Goal: Task Accomplishment & Management: Manage account settings

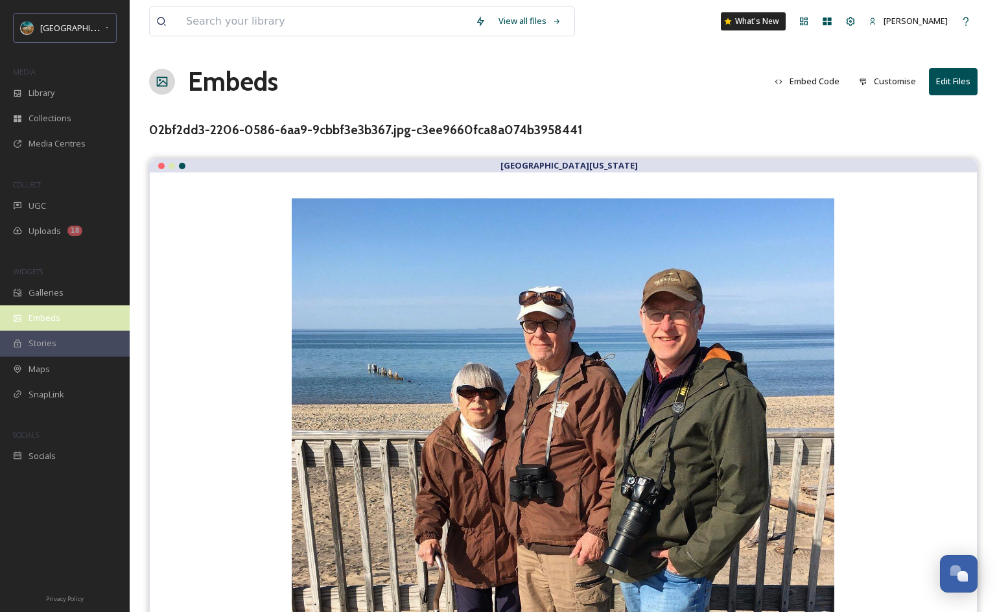
scroll to position [5128, 0]
click at [69, 317] on div "Embeds" at bounding box center [65, 317] width 130 height 25
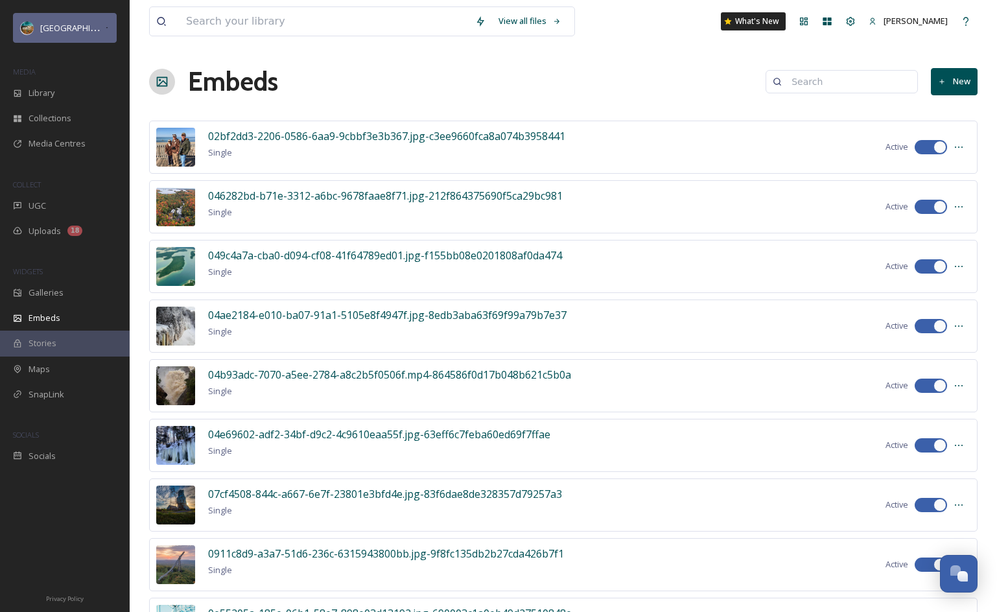
click at [99, 23] on span "[GEOGRAPHIC_DATA][US_STATE]" at bounding box center [103, 27] width 126 height 12
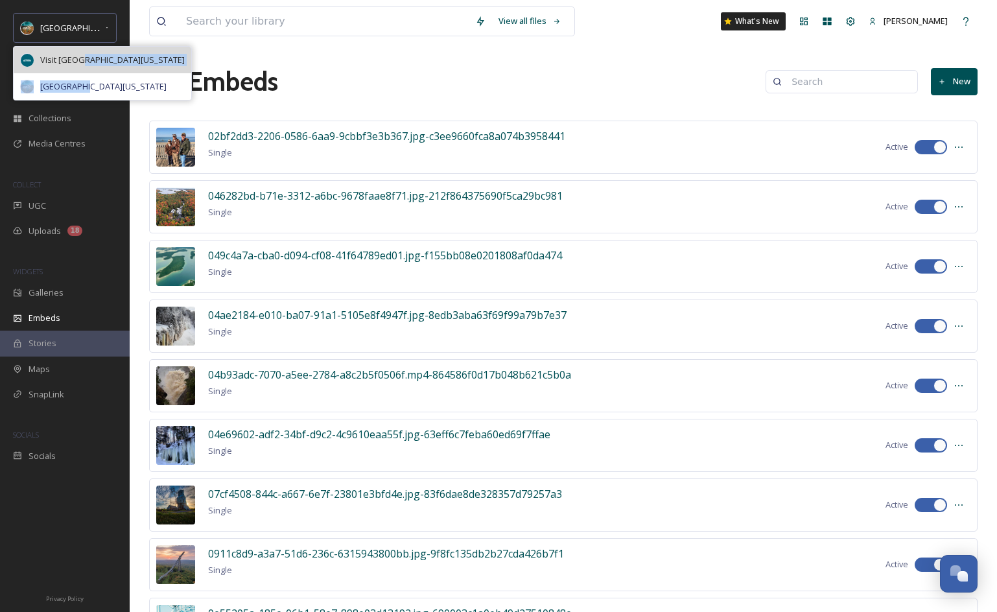
drag, startPoint x: 83, startPoint y: 89, endPoint x: 82, endPoint y: 54, distance: 35.0
click at [82, 54] on div "Visit Southwest Michigan Upper Peninsula Michigan" at bounding box center [102, 73] width 179 height 54
click at [82, 54] on span "Visit [GEOGRAPHIC_DATA][US_STATE]" at bounding box center [112, 60] width 145 height 12
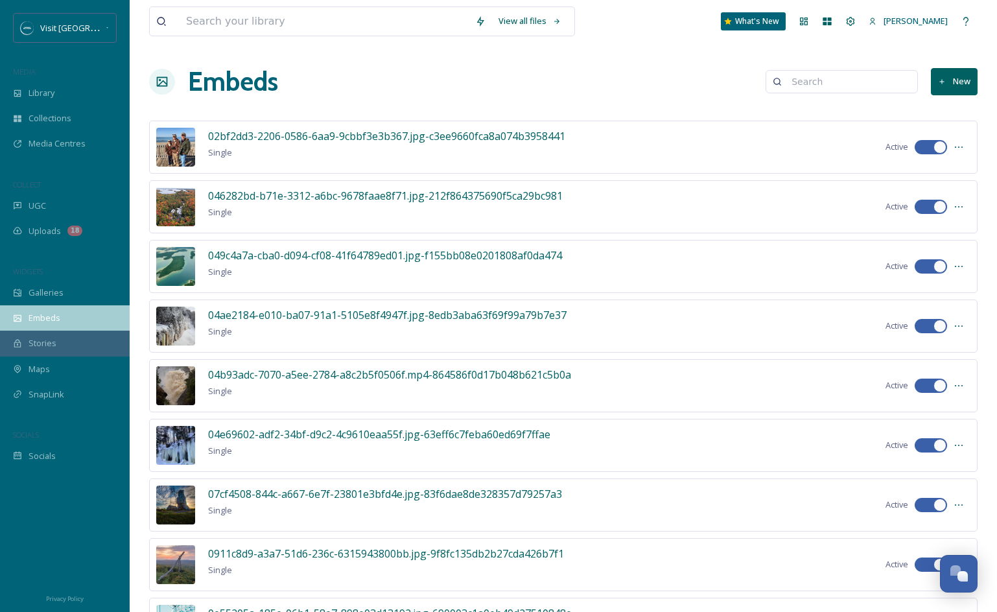
click at [37, 321] on span "Embeds" at bounding box center [45, 318] width 32 height 12
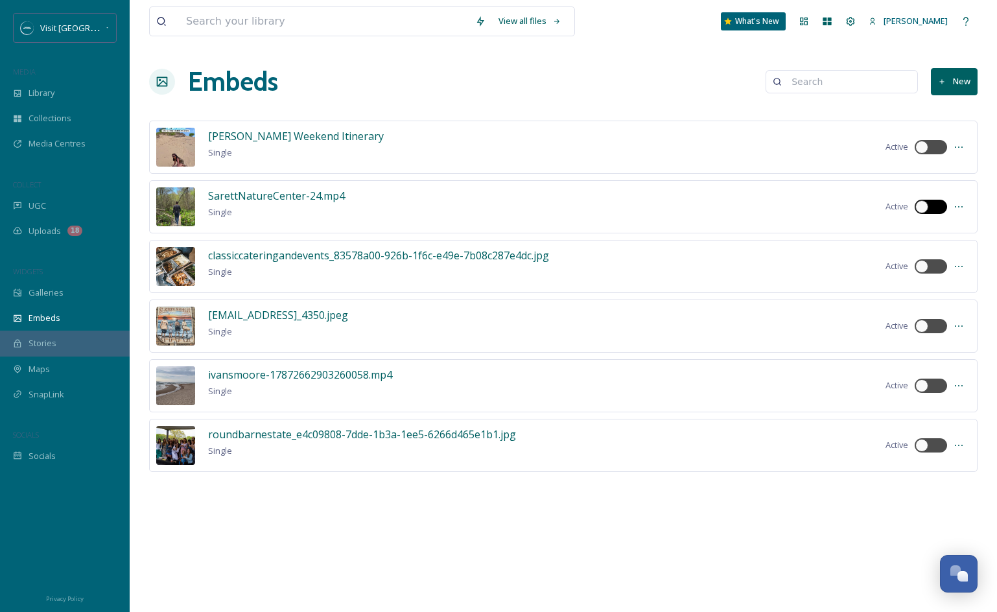
click at [925, 209] on div at bounding box center [922, 206] width 13 height 13
checkbox input "true"
click at [962, 210] on icon at bounding box center [959, 207] width 10 height 10
click at [947, 237] on span "Edit Embed" at bounding box center [930, 235] width 43 height 12
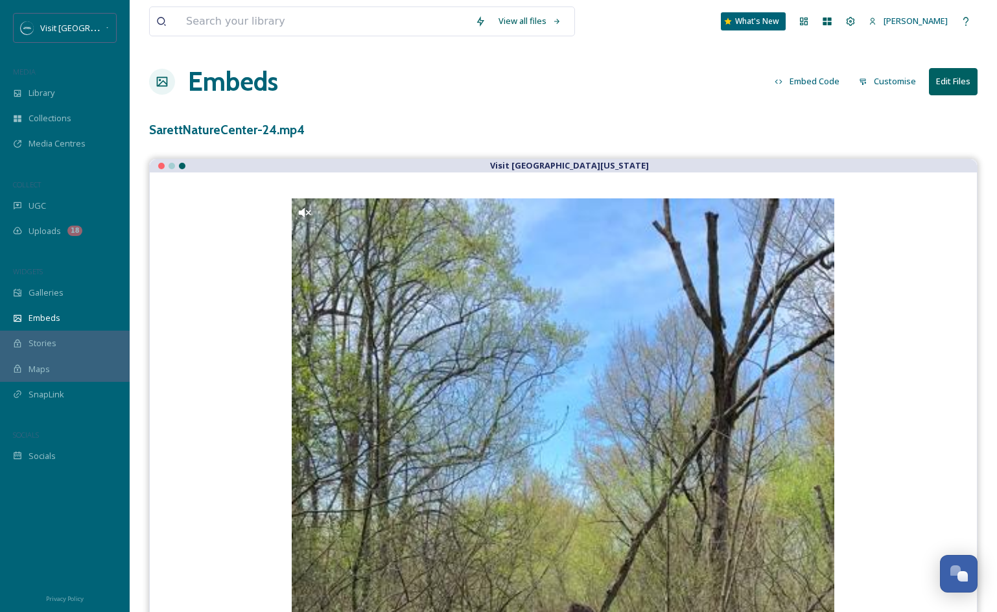
click at [892, 83] on button "Customise" at bounding box center [888, 81] width 70 height 25
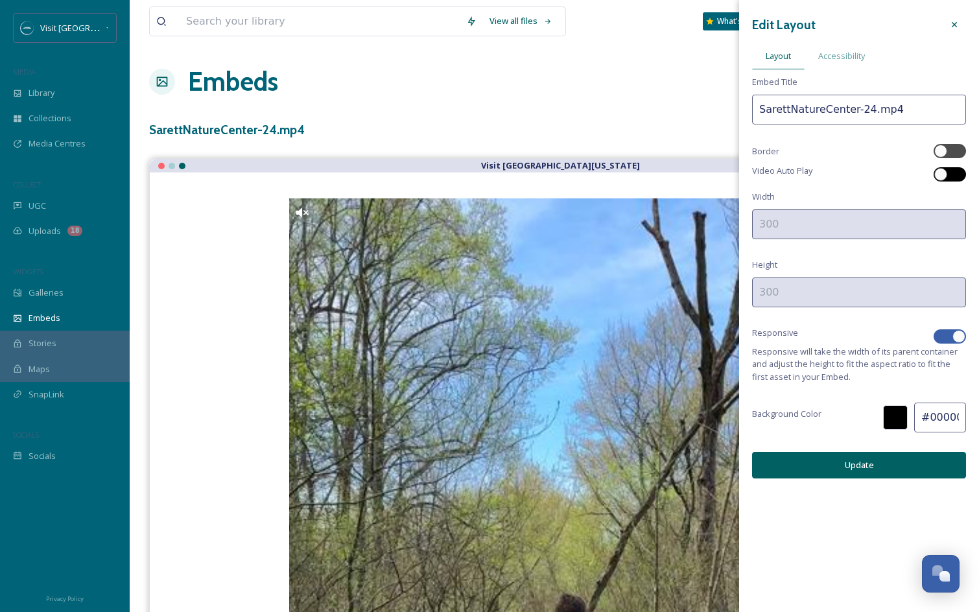
click at [951, 176] on div at bounding box center [950, 174] width 32 height 14
checkbox input "true"
click at [886, 458] on button "Update" at bounding box center [859, 465] width 214 height 27
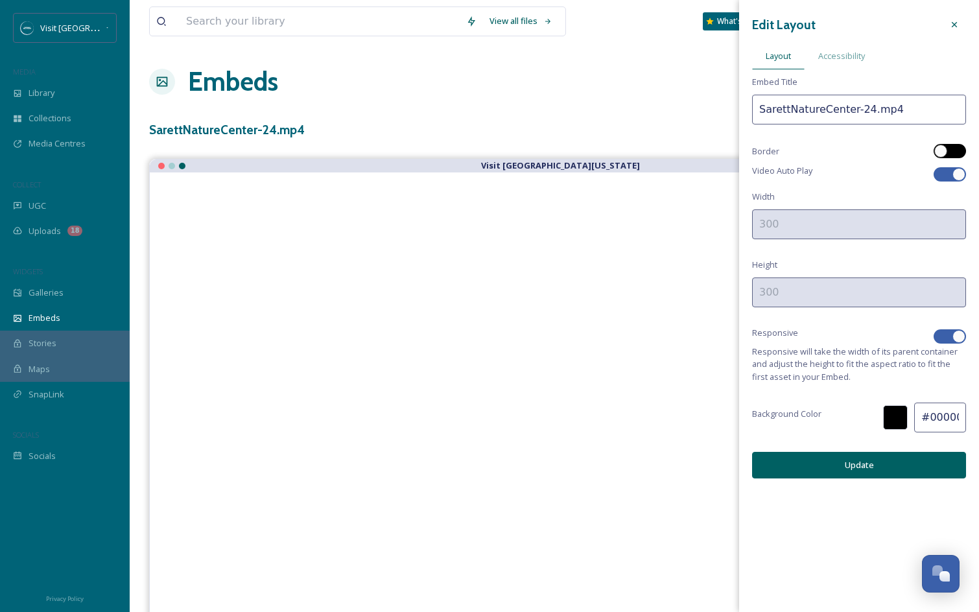
click at [945, 152] on div at bounding box center [940, 151] width 13 height 13
click at [890, 466] on button "Update" at bounding box center [859, 465] width 214 height 27
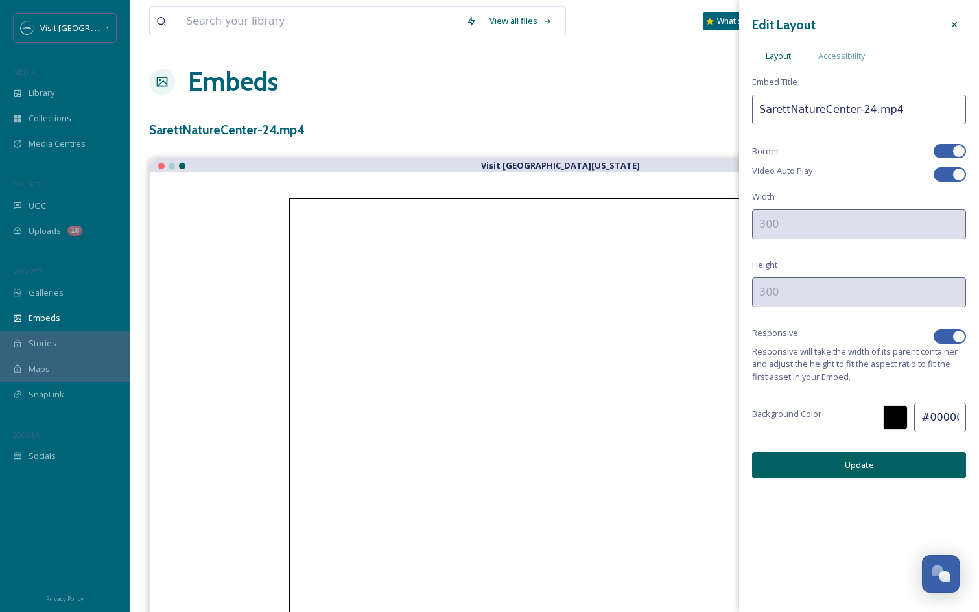
click at [954, 150] on div at bounding box center [959, 151] width 13 height 13
checkbox input "false"
click at [949, 330] on div at bounding box center [950, 336] width 32 height 14
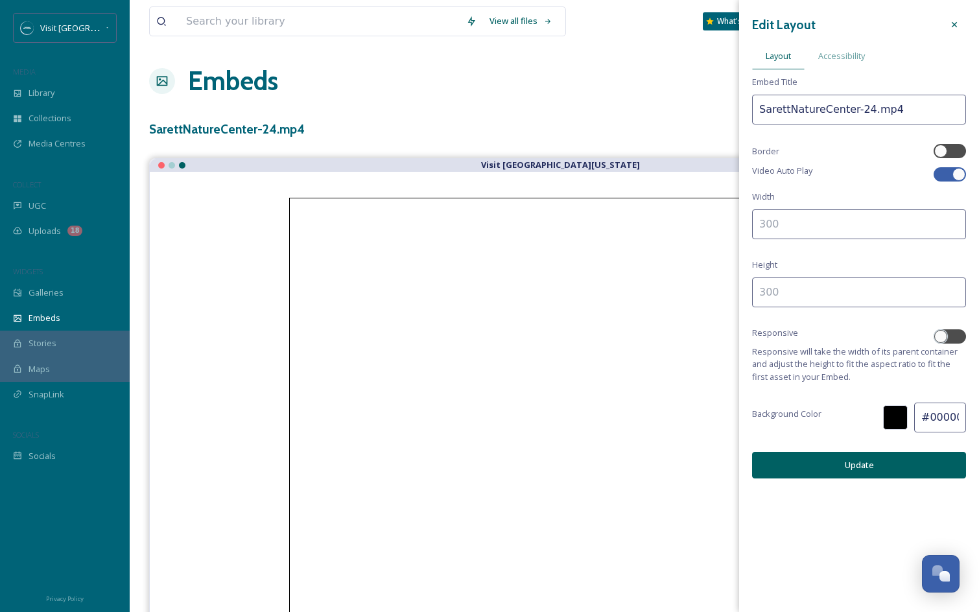
click at [807, 221] on input at bounding box center [859, 224] width 214 height 30
click at [944, 331] on div at bounding box center [940, 336] width 13 height 13
checkbox input "true"
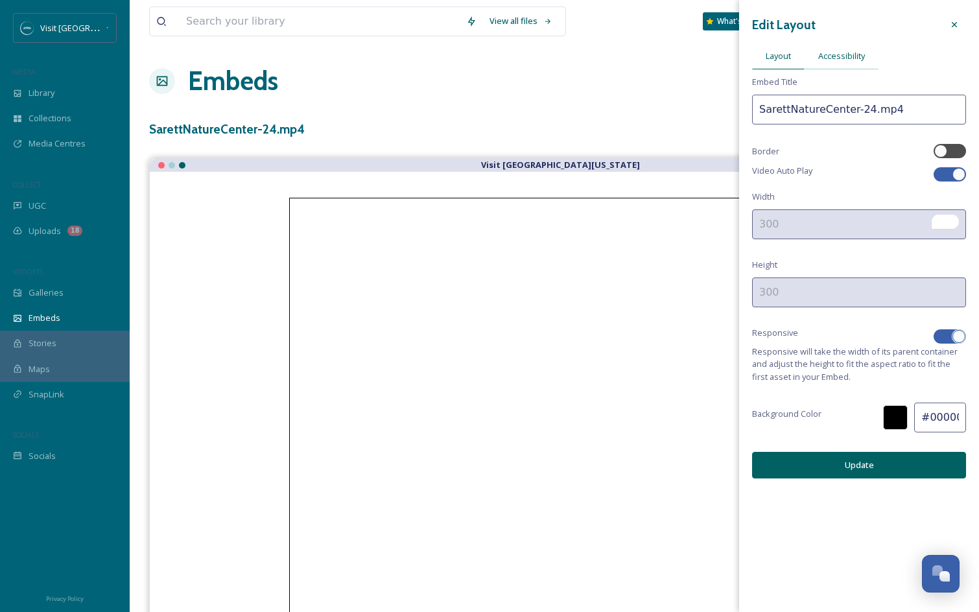
click at [843, 58] on span "Accessibility" at bounding box center [841, 56] width 47 height 12
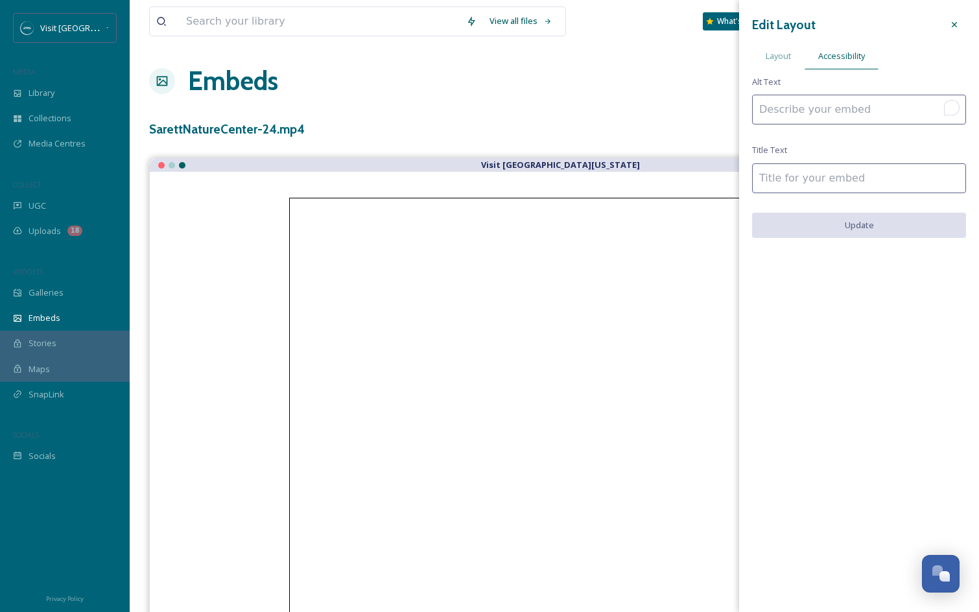
click at [824, 105] on input "To enrich screen reader interactions, please activate Accessibility in Grammarl…" at bounding box center [859, 110] width 214 height 30
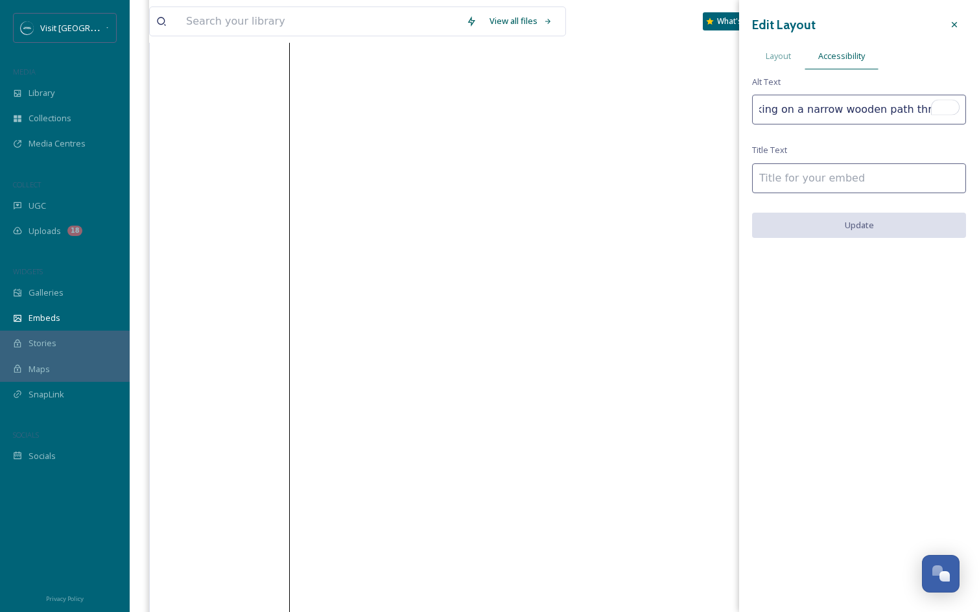
scroll to position [0, 0]
click at [922, 80] on div "Edit Layout Layout Accessibility Alt Text A man walking on a narrow wooden path…" at bounding box center [859, 125] width 240 height 251
click at [910, 114] on input "A man walking on a narrow wooden path through the m" at bounding box center [859, 110] width 214 height 30
drag, startPoint x: 910, startPoint y: 114, endPoint x: 989, endPoint y: 115, distance: 79.1
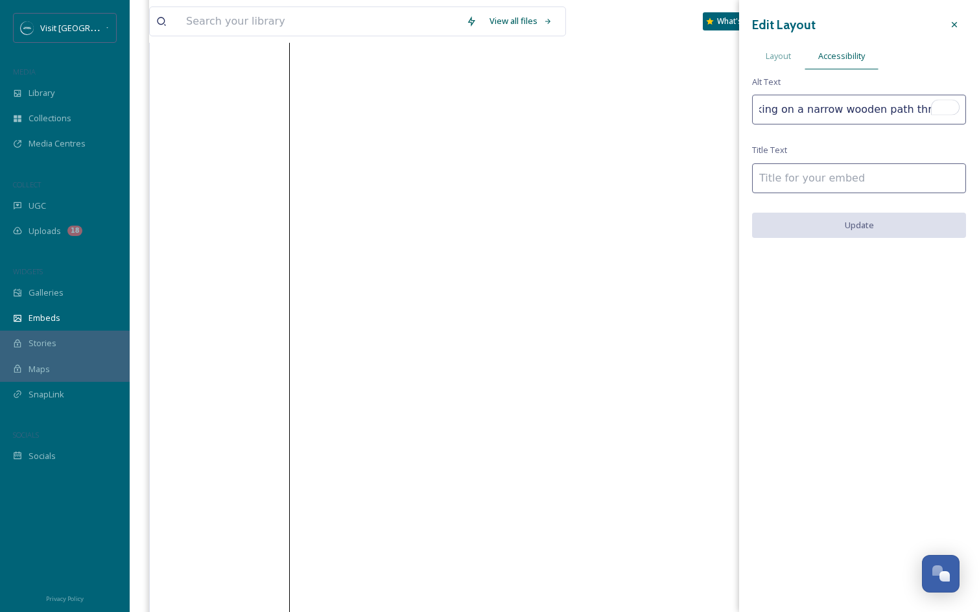
click at [979, 115] on html "Visit Southwest Michigan MEDIA Library Collections Media Centres COLLECT UGC Up…" at bounding box center [489, 201] width 979 height 1167
click at [901, 113] on input "A man walking on a narrow wooden path through the m" at bounding box center [859, 110] width 214 height 30
click at [977, 147] on div "Edit Layout Layout Accessibility Alt Text A man walking on a narrow wooden path…" at bounding box center [859, 125] width 240 height 251
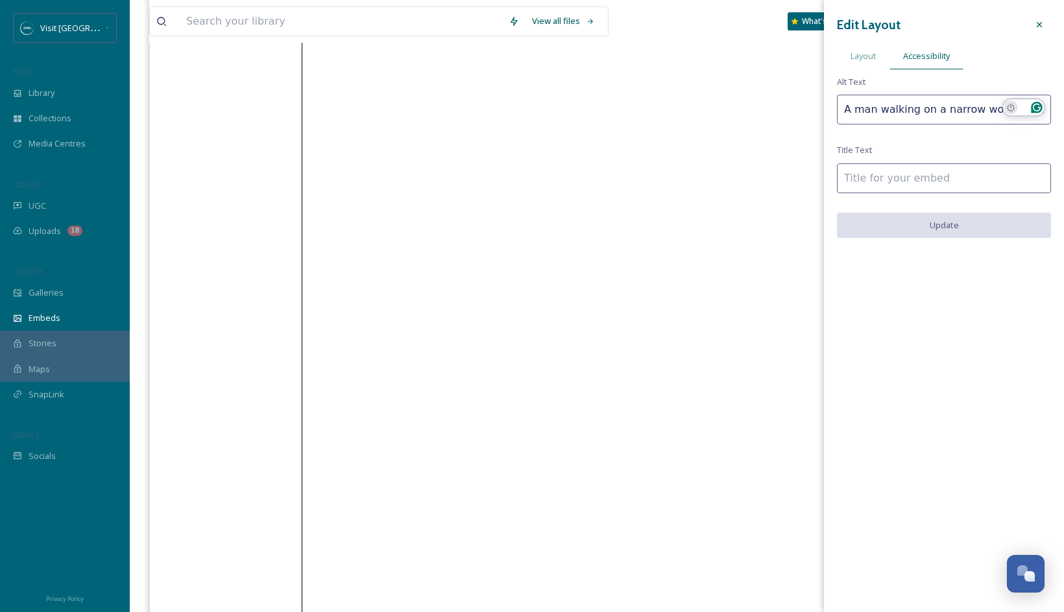
click at [997, 105] on icon "Turn off Grammarly on this website" at bounding box center [1010, 107] width 6 height 7
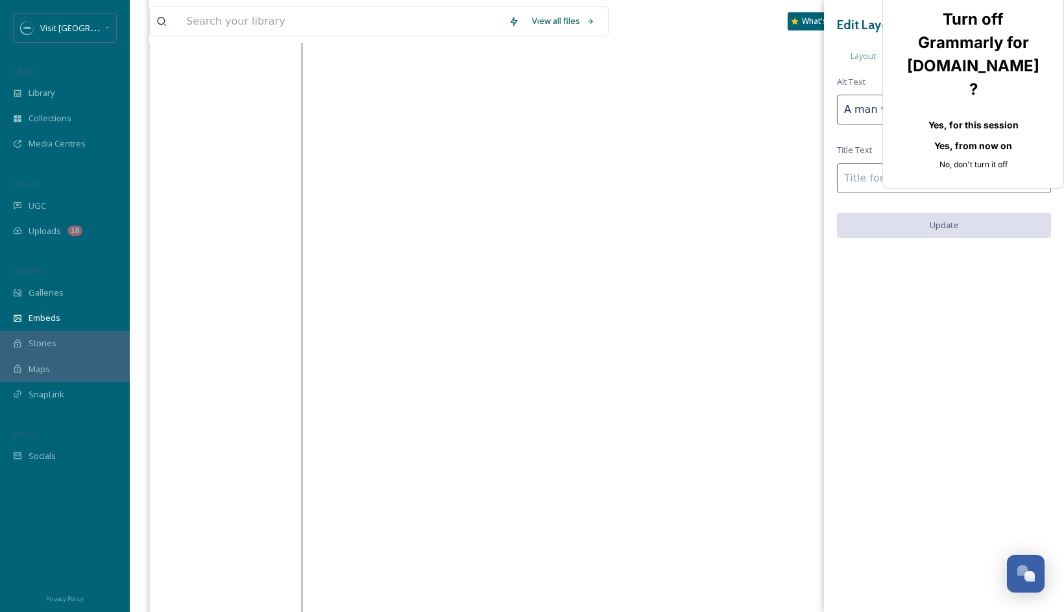
click at [981, 32] on div "Turn off Grammarly for app.snapsea.io​? Yes, for this session Yes, from now on …" at bounding box center [972, 90] width 139 height 165
click at [981, 114] on button "Yes, for this session" at bounding box center [972, 124] width 139 height 21
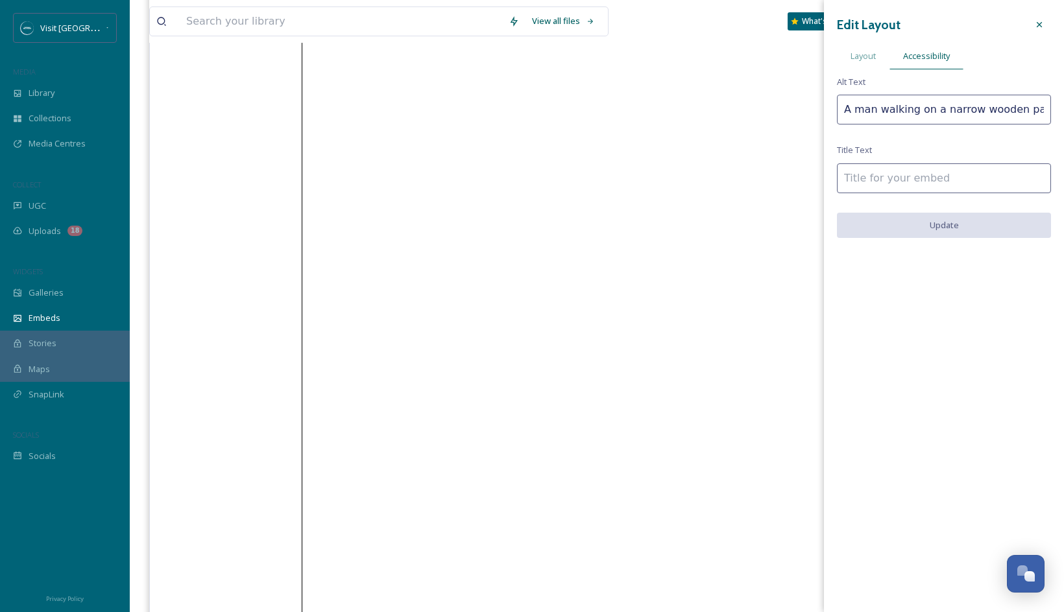
click at [997, 110] on input "A man walking on a narrow wooden path through the m" at bounding box center [944, 110] width 214 height 30
drag, startPoint x: 1015, startPoint y: 112, endPoint x: 1060, endPoint y: 117, distance: 45.0
click at [997, 117] on div "Edit Layout Layout Accessibility Alt Text A man walking on a narrow wooden path…" at bounding box center [944, 125] width 240 height 251
click at [997, 112] on input "A man walking on a narrow wooden path through the m" at bounding box center [944, 110] width 214 height 30
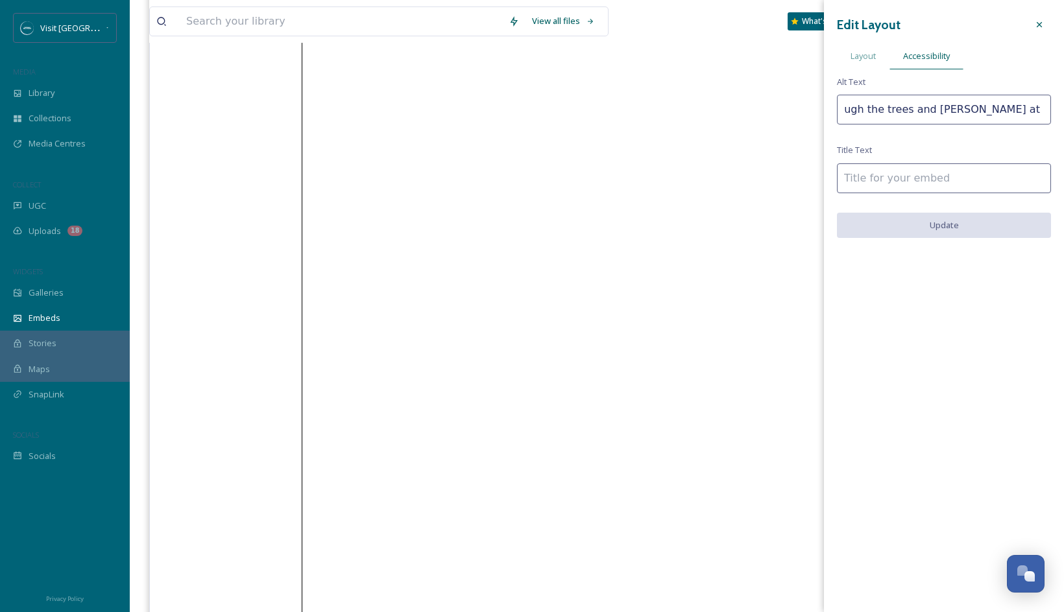
type input "A man walking on a narrow wooden path through the trees and marsh at Sarett Nat…"
click at [890, 182] on input at bounding box center [944, 178] width 214 height 30
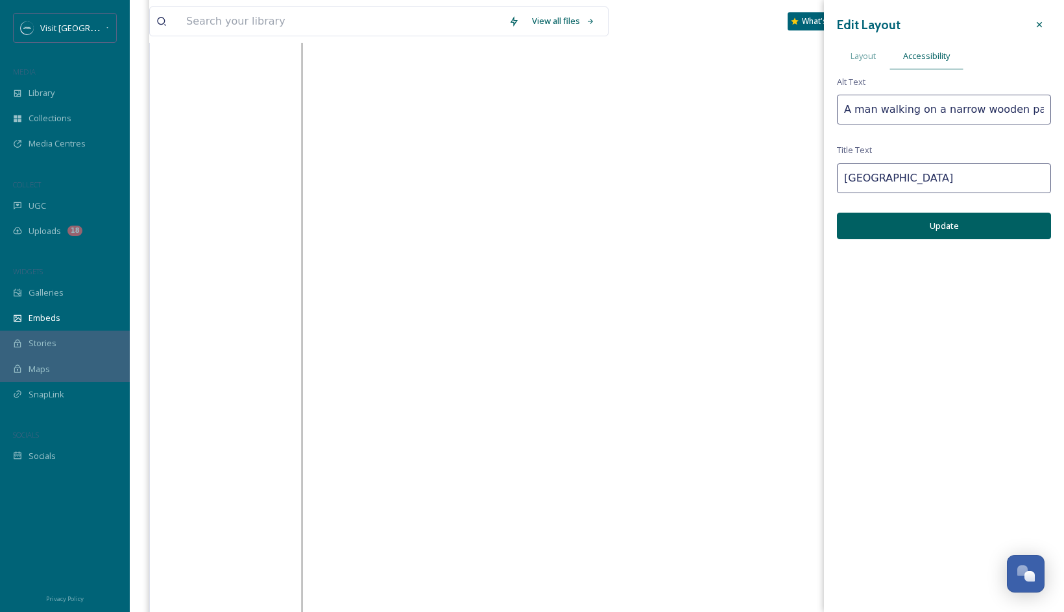
type input "Sarett Nature Center"
click at [936, 225] on button "Update" at bounding box center [944, 226] width 214 height 27
click at [997, 27] on icon at bounding box center [1039, 24] width 10 height 10
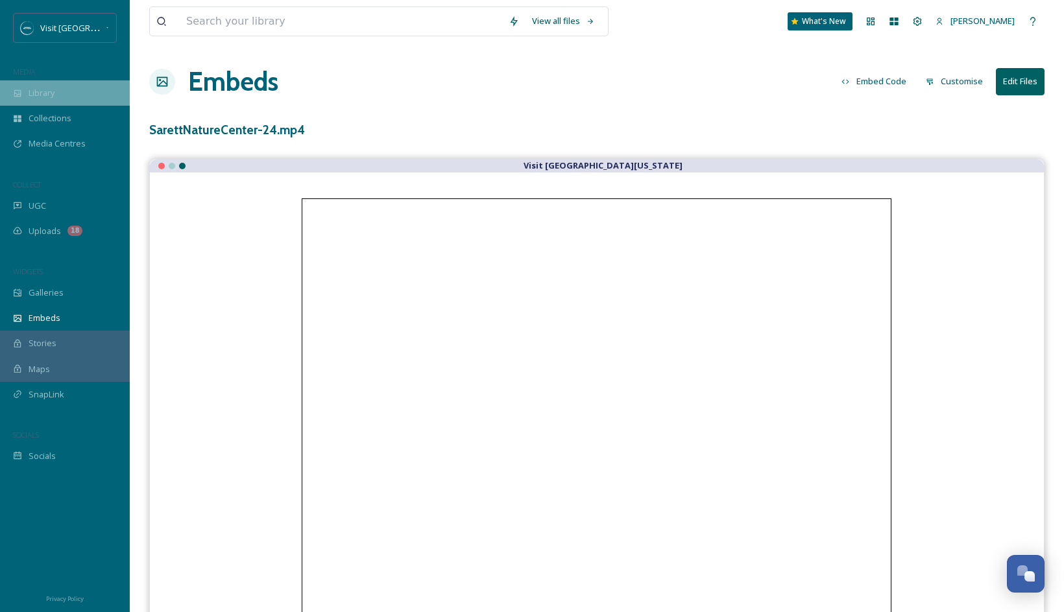
click at [53, 93] on span "Library" at bounding box center [42, 93] width 26 height 12
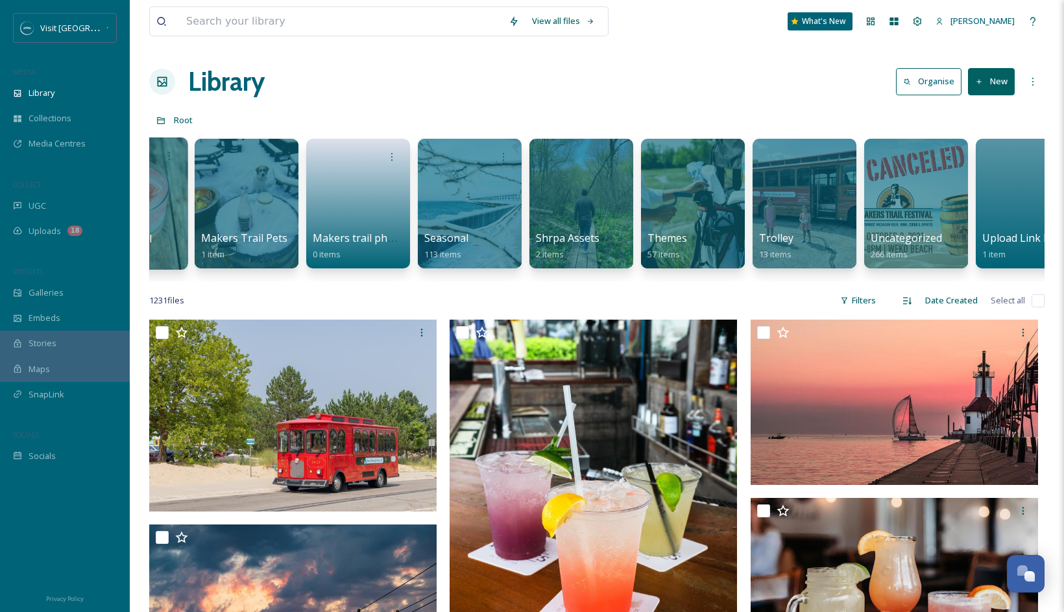
scroll to position [0, 778]
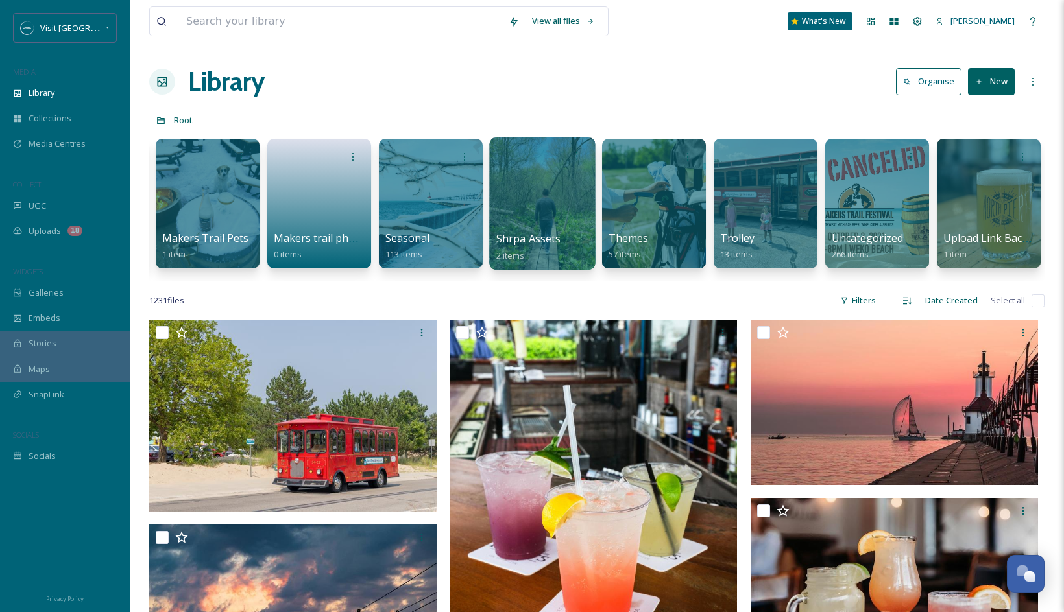
click at [564, 179] on div at bounding box center [542, 203] width 106 height 132
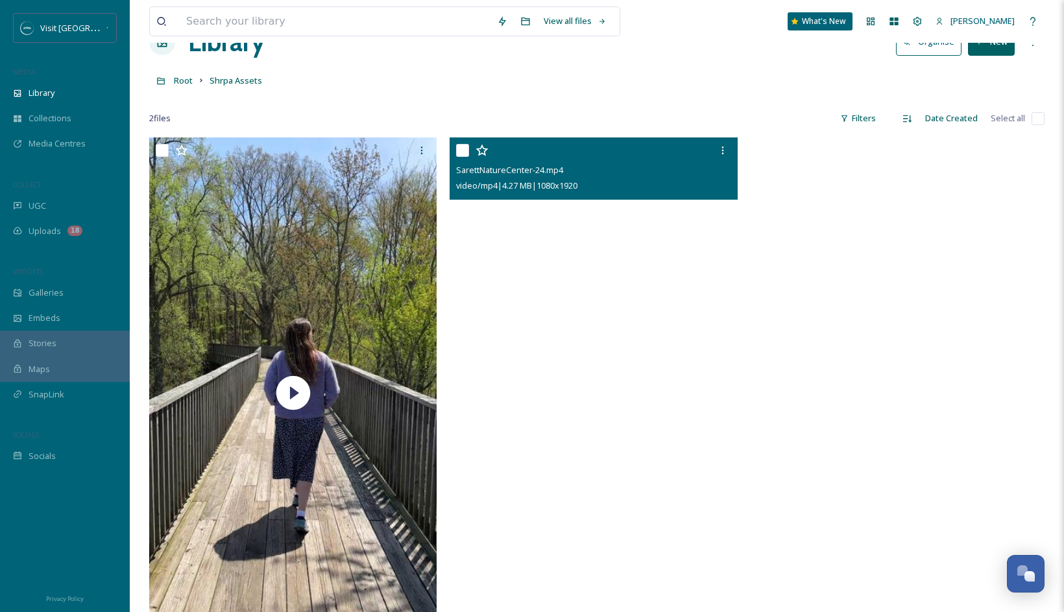
scroll to position [16, 0]
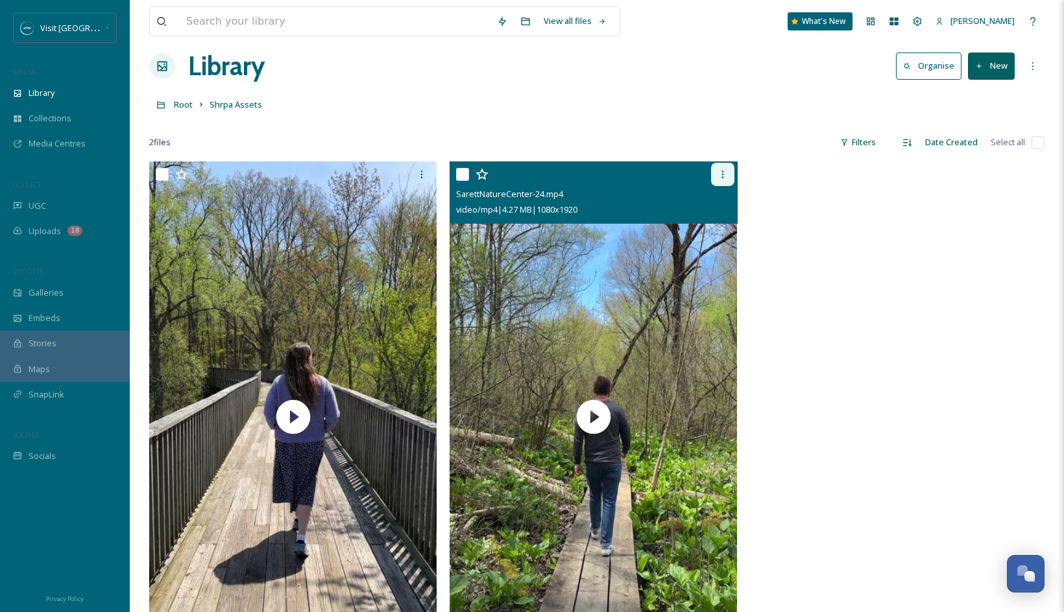
click at [723, 178] on icon at bounding box center [722, 174] width 10 height 10
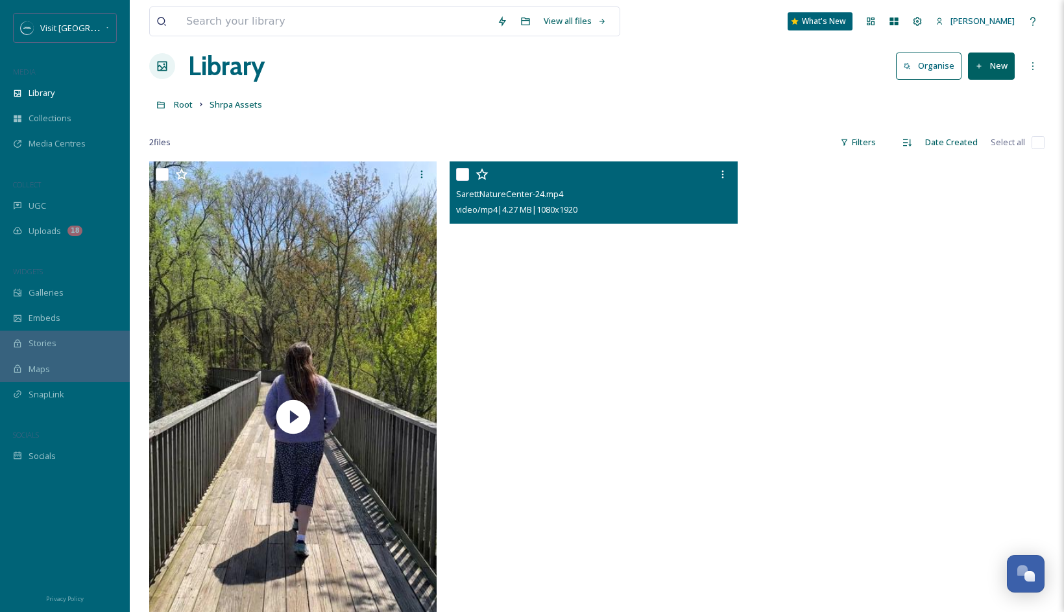
click at [581, 298] on video "SarettNatureCenter-24.mp4" at bounding box center [592, 416] width 287 height 511
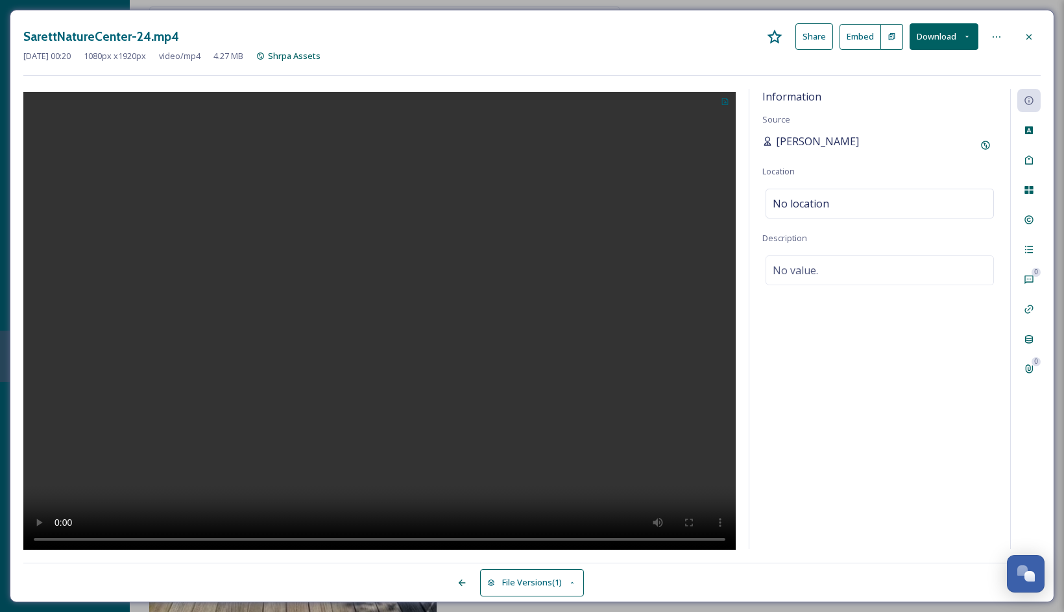
click at [829, 141] on span "[PERSON_NAME]" at bounding box center [817, 142] width 83 height 16
click at [841, 202] on div "No location" at bounding box center [879, 204] width 228 height 30
click at [841, 202] on input at bounding box center [879, 203] width 227 height 29
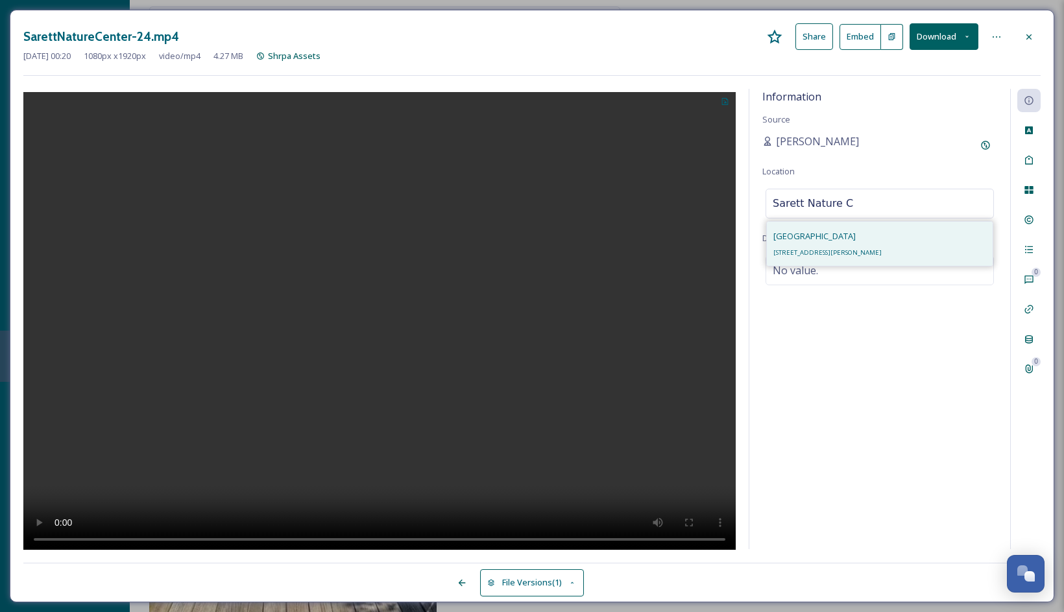
type input "Sarett Nature C"
click at [826, 239] on span "Sarett Nature Center" at bounding box center [814, 236] width 82 height 12
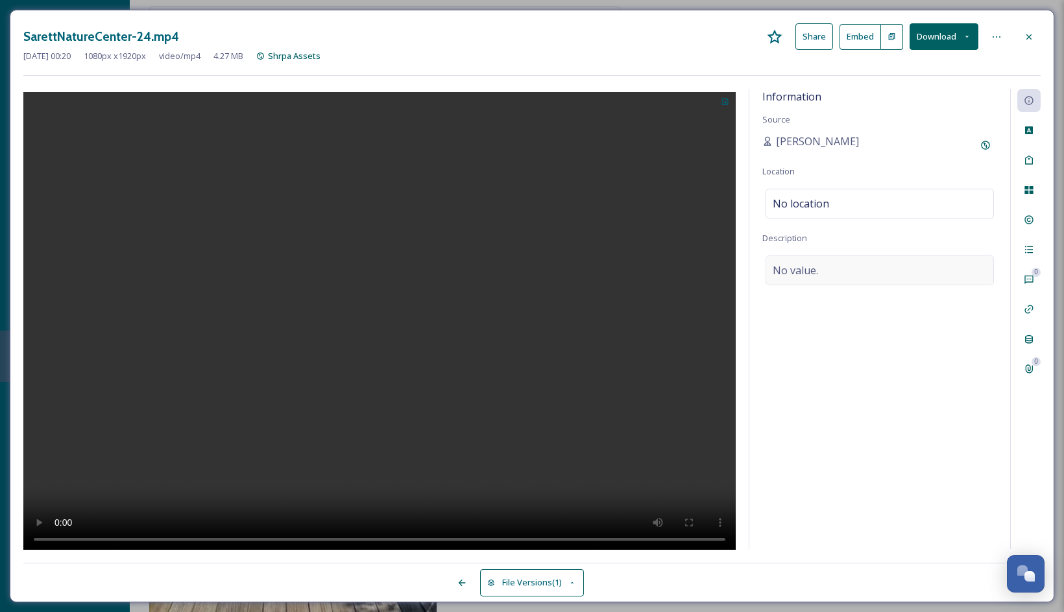
click at [859, 272] on div "No value." at bounding box center [879, 271] width 228 height 30
click at [859, 272] on textarea at bounding box center [879, 310] width 235 height 108
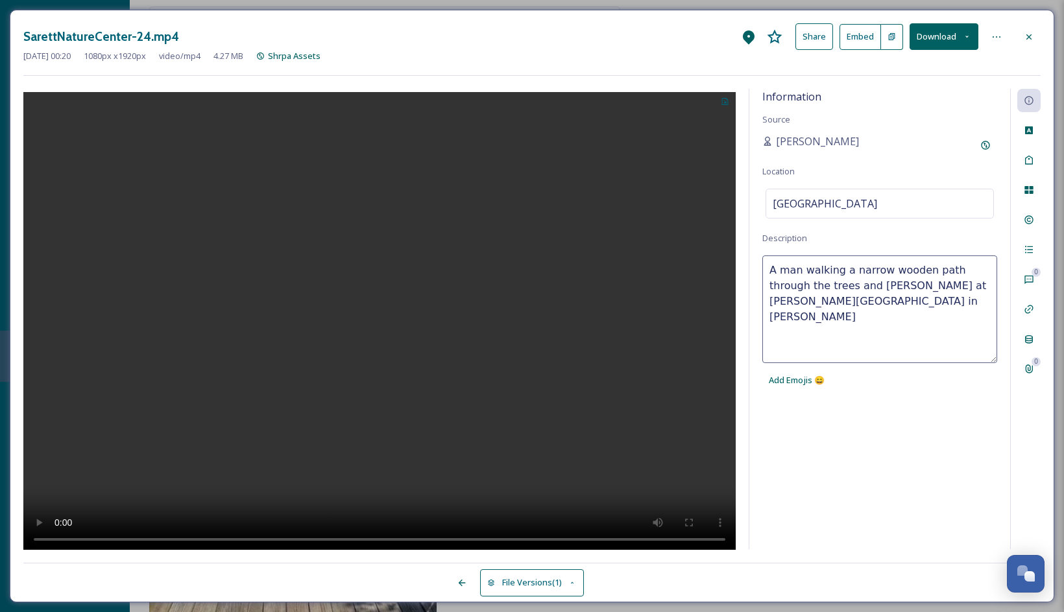
type textarea "A man walking a narrow wooden path through the trees and marsh at Sarett Nature…"
click at [864, 204] on span "Sarett Nature Center" at bounding box center [824, 204] width 104 height 16
click at [864, 204] on input at bounding box center [879, 203] width 227 height 29
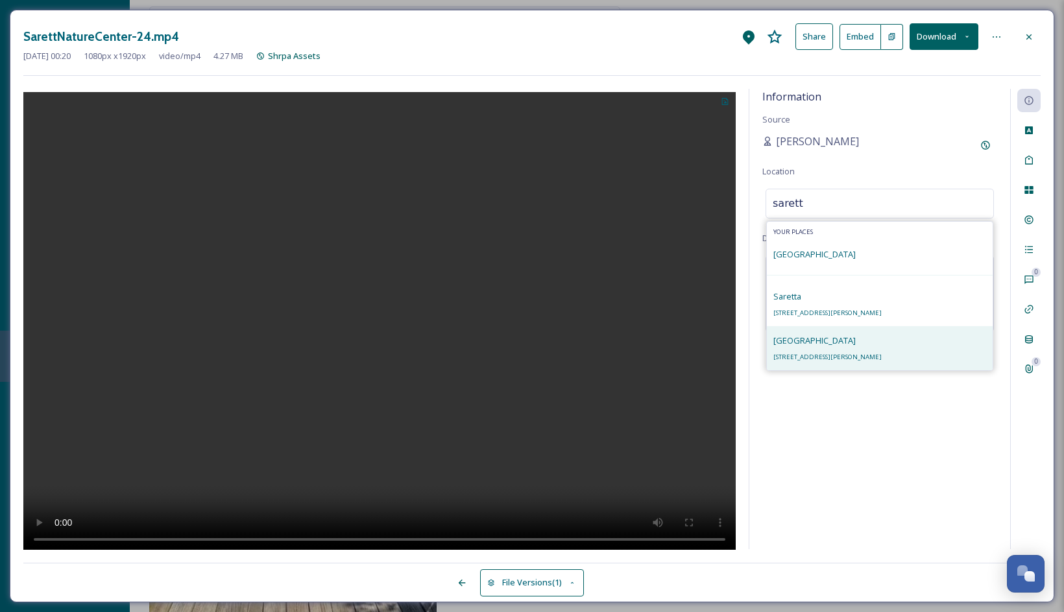
type input "sarett"
click at [854, 357] on span "2300 N Benton Center Rd, Benton Harbor, MI 49022, USA" at bounding box center [827, 357] width 108 height 8
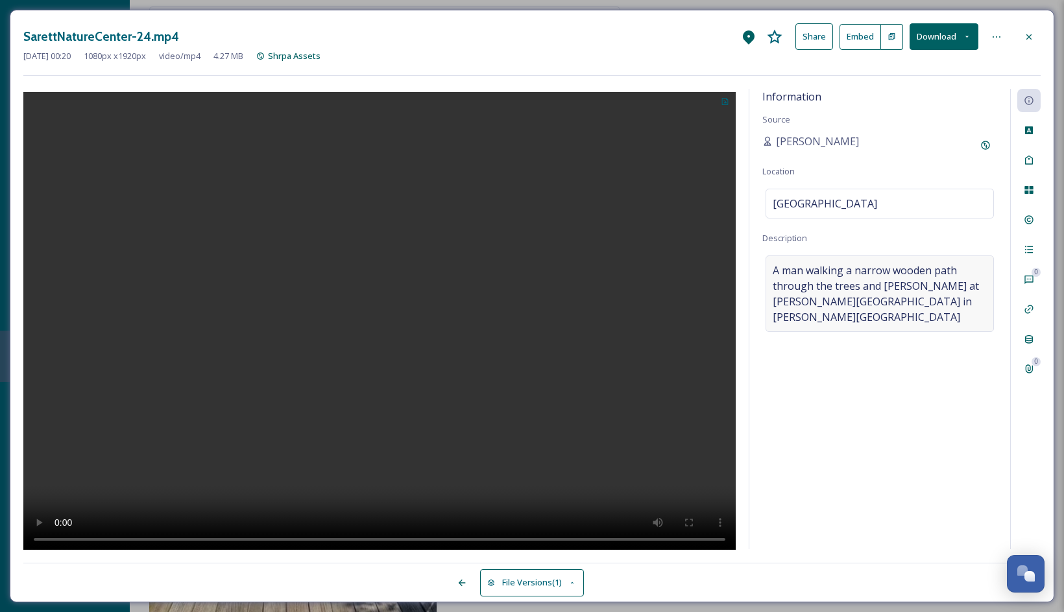
click at [937, 298] on span "A man walking a narrow wooden path through the trees and marsh at Sarett Nature…" at bounding box center [879, 294] width 214 height 62
click at [932, 304] on textarea "A man walking a narrow wooden path through the trees and marsh at Sarett Nature…" at bounding box center [879, 310] width 235 height 108
click at [892, 46] on button at bounding box center [892, 37] width 22 height 26
click at [855, 33] on button "Embed" at bounding box center [860, 37] width 42 height 26
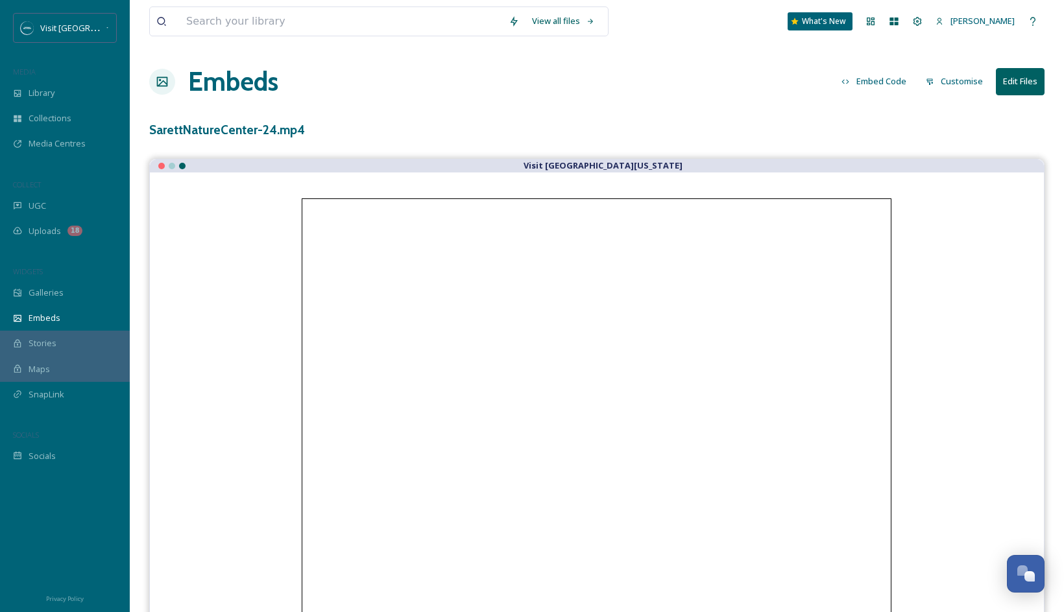
click at [960, 76] on button "Customise" at bounding box center [954, 81] width 70 height 25
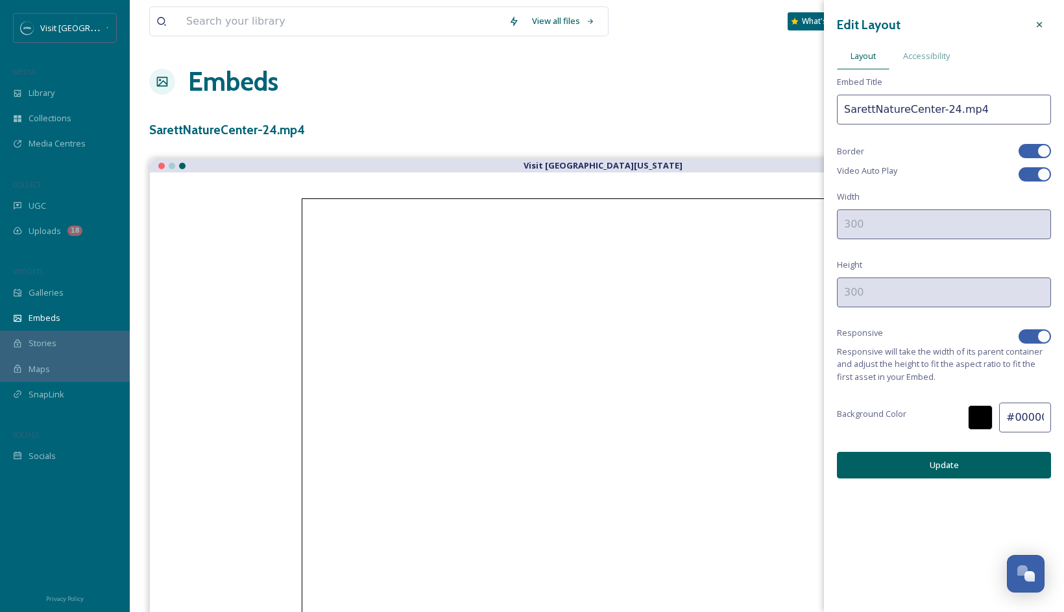
click at [997, 154] on div at bounding box center [1034, 151] width 32 height 14
checkbox input "false"
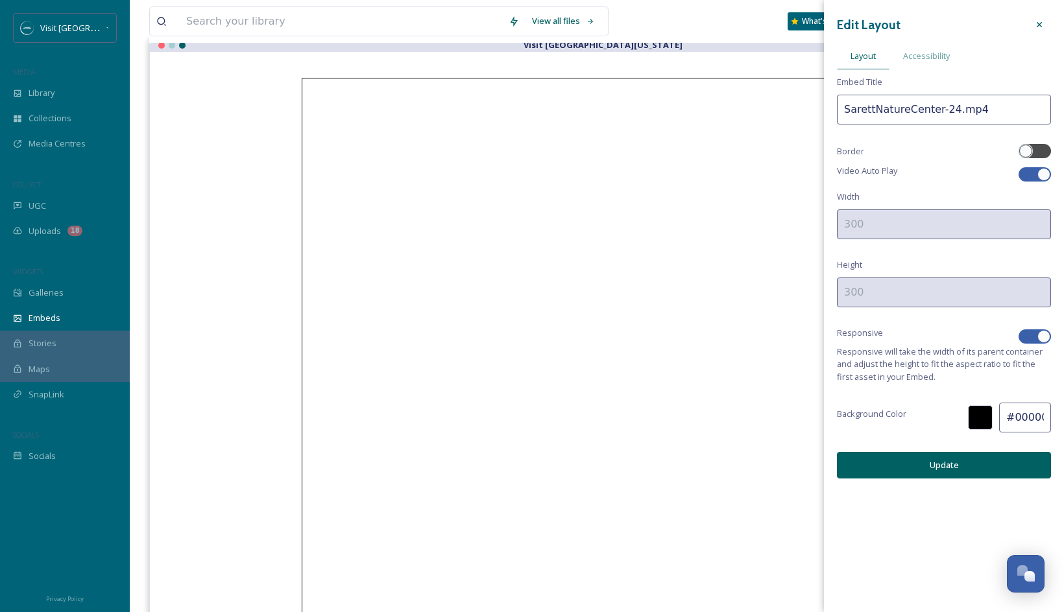
scroll to position [169, 0]
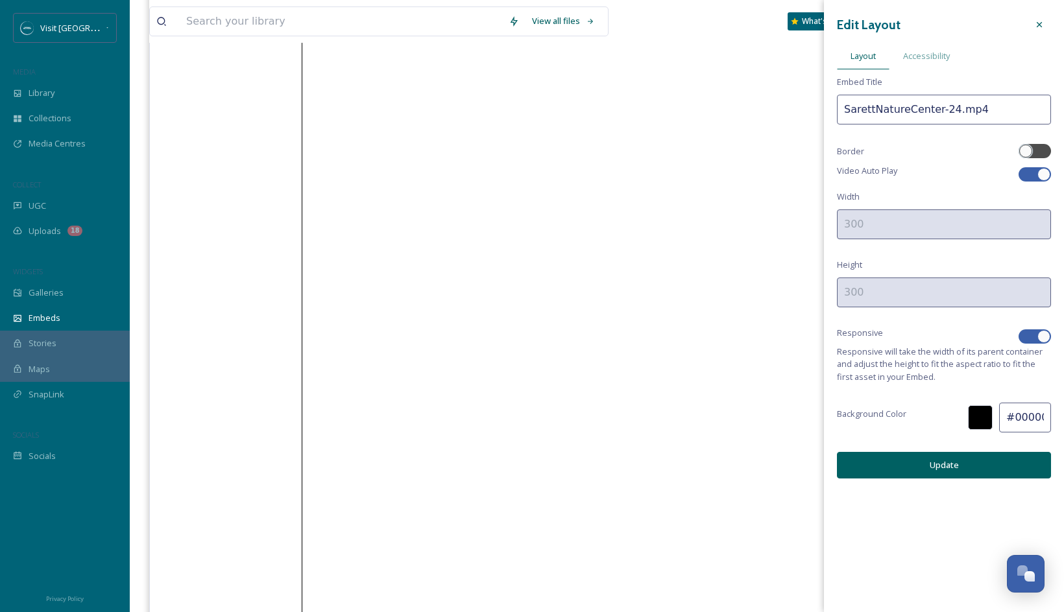
click at [921, 464] on button "Update" at bounding box center [944, 465] width 214 height 27
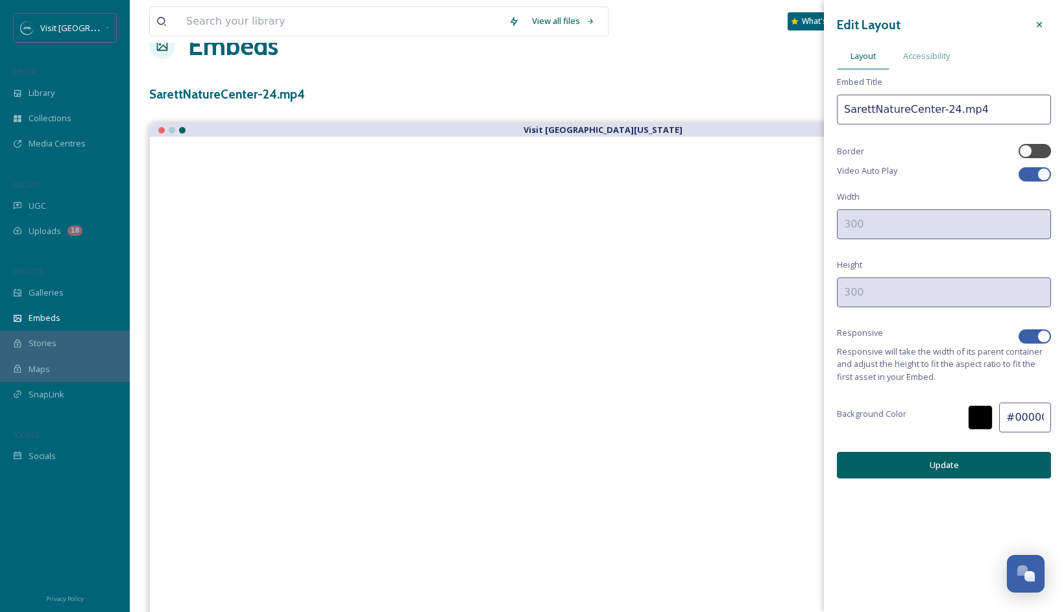
scroll to position [20, 0]
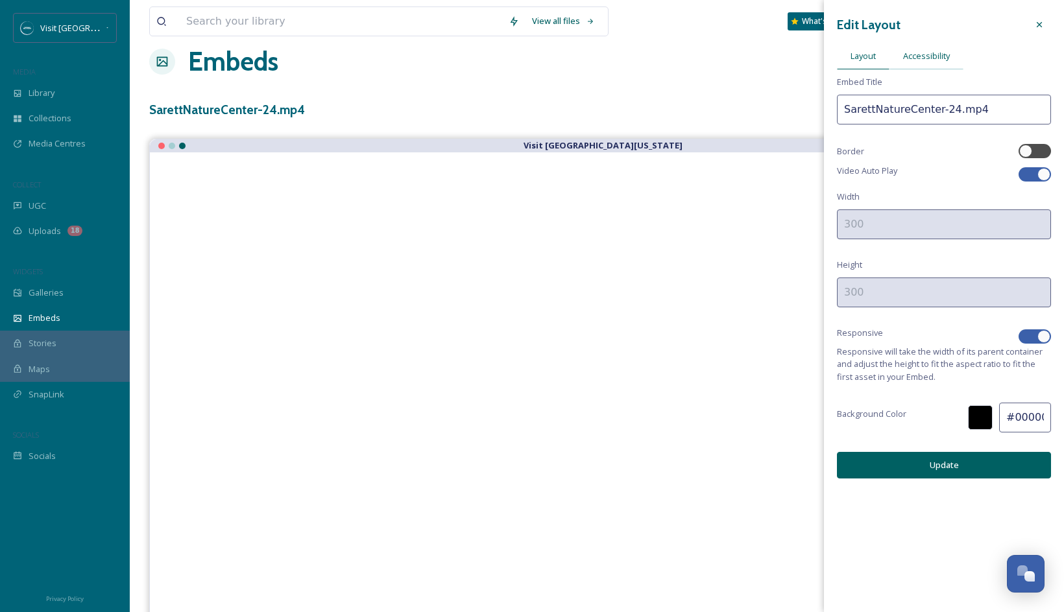
click at [929, 57] on span "Accessibility" at bounding box center [926, 56] width 47 height 12
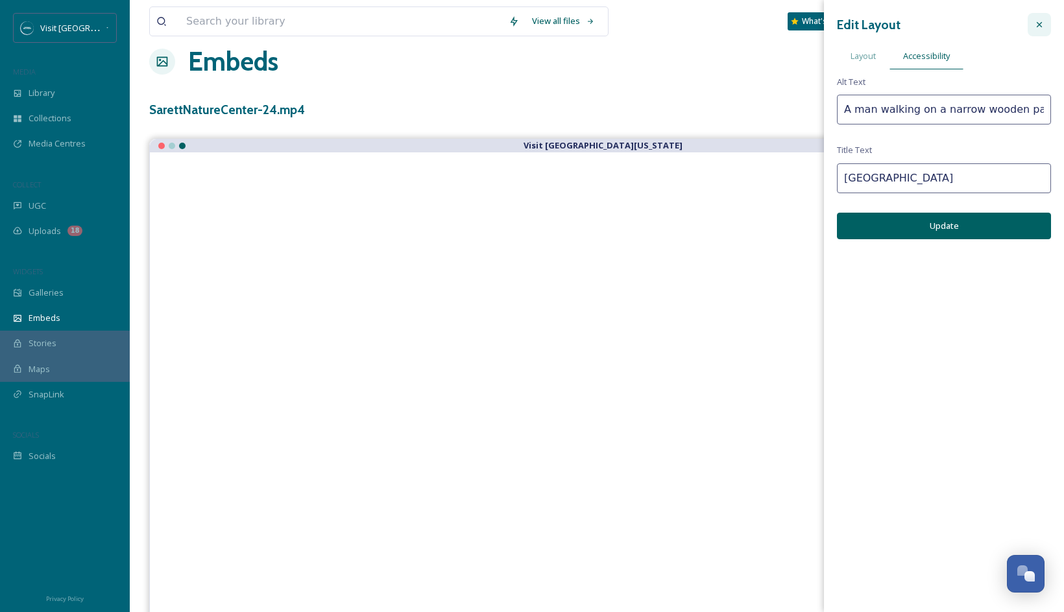
click at [997, 29] on icon at bounding box center [1039, 24] width 10 height 10
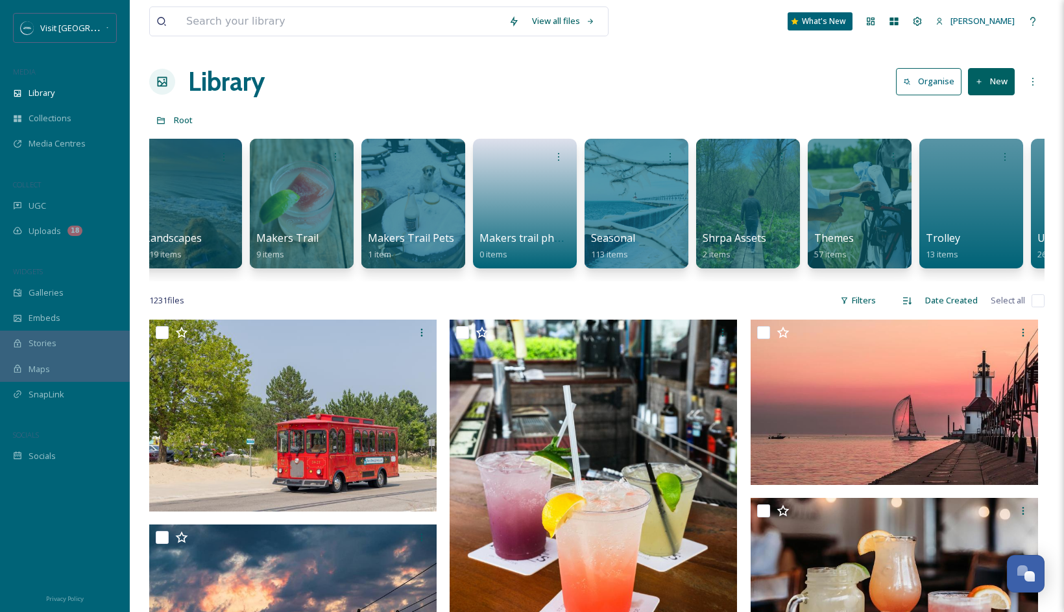
scroll to position [0, 778]
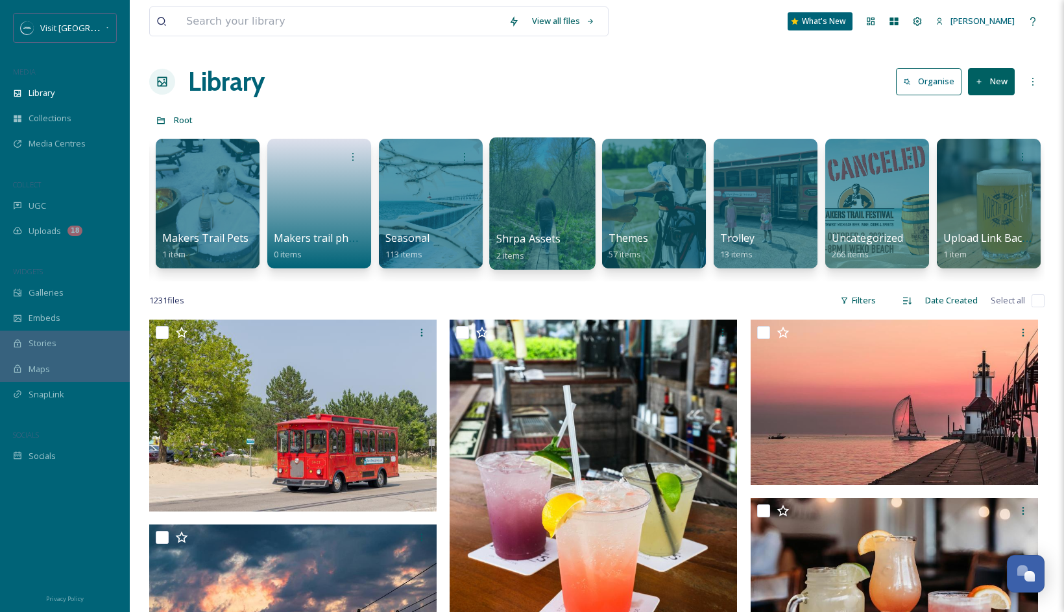
click at [534, 198] on div at bounding box center [542, 203] width 106 height 132
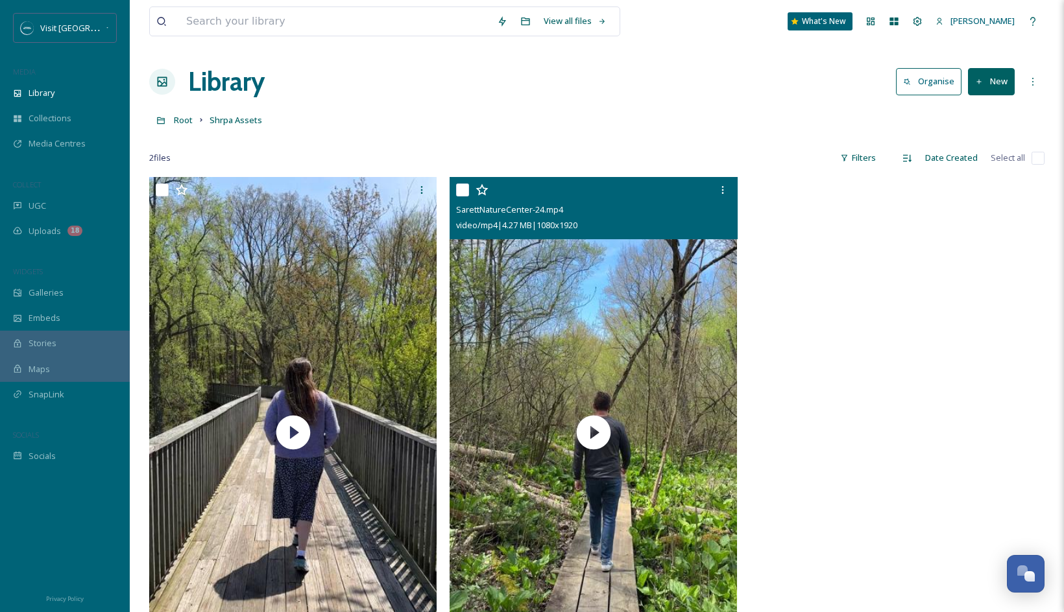
click at [462, 191] on input "checkbox" at bounding box center [462, 190] width 13 height 13
checkbox input "true"
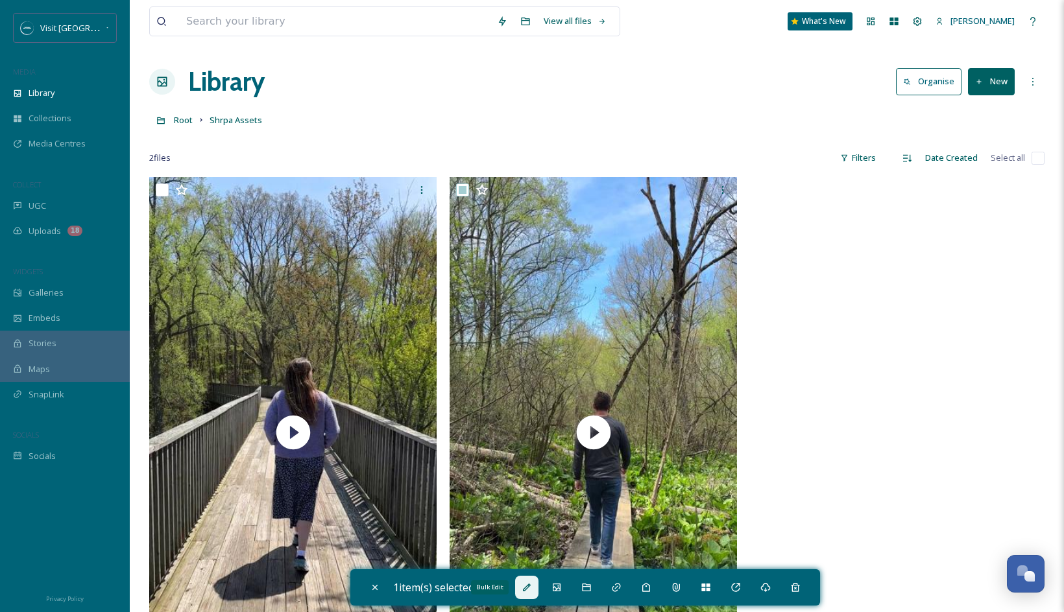
click at [532, 587] on icon at bounding box center [526, 587] width 10 height 10
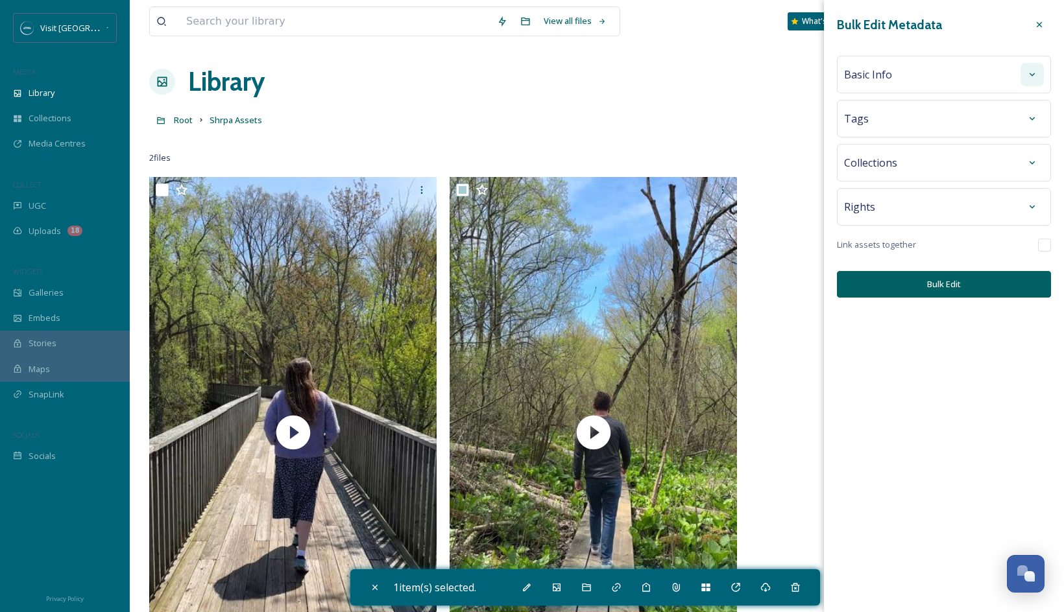
click at [997, 71] on div at bounding box center [1031, 74] width 23 height 23
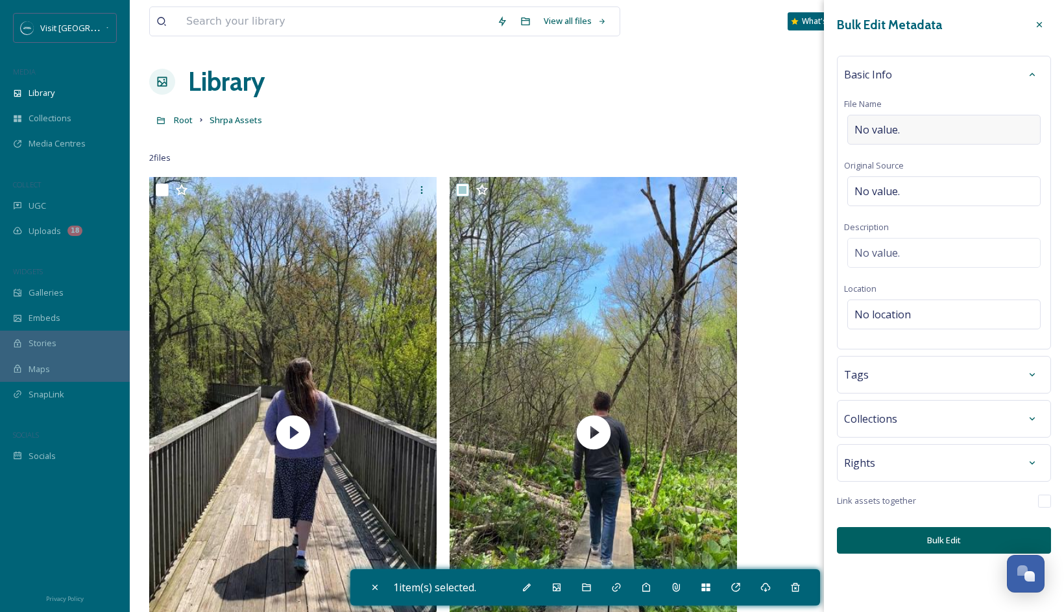
click at [894, 139] on div "No value." at bounding box center [943, 130] width 193 height 30
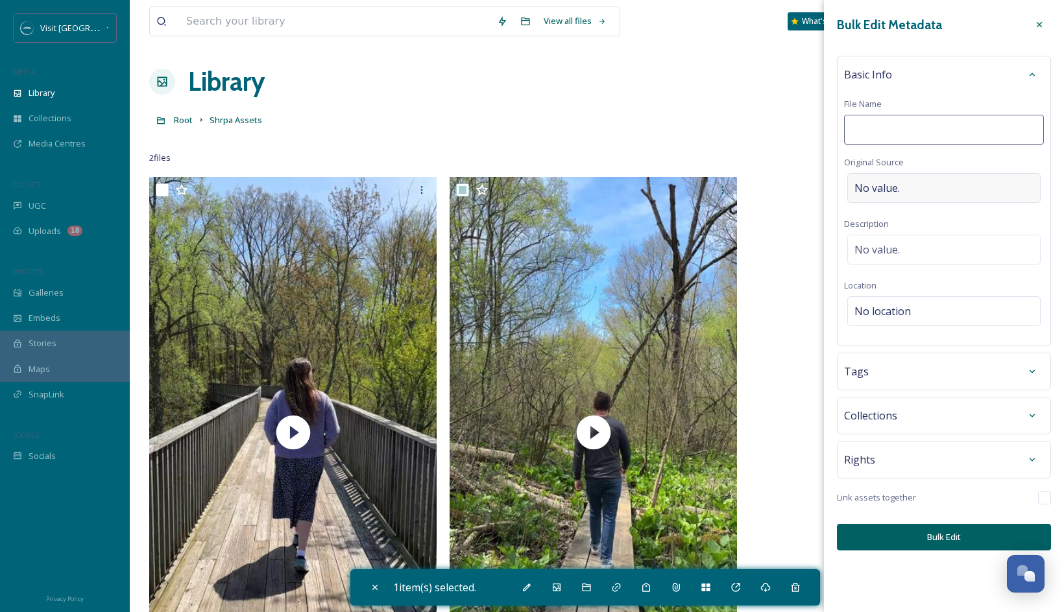
click at [889, 181] on div "No value." at bounding box center [943, 188] width 193 height 30
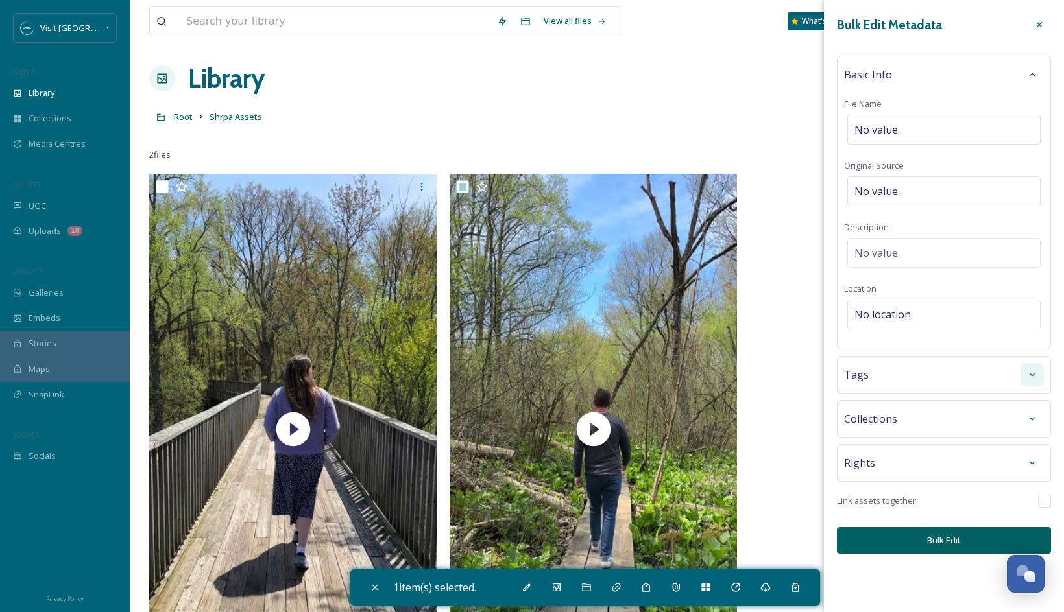
click at [997, 377] on div at bounding box center [1031, 374] width 23 height 23
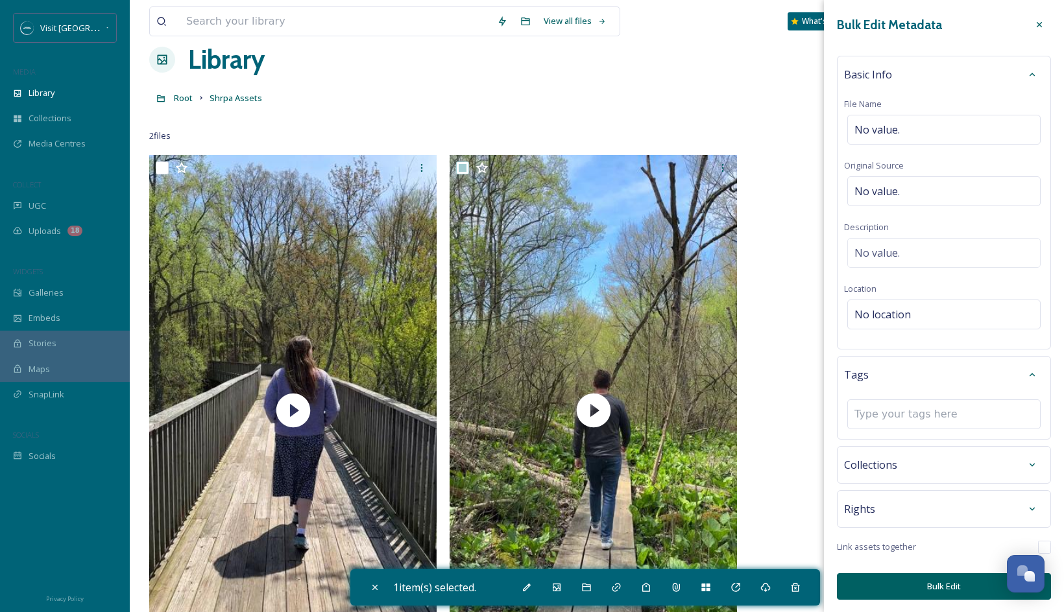
scroll to position [26, 0]
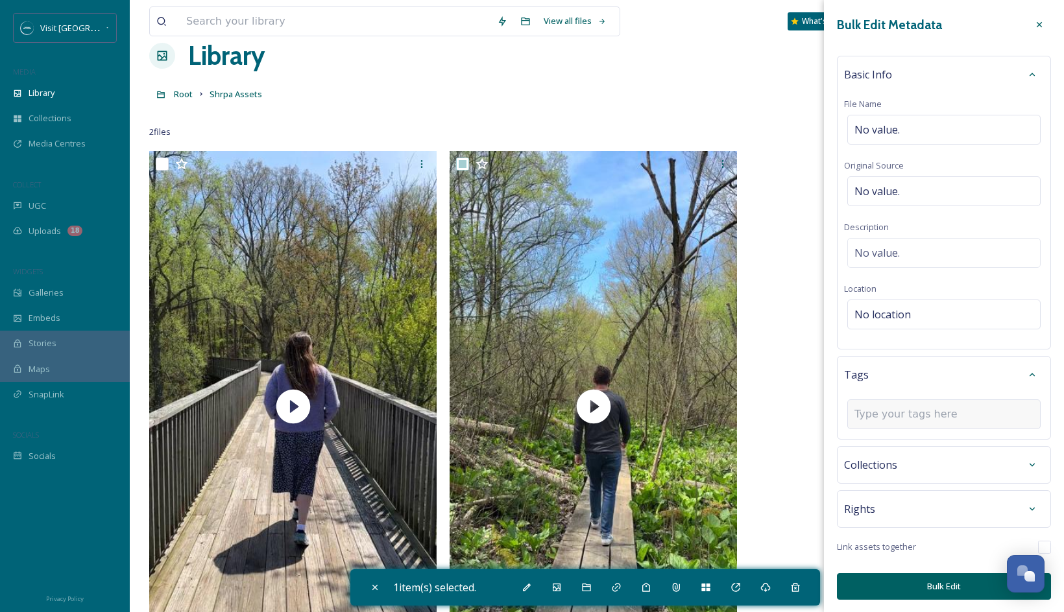
click at [942, 412] on input at bounding box center [919, 415] width 130 height 16
type input "influencer"
click at [938, 442] on div "Create " influencer "" at bounding box center [943, 445] width 191 height 25
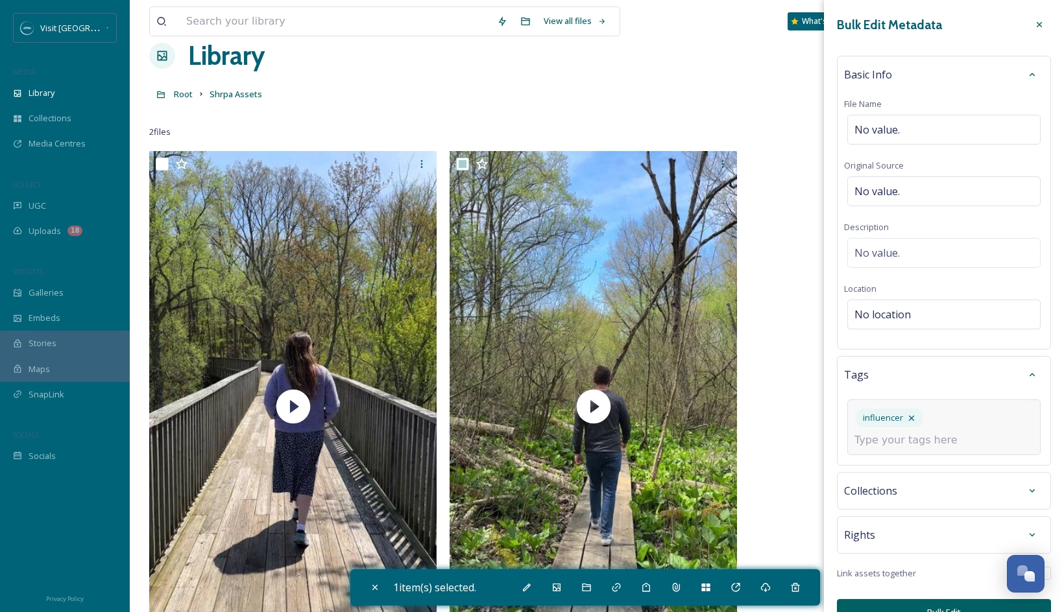
click at [935, 442] on input at bounding box center [919, 441] width 130 height 16
type input "nature"
click at [921, 472] on div "nature" at bounding box center [943, 470] width 191 height 25
click at [933, 441] on input at bounding box center [919, 441] width 130 height 16
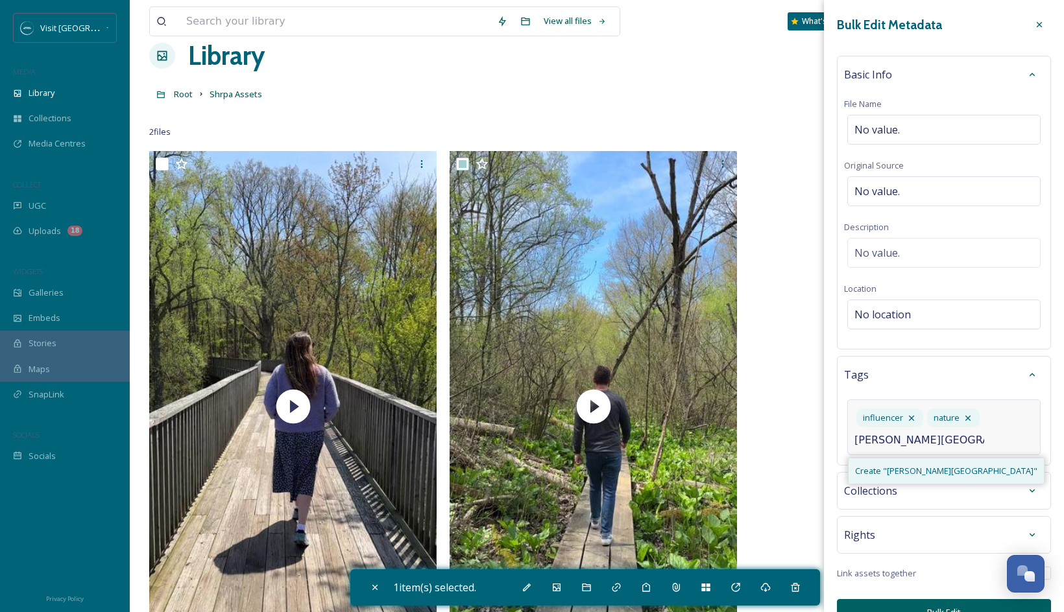
type input "benton harbor"
click at [925, 471] on span "Create " benton harbor "" at bounding box center [946, 471] width 182 height 12
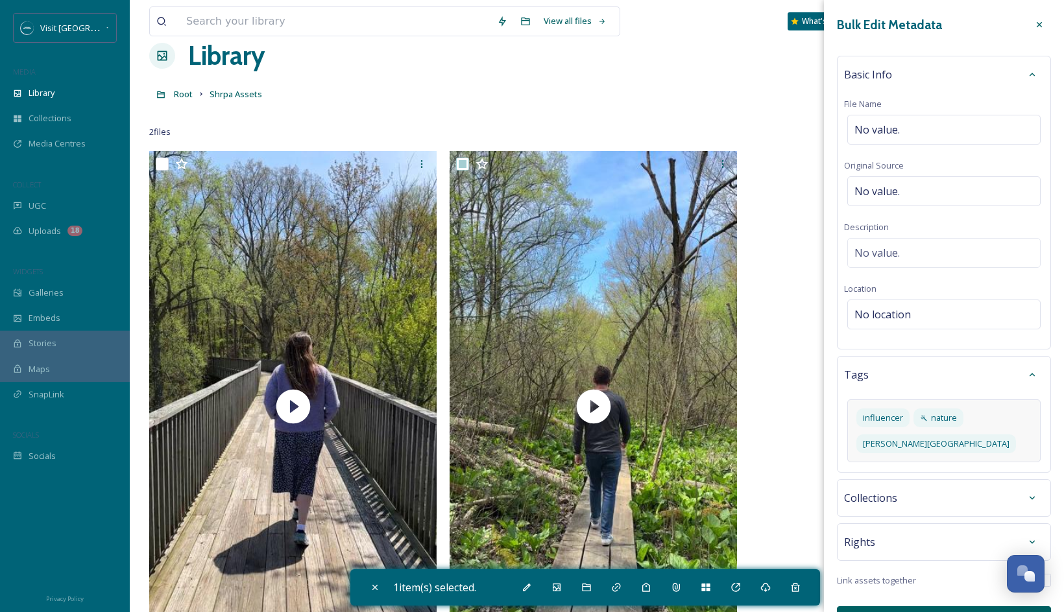
click at [997, 521] on div "Bulk Edit Metadata Basic Info File Name No value. Original Source No value. Des…" at bounding box center [944, 323] width 240 height 647
click at [997, 510] on div "Collections" at bounding box center [944, 498] width 214 height 38
click at [997, 495] on div at bounding box center [1031, 497] width 23 height 23
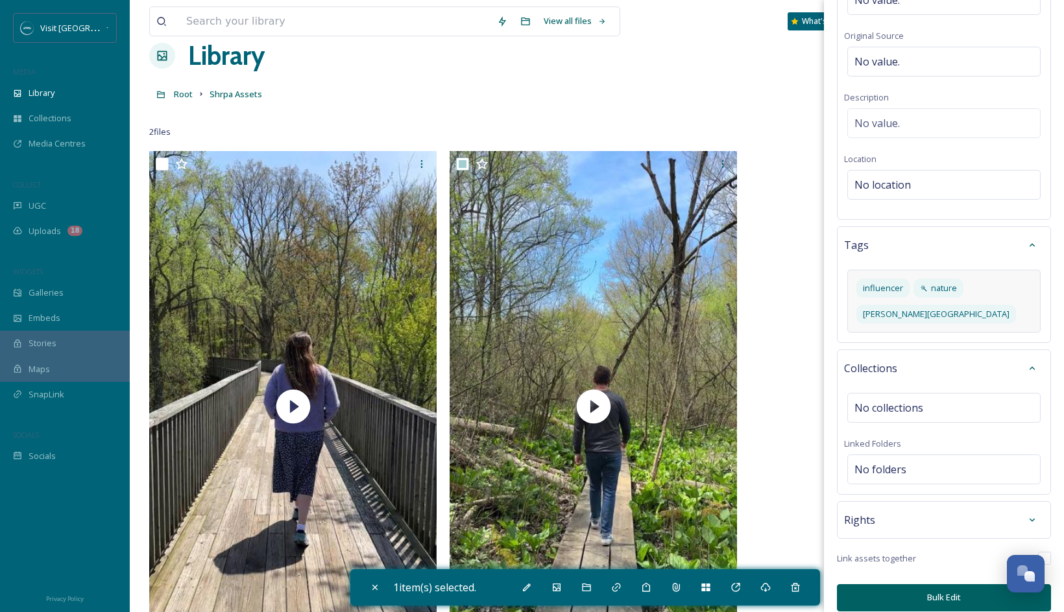
scroll to position [141, 0]
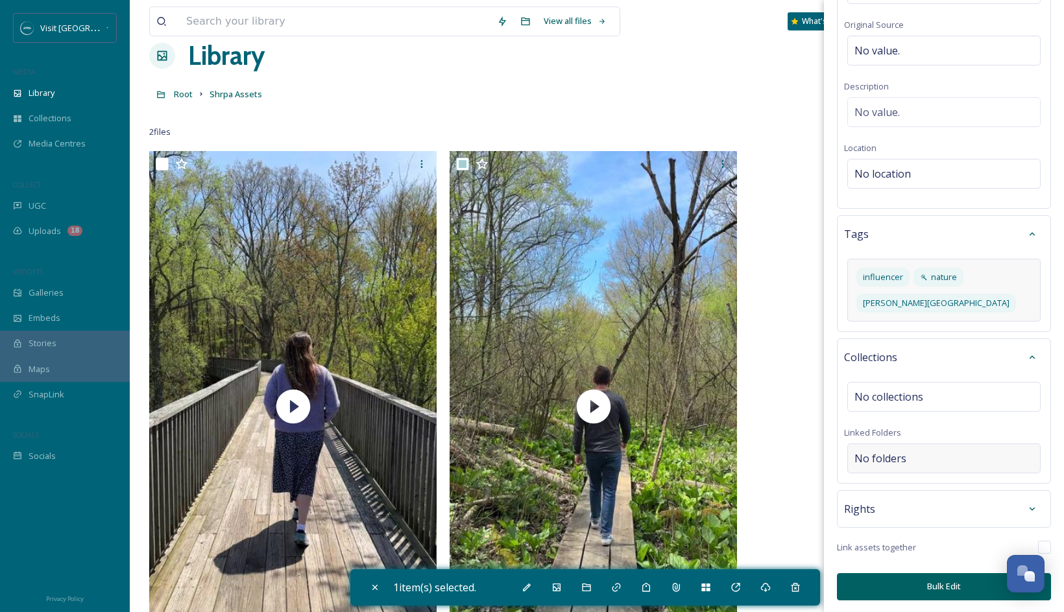
click at [997, 462] on div "No folders" at bounding box center [943, 459] width 193 height 30
click at [967, 510] on div "Rights" at bounding box center [944, 508] width 200 height 23
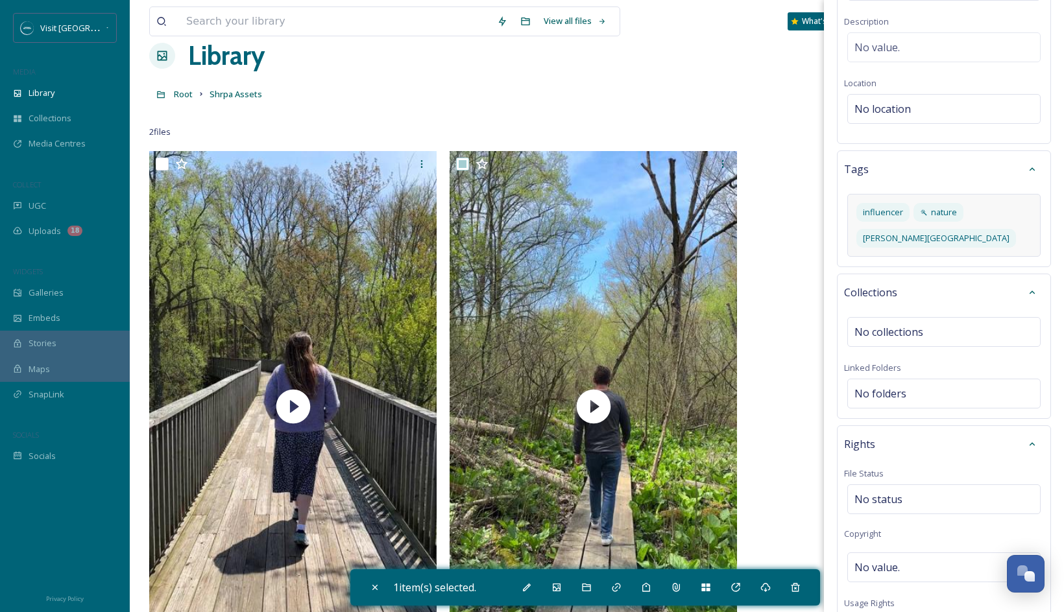
scroll to position [212, 0]
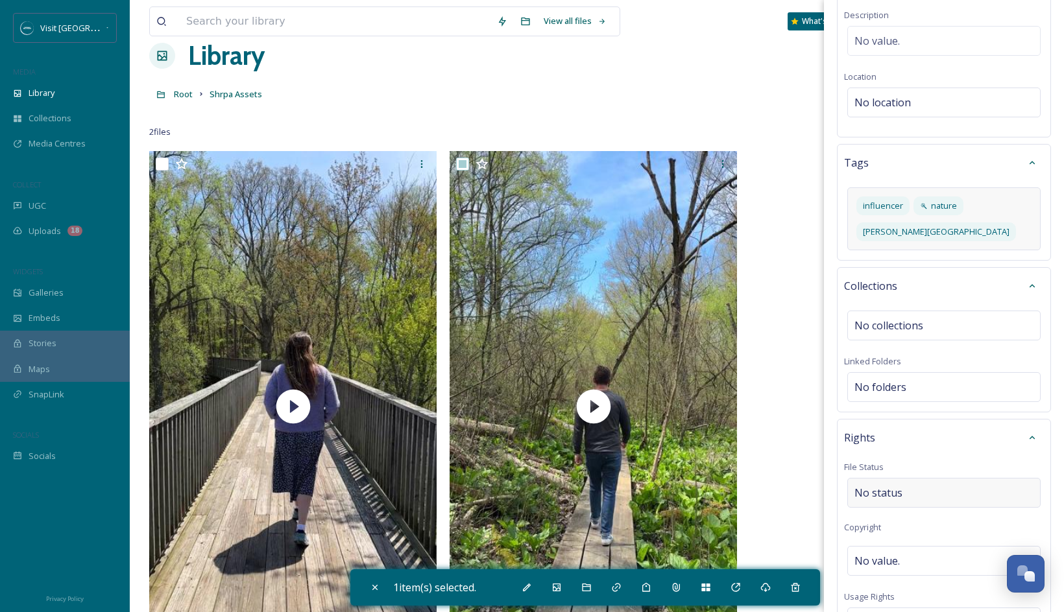
click at [955, 490] on div "No status" at bounding box center [943, 493] width 193 height 30
click at [953, 492] on input at bounding box center [919, 493] width 143 height 29
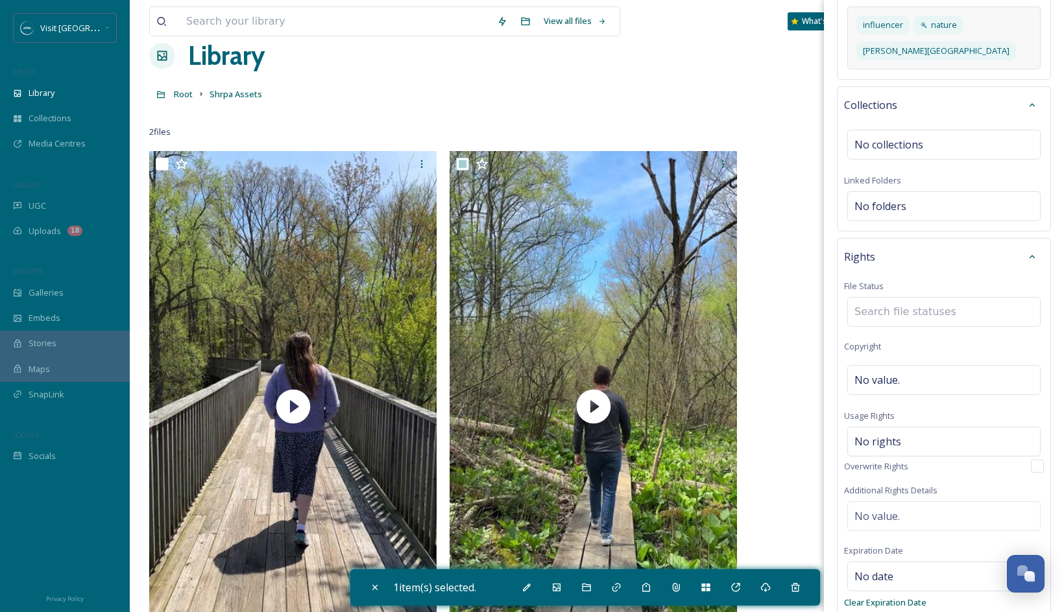
scroll to position [395, 0]
type input "a"
type input "ri"
click at [943, 278] on div "Rights File Status No status Copyright No value. Usage Rights No rights Overwri…" at bounding box center [944, 450] width 214 height 428
click at [928, 376] on div "No value." at bounding box center [943, 378] width 193 height 30
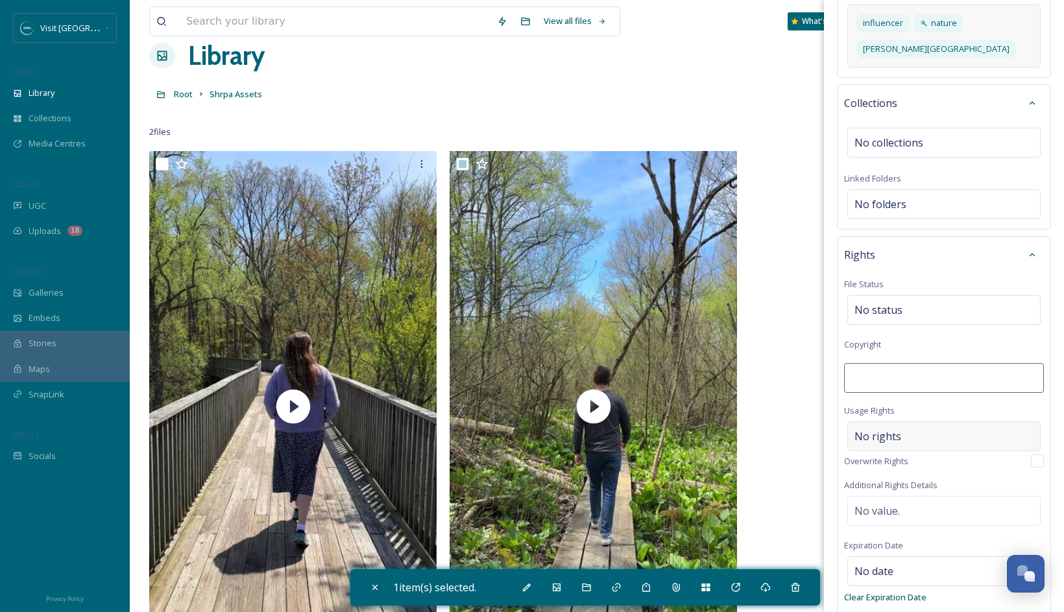
click at [923, 436] on div "No rights" at bounding box center [943, 437] width 193 height 30
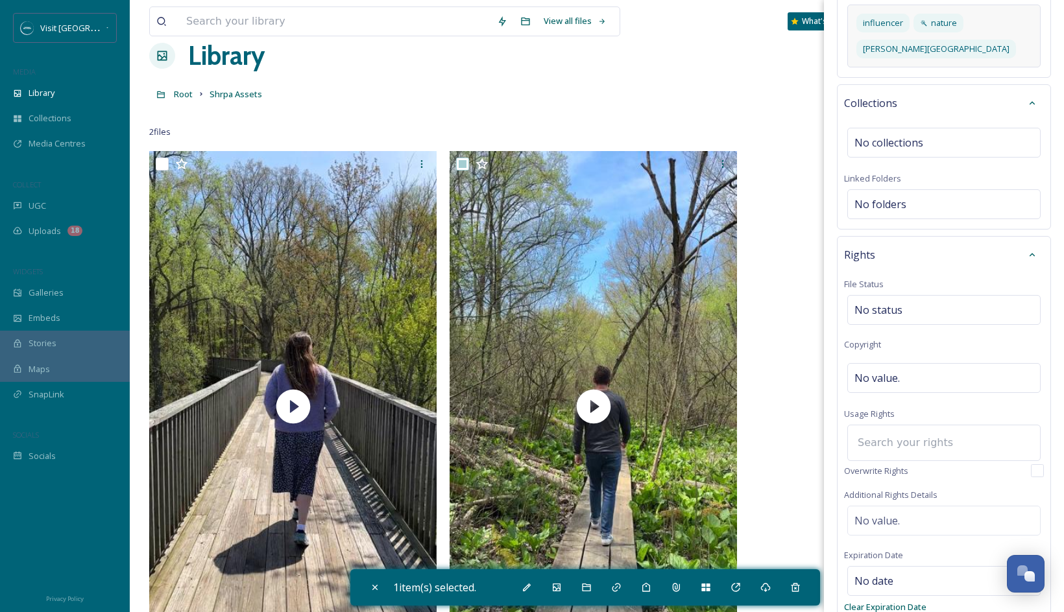
click at [923, 443] on input at bounding box center [922, 443] width 143 height 29
type input "app"
drag, startPoint x: 902, startPoint y: 444, endPoint x: 851, endPoint y: 444, distance: 50.6
click at [851, 444] on input "app" at bounding box center [922, 443] width 143 height 29
type input "a"
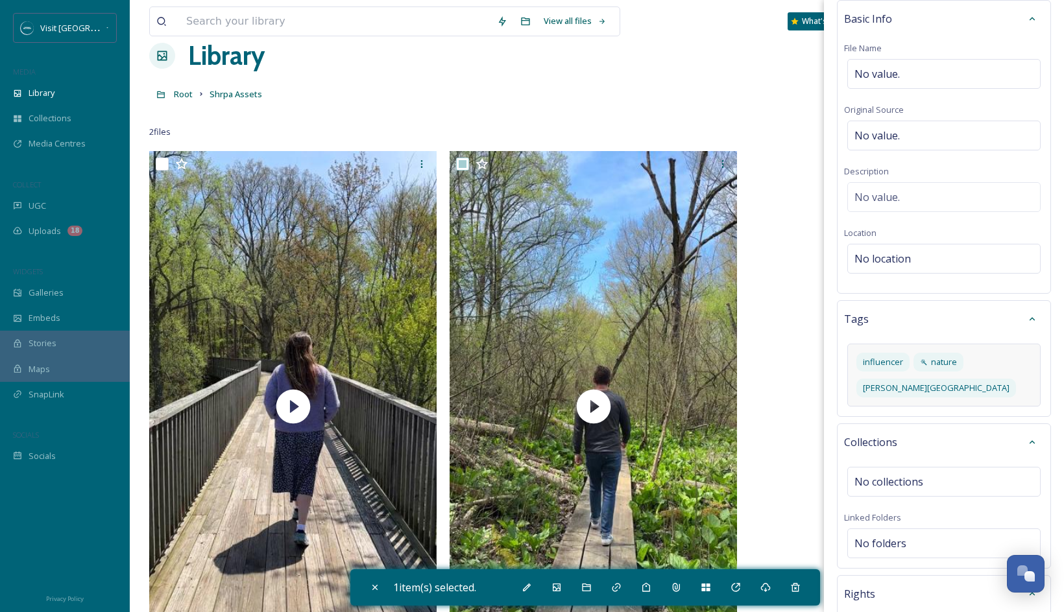
scroll to position [0, 0]
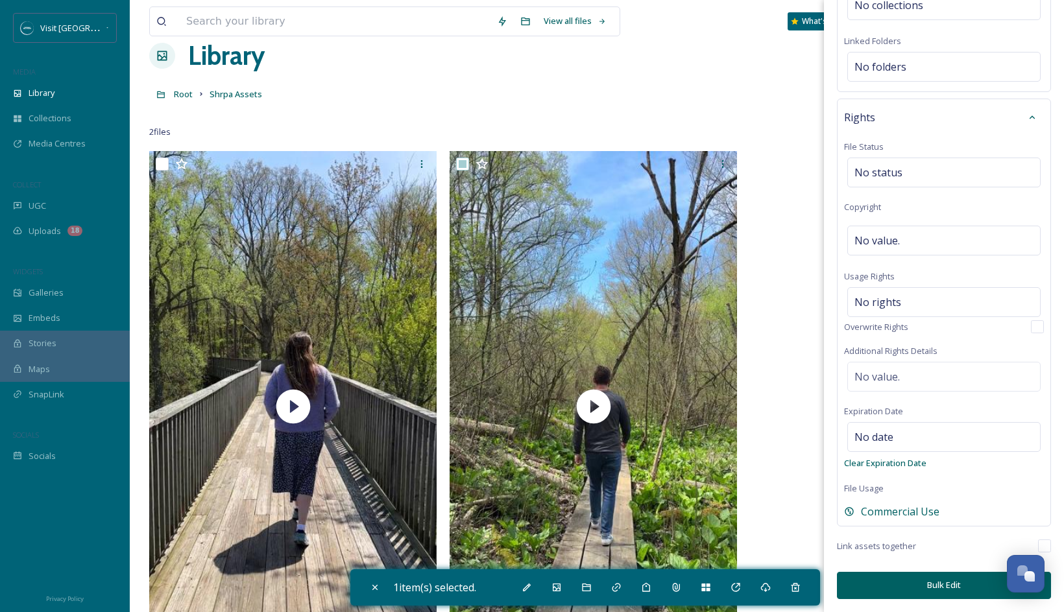
click at [910, 589] on button "Bulk Edit" at bounding box center [944, 585] width 214 height 27
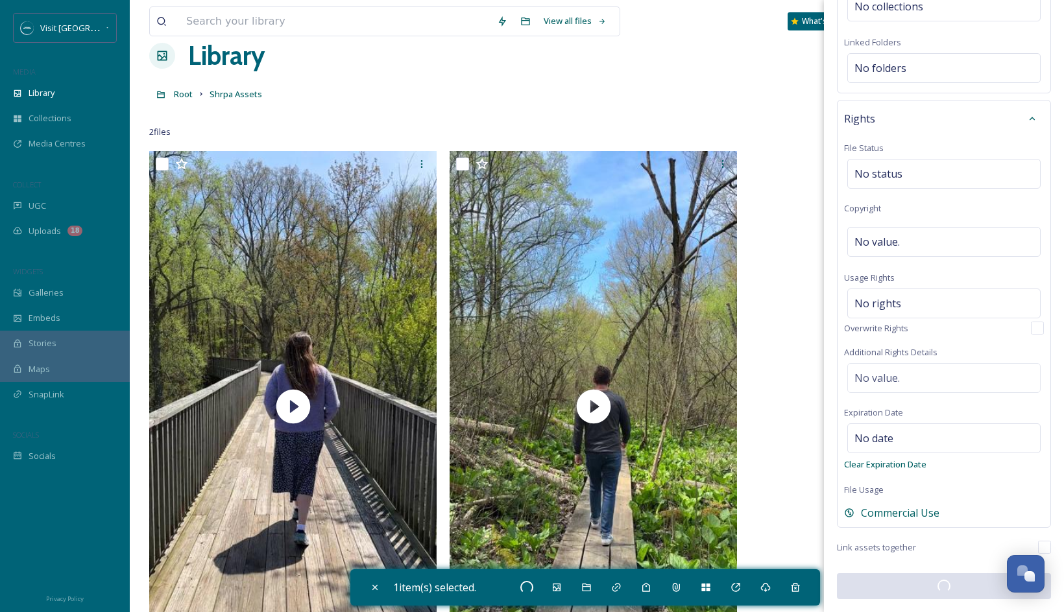
checkbox input "false"
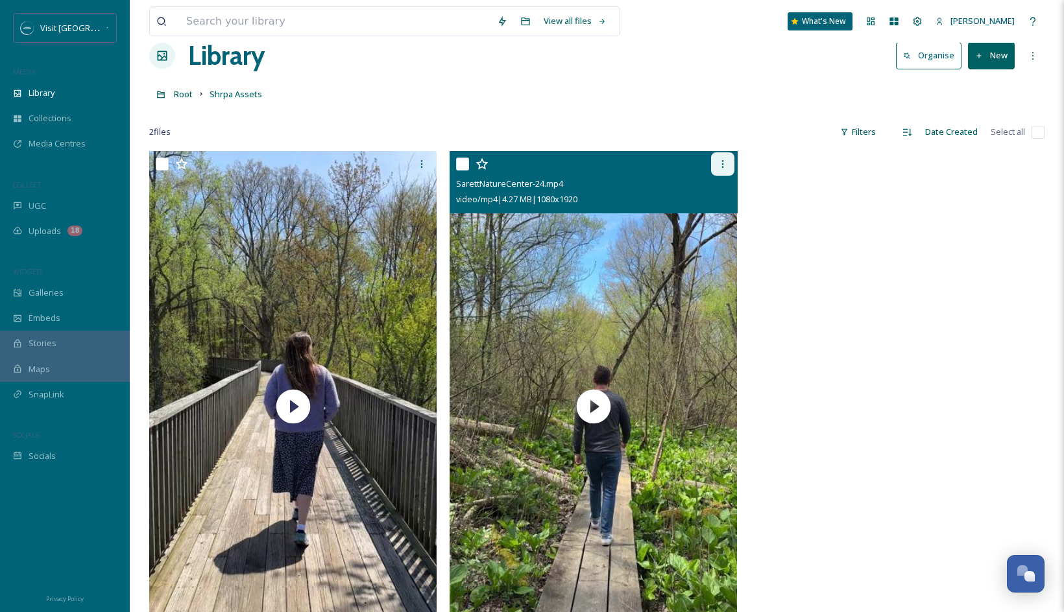
click at [717, 169] on icon at bounding box center [722, 164] width 10 height 10
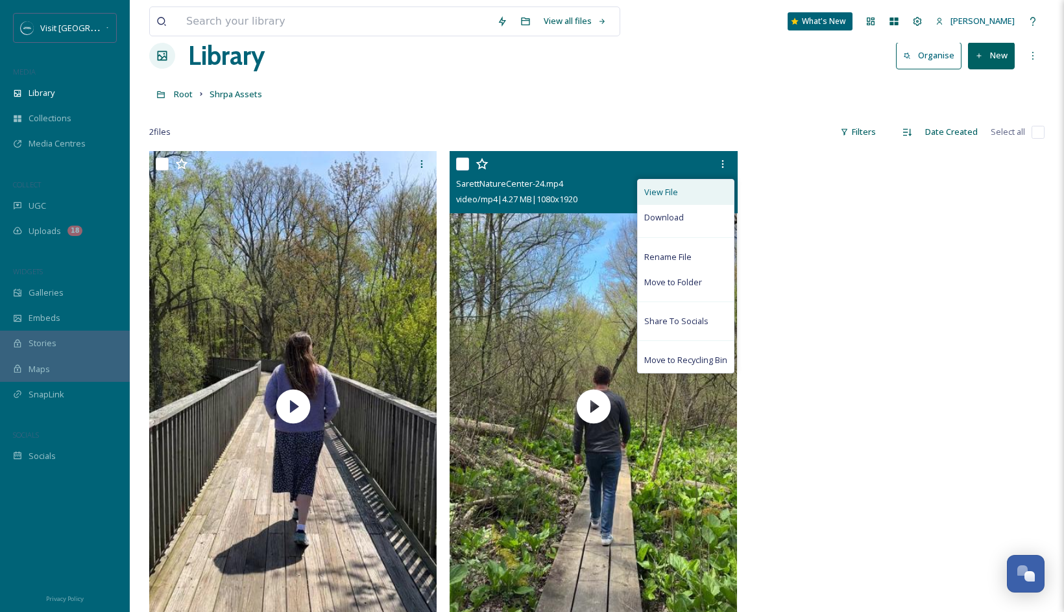
click at [689, 193] on div "View File" at bounding box center [685, 192] width 96 height 25
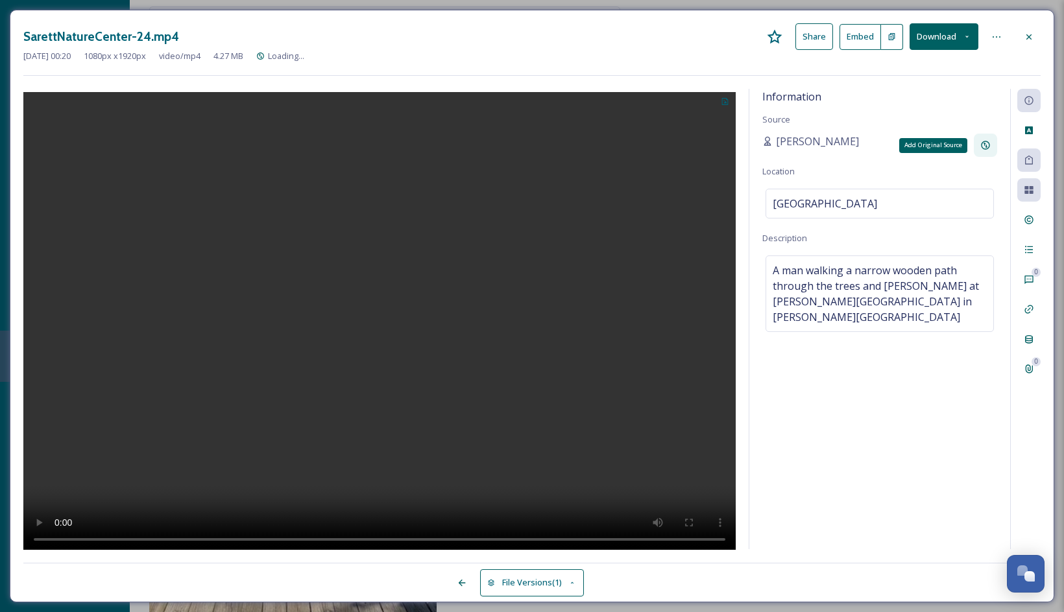
click at [985, 143] on icon at bounding box center [985, 145] width 10 height 10
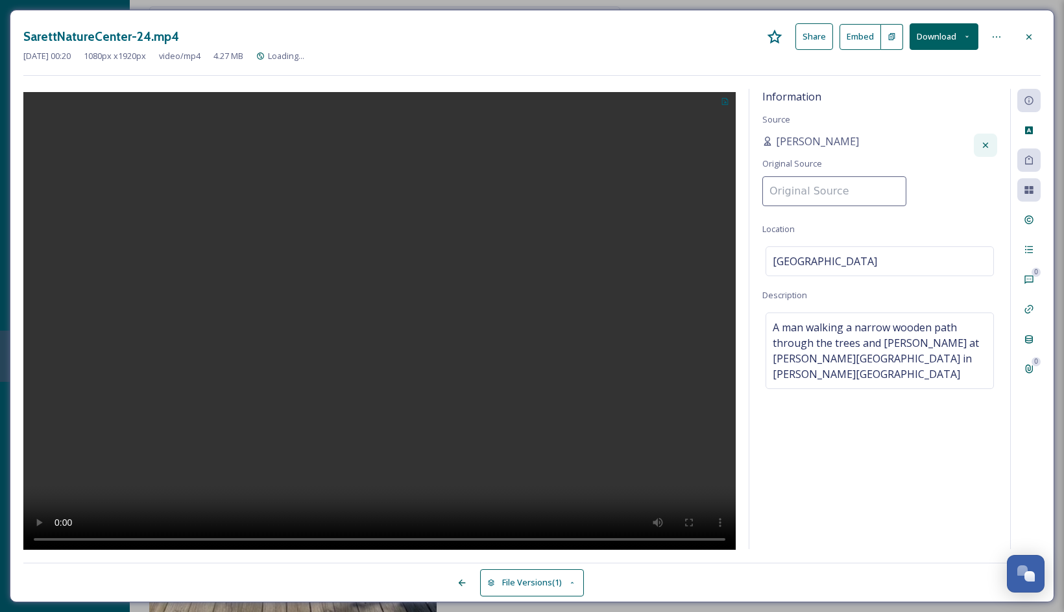
click at [837, 189] on input at bounding box center [834, 191] width 144 height 30
click at [766, 191] on input "lostinlaurelland" at bounding box center [834, 191] width 144 height 30
type input "@lostinlaurelland"
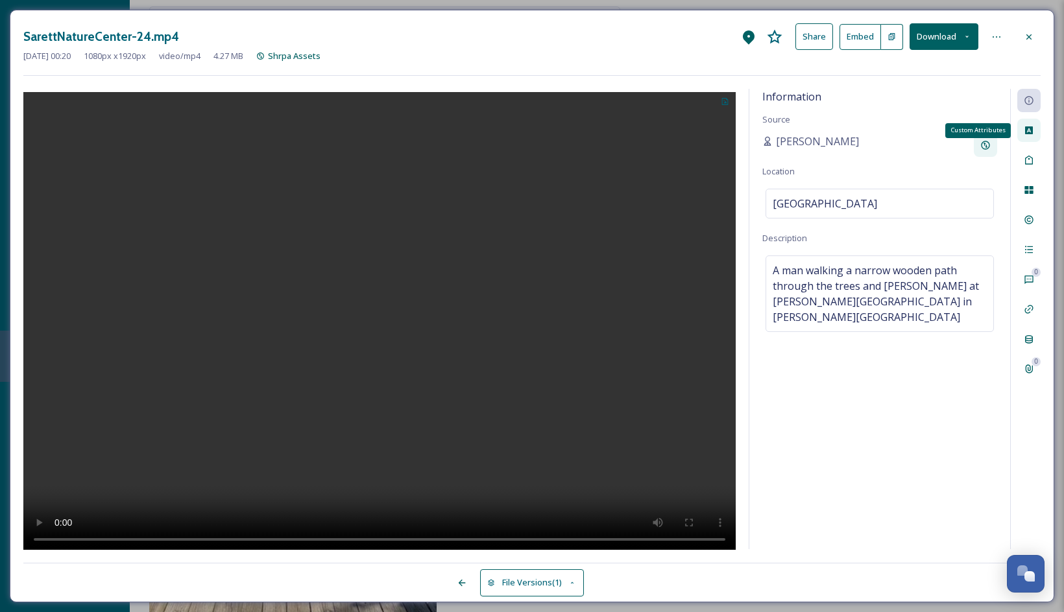
click at [997, 133] on icon at bounding box center [1029, 130] width 8 height 8
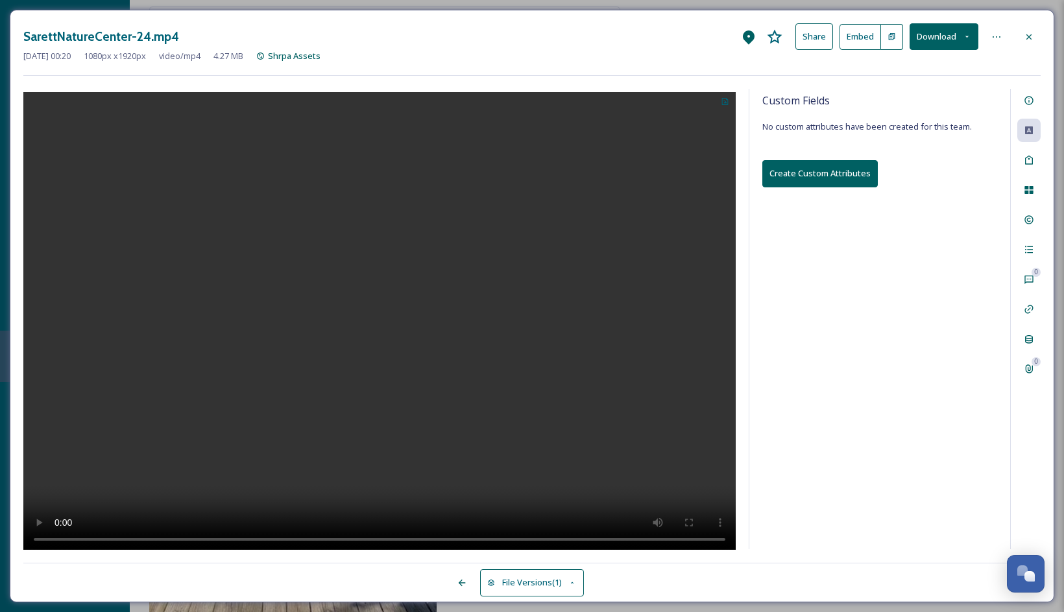
click at [841, 176] on button "Create Custom Attributes" at bounding box center [819, 173] width 115 height 27
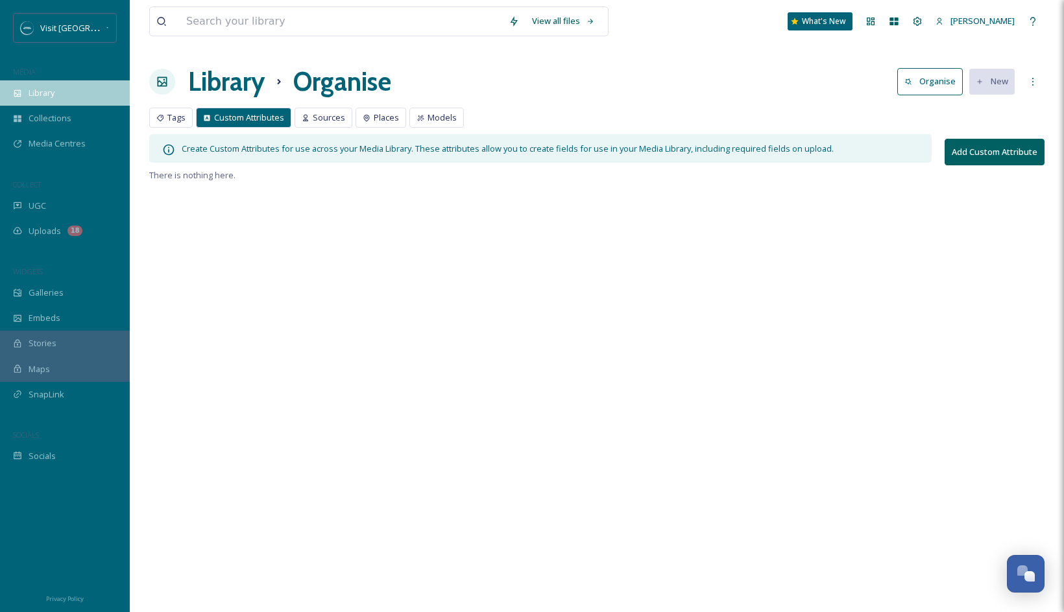
click at [46, 101] on div "Library" at bounding box center [65, 92] width 130 height 25
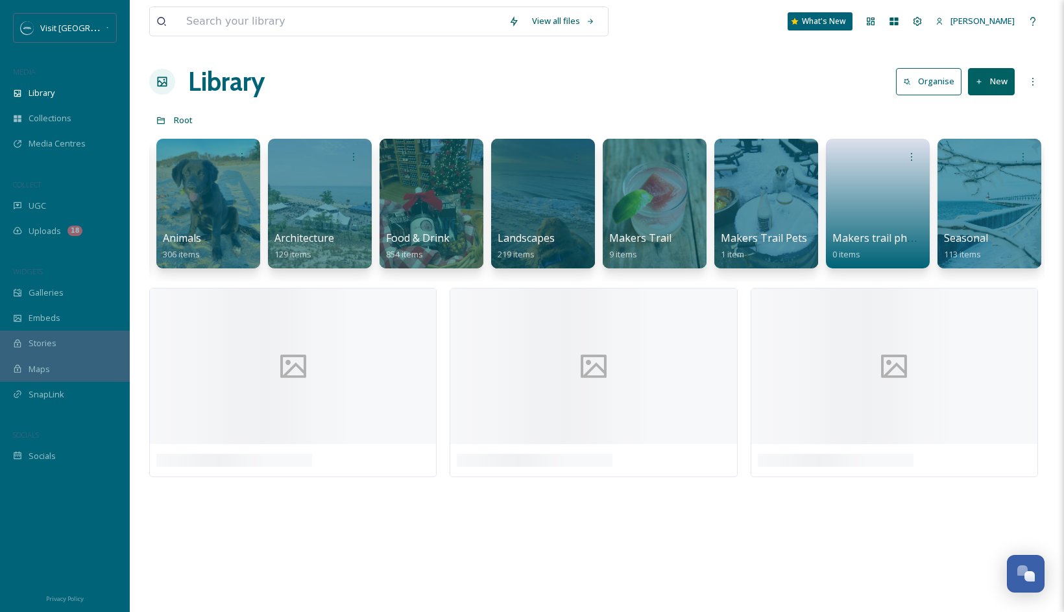
scroll to position [0, 778]
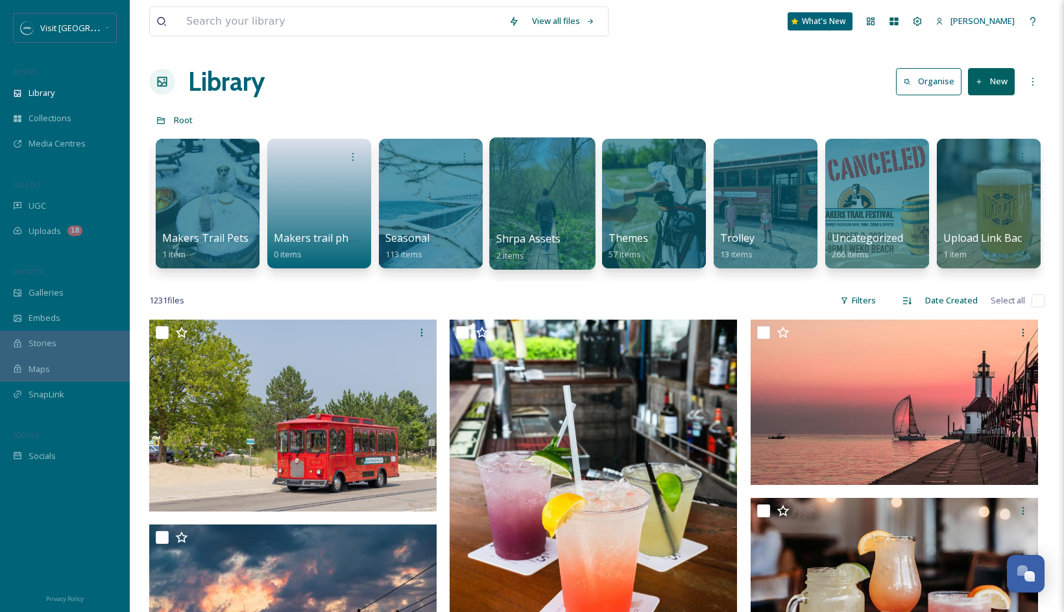
click at [555, 198] on div at bounding box center [542, 203] width 106 height 132
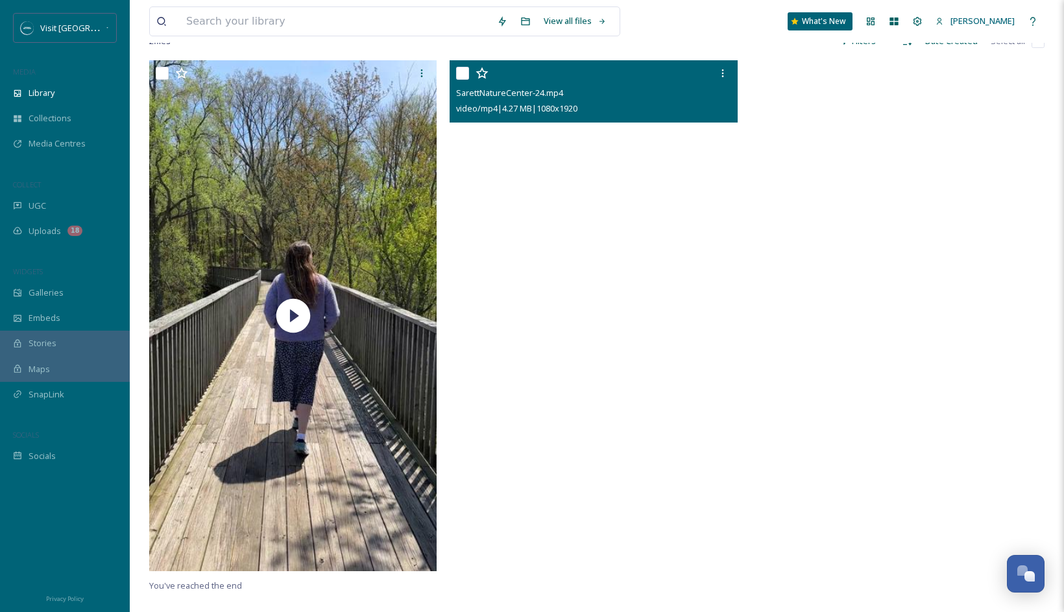
scroll to position [115, 0]
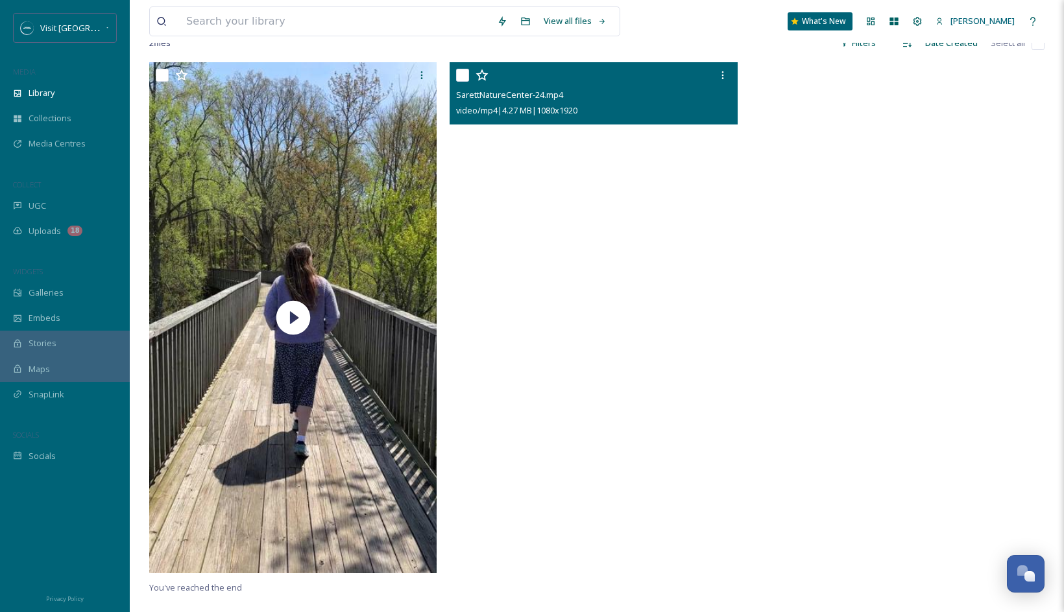
click at [613, 306] on video "SarettNatureCenter-24.mp4" at bounding box center [592, 317] width 287 height 511
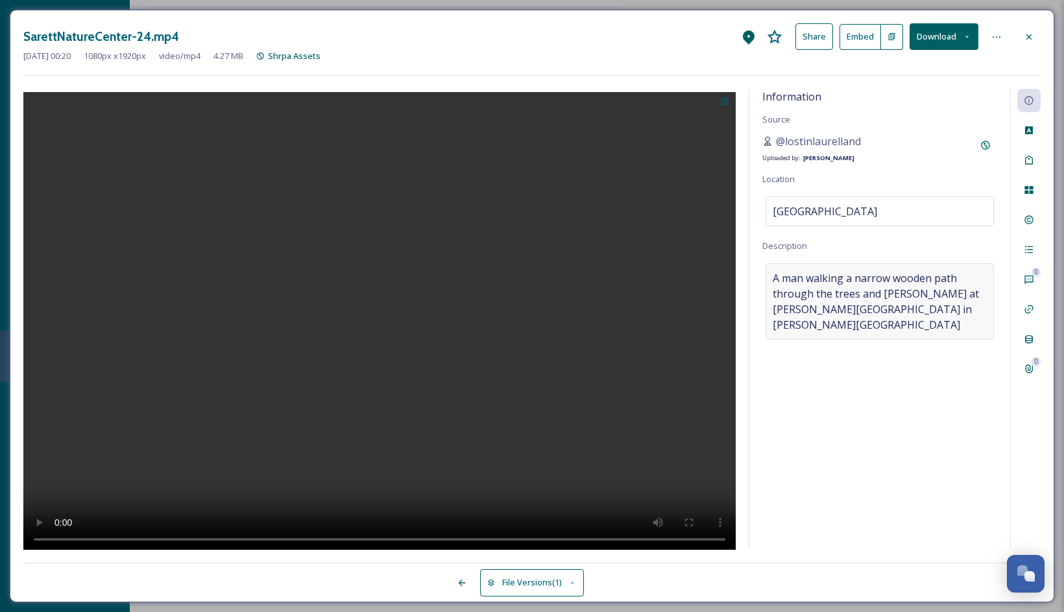
click at [935, 309] on span "A man walking a narrow wooden path through the trees and marsh at Sarett Nature…" at bounding box center [879, 301] width 214 height 62
drag, startPoint x: 842, startPoint y: 307, endPoint x: 757, endPoint y: 276, distance: 90.1
click at [757, 276] on div "Information Source @lostinlaurelland Uploaded by: Erika Anthony Location Sarett…" at bounding box center [879, 319] width 261 height 460
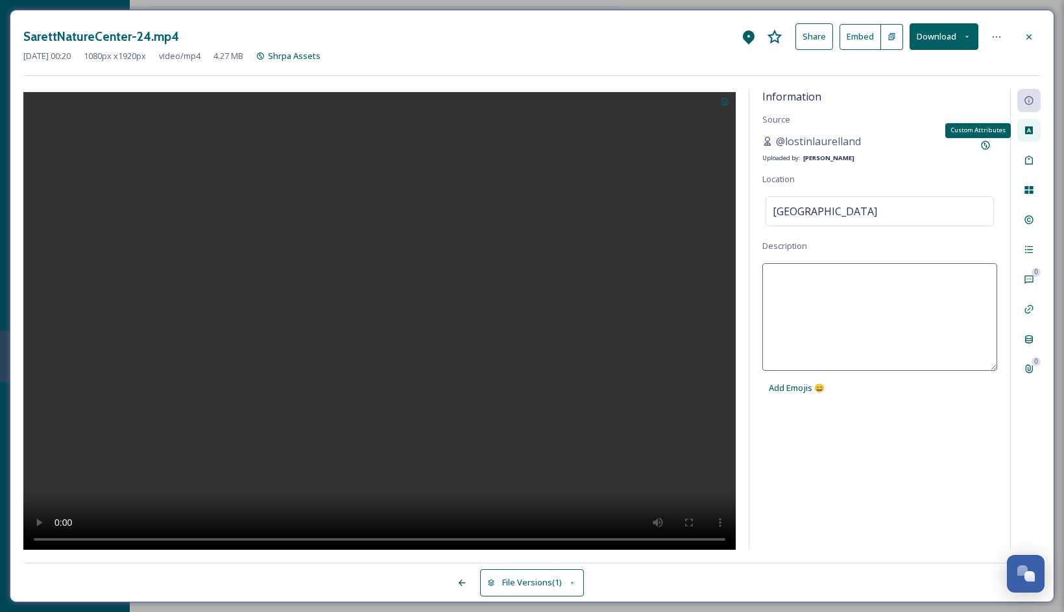
click at [997, 134] on icon at bounding box center [1028, 130] width 10 height 10
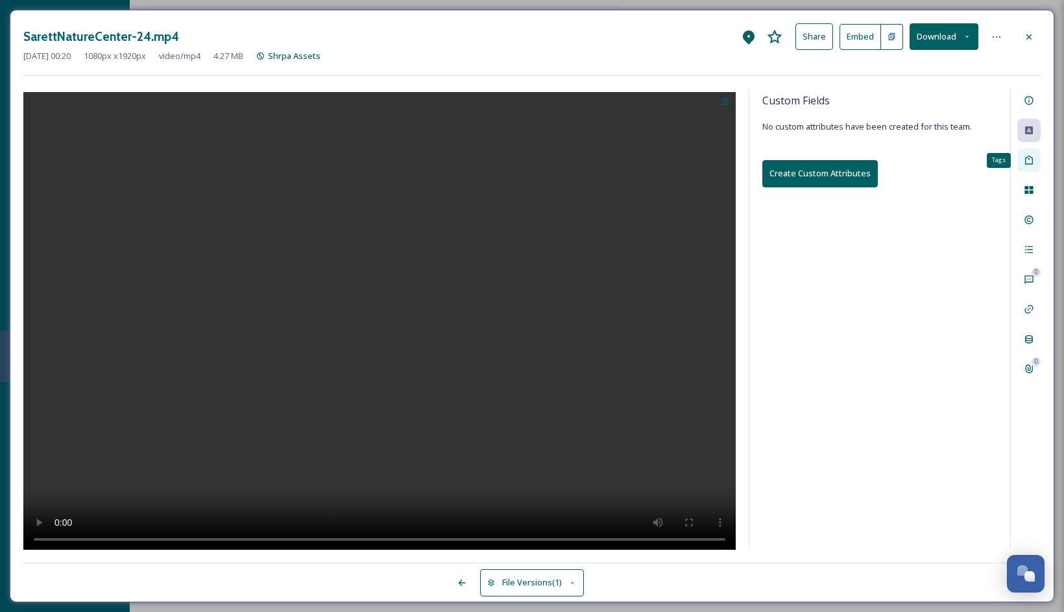
click at [997, 160] on icon at bounding box center [1028, 160] width 10 height 10
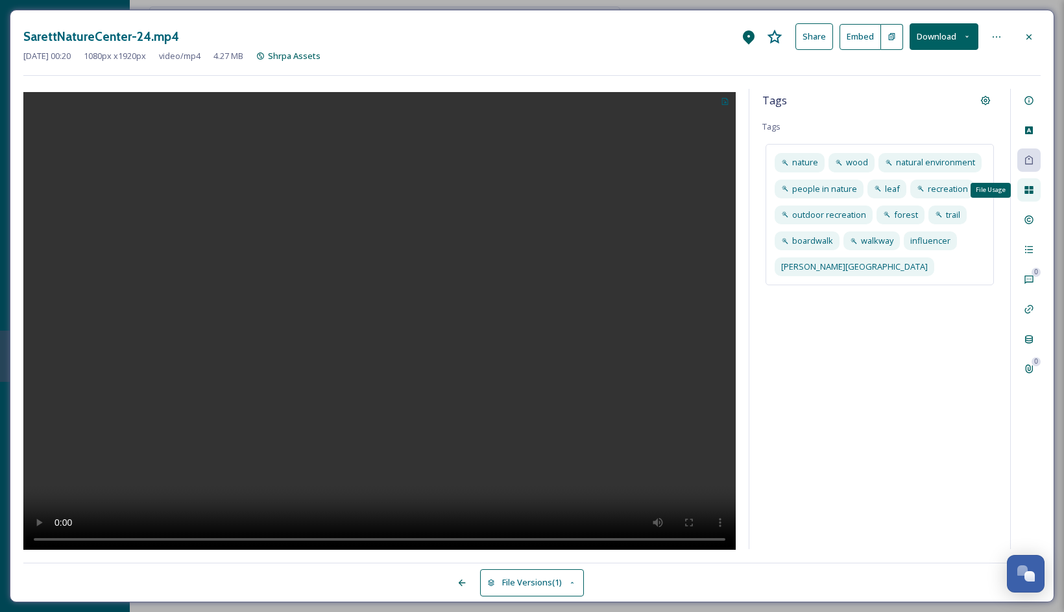
click at [997, 187] on div "File Usage" at bounding box center [1028, 189] width 23 height 23
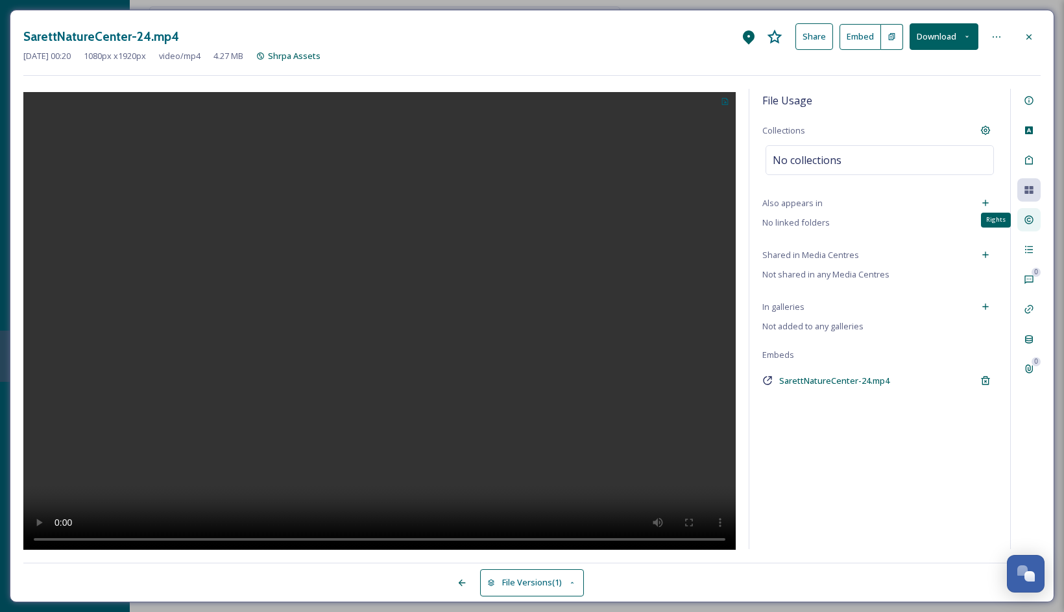
click at [997, 226] on div "Rights" at bounding box center [1028, 219] width 23 height 23
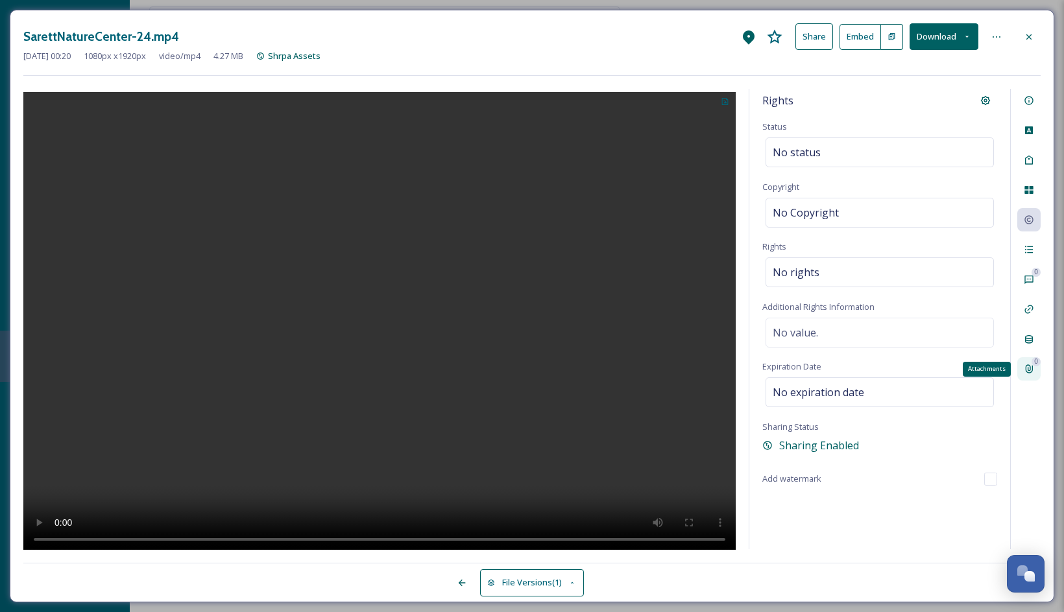
click at [997, 368] on div "0 Attachments" at bounding box center [1028, 368] width 23 height 23
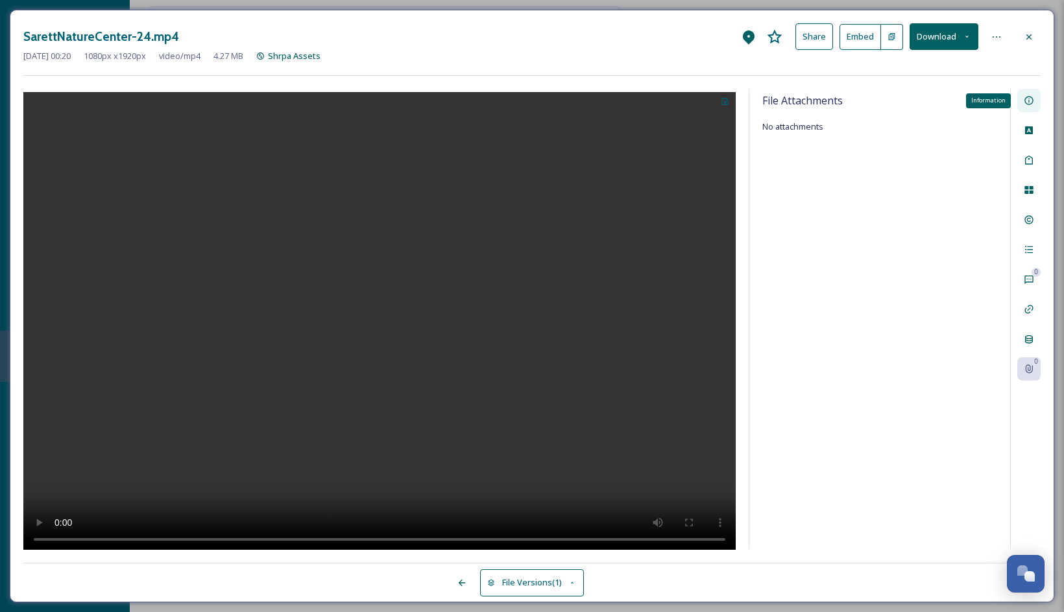
click at [997, 102] on icon at bounding box center [1028, 100] width 10 height 10
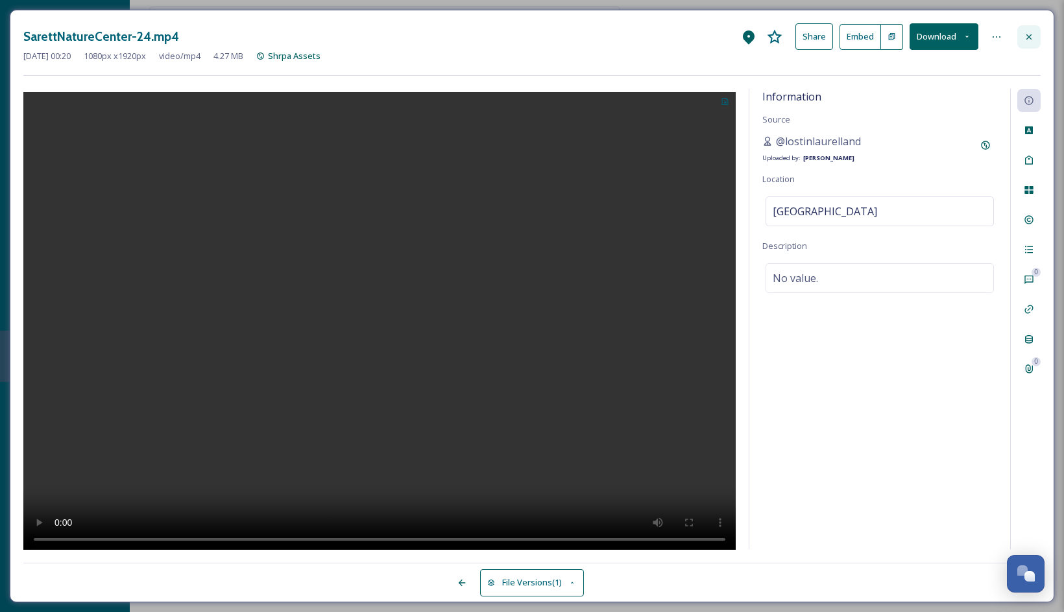
click at [997, 38] on icon at bounding box center [1028, 37] width 10 height 10
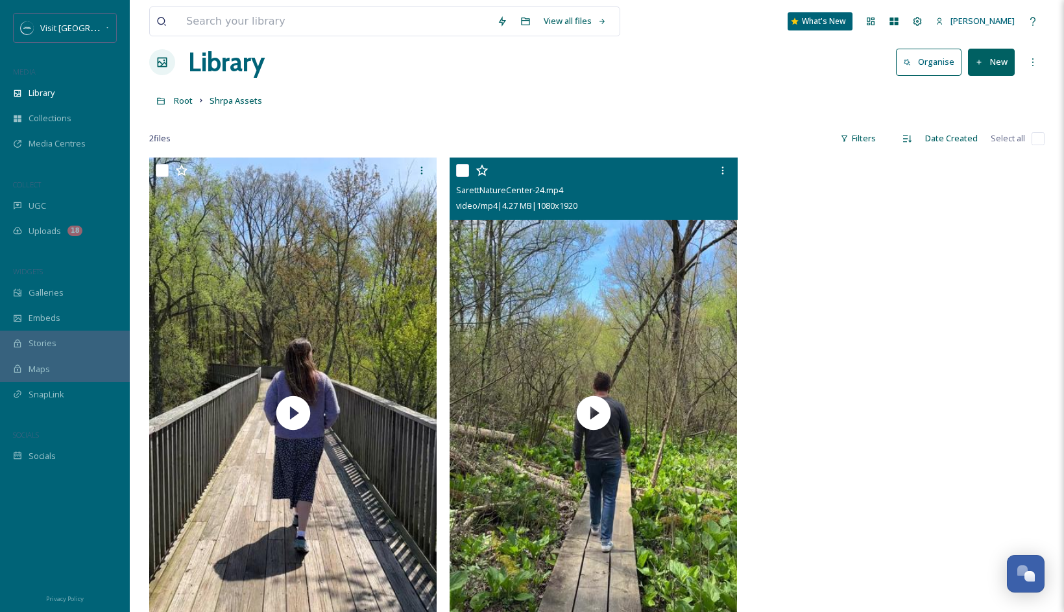
scroll to position [19, 0]
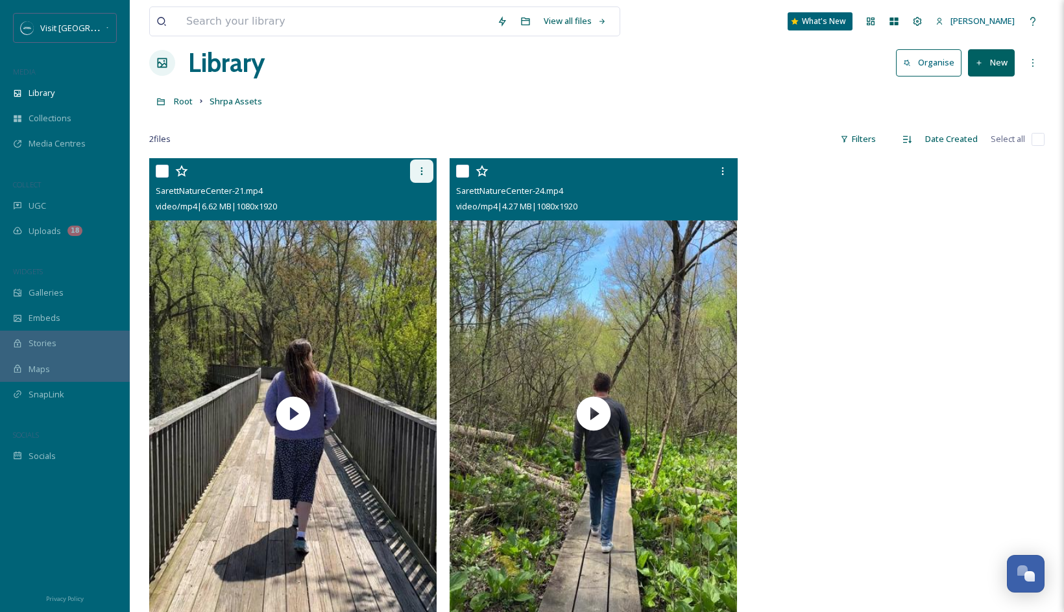
click at [422, 164] on div at bounding box center [421, 171] width 23 height 23
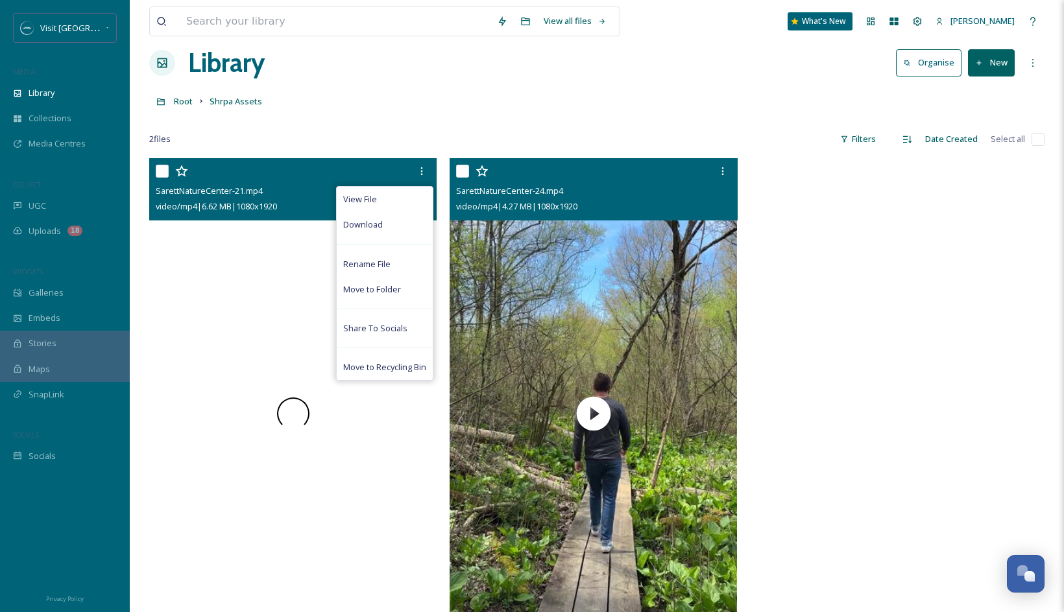
click at [296, 254] on div at bounding box center [292, 413] width 287 height 511
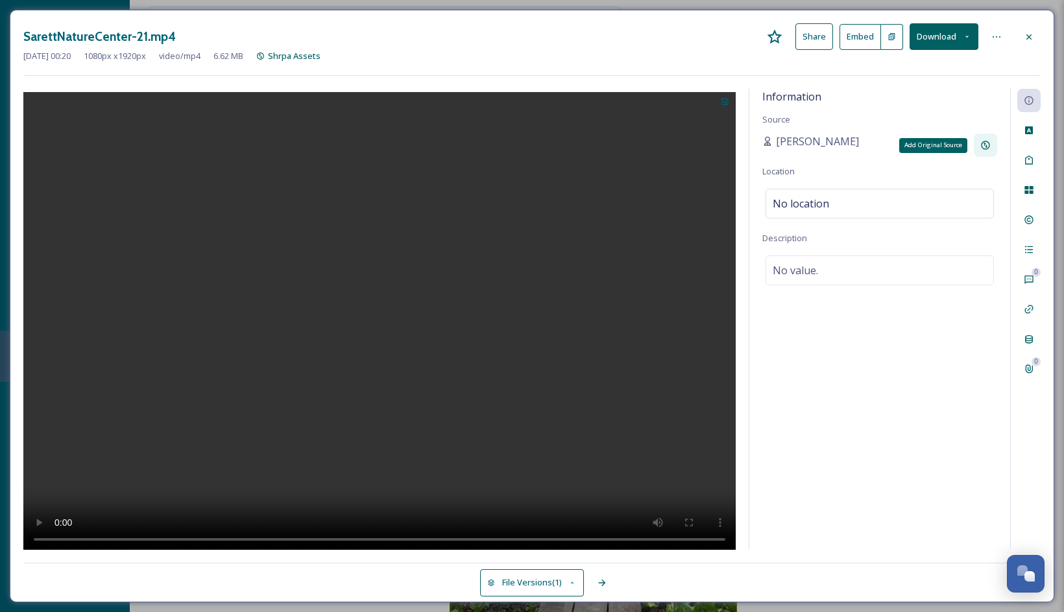
click at [986, 143] on icon at bounding box center [985, 145] width 10 height 10
click at [843, 191] on input at bounding box center [834, 191] width 144 height 30
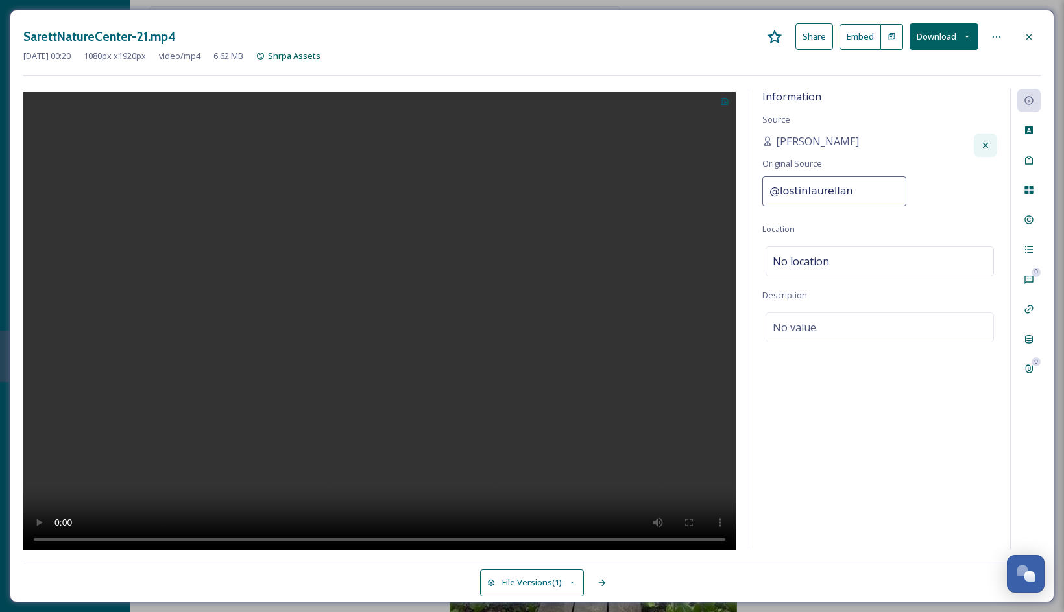
type input "@lostinlaurelland"
click at [823, 268] on div "Information Source Erika Anthony Original Source @lostinlaurelland Location No …" at bounding box center [879, 319] width 261 height 460
click at [826, 206] on span "No location" at bounding box center [800, 204] width 56 height 16
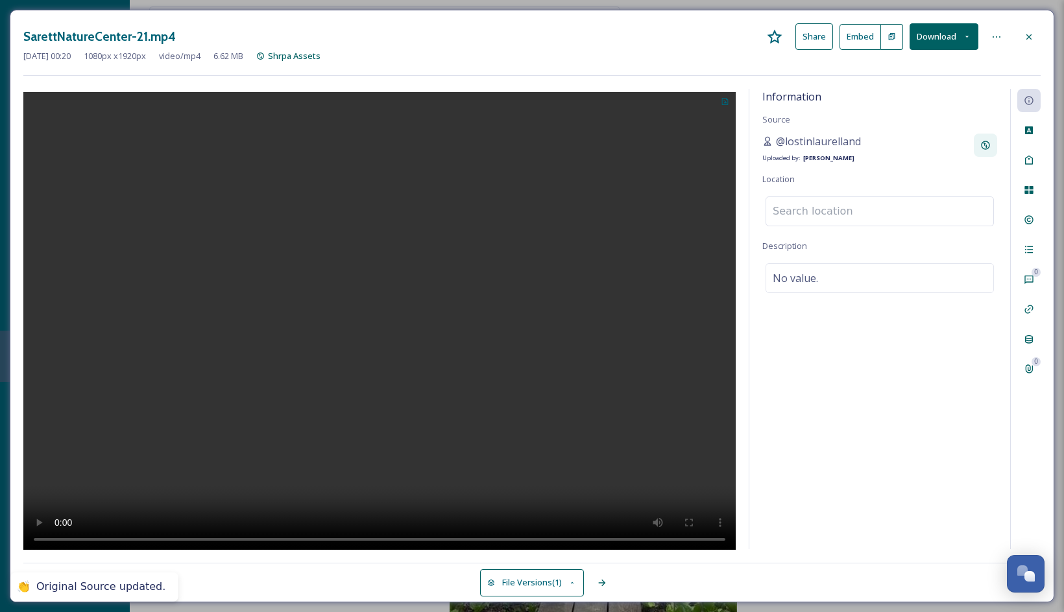
click at [826, 206] on input at bounding box center [879, 211] width 227 height 29
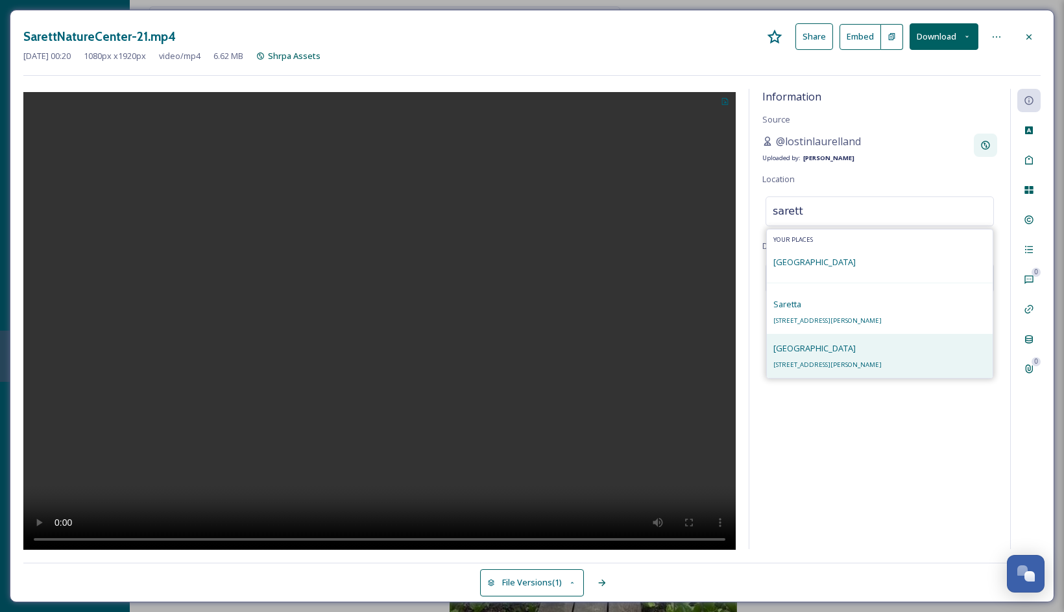
type input "sarett"
click at [838, 357] on div "Sarett Nature Center 2300 N Benton Center Rd, Benton Harbor, MI 49022, USA" at bounding box center [827, 355] width 108 height 31
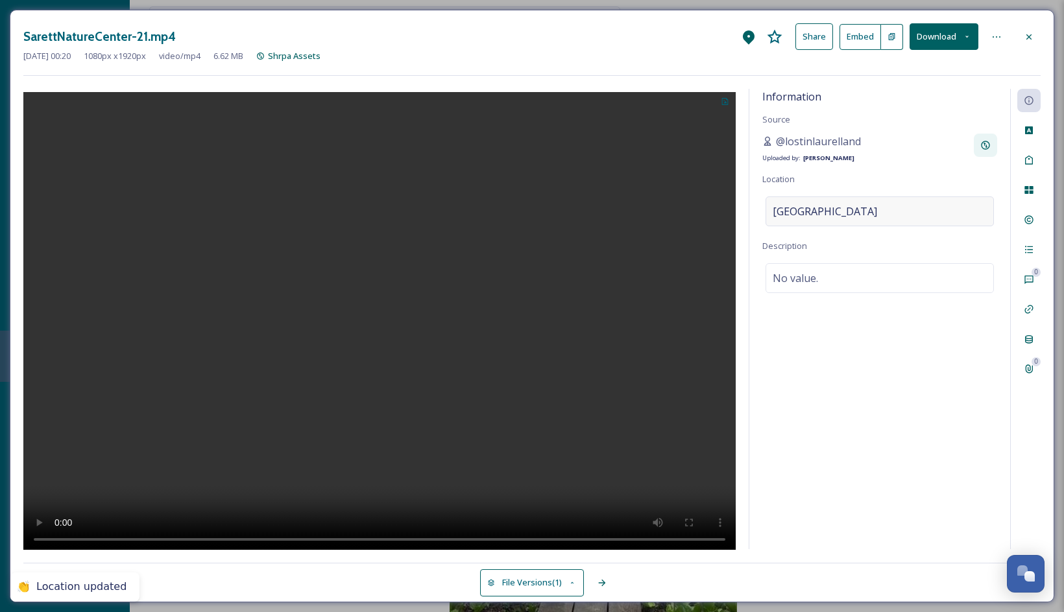
click at [833, 206] on span "Sarett Nature Center" at bounding box center [824, 212] width 104 height 16
click at [833, 206] on input at bounding box center [879, 211] width 227 height 29
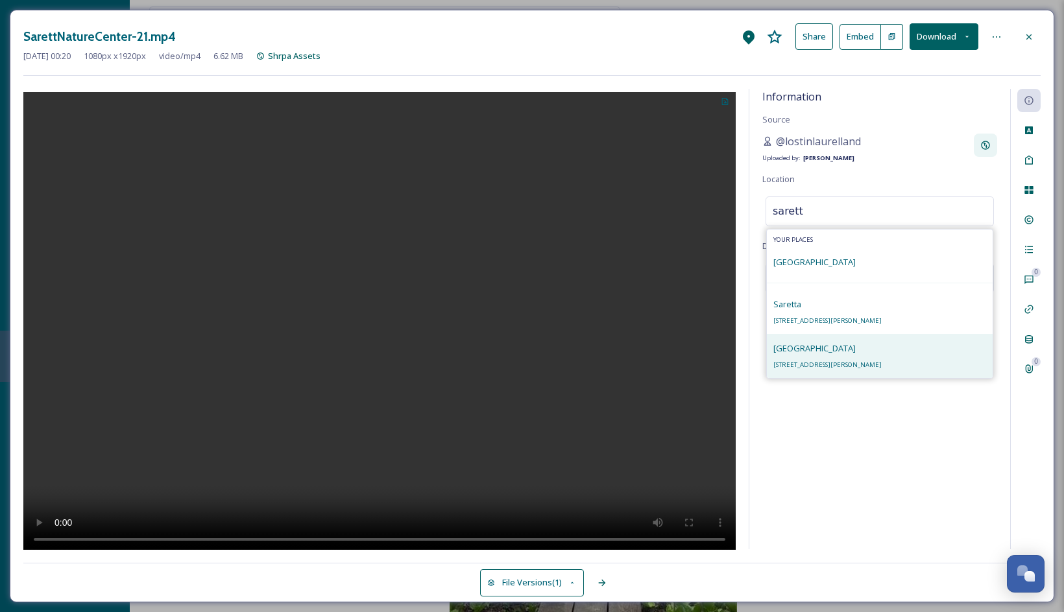
type input "sarett"
click at [843, 363] on span "2300 N Benton Center Rd, Benton Harbor, MI 49022, USA" at bounding box center [827, 365] width 108 height 8
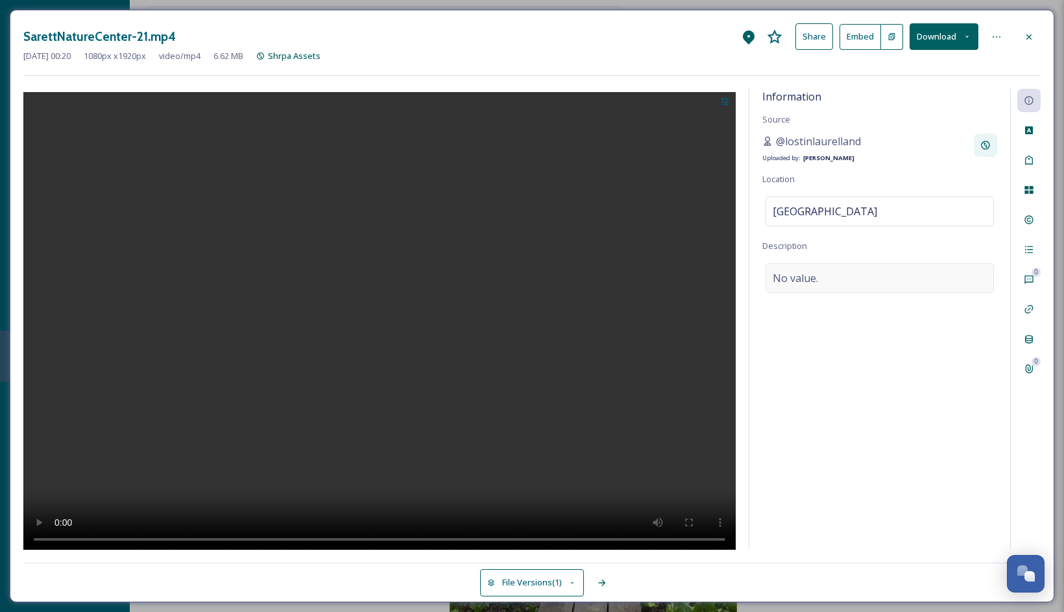
click at [890, 283] on div "No value." at bounding box center [879, 278] width 228 height 30
click at [997, 127] on icon at bounding box center [1029, 130] width 8 height 8
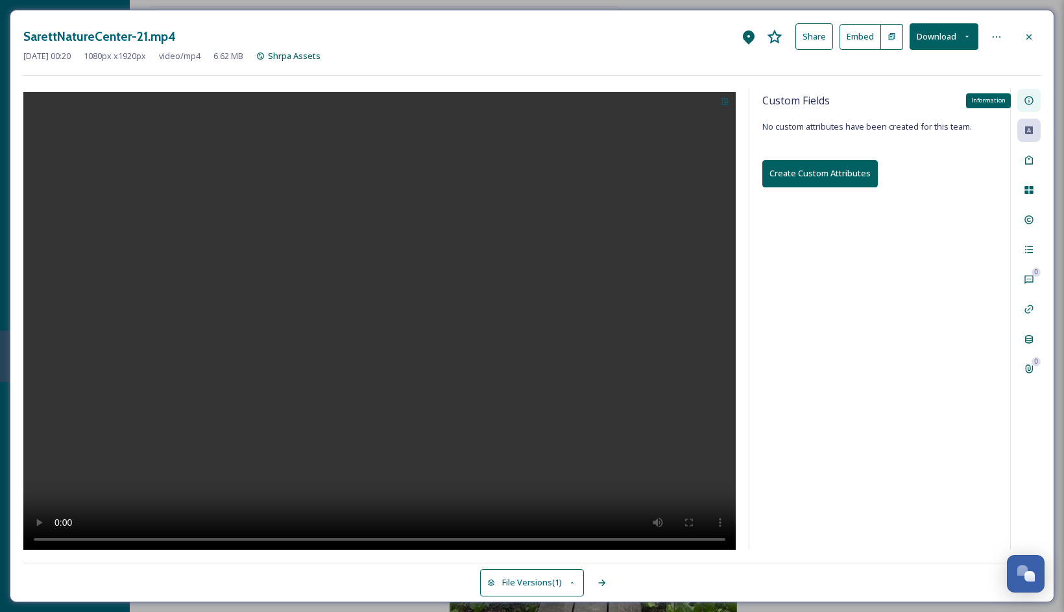
click at [997, 97] on icon at bounding box center [1028, 100] width 10 height 10
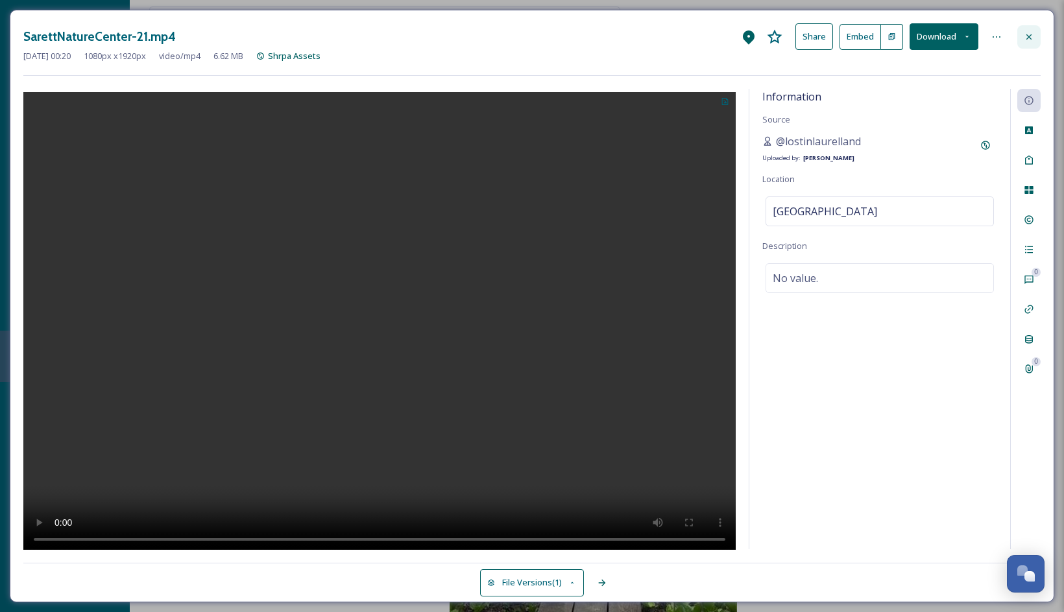
click at [997, 36] on icon at bounding box center [1028, 37] width 10 height 10
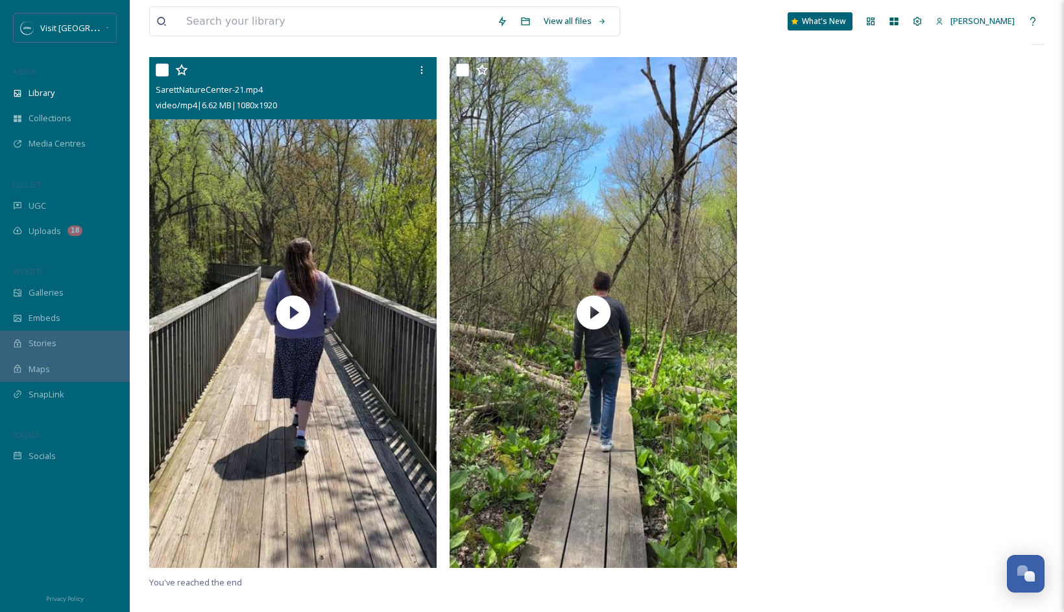
scroll to position [137, 0]
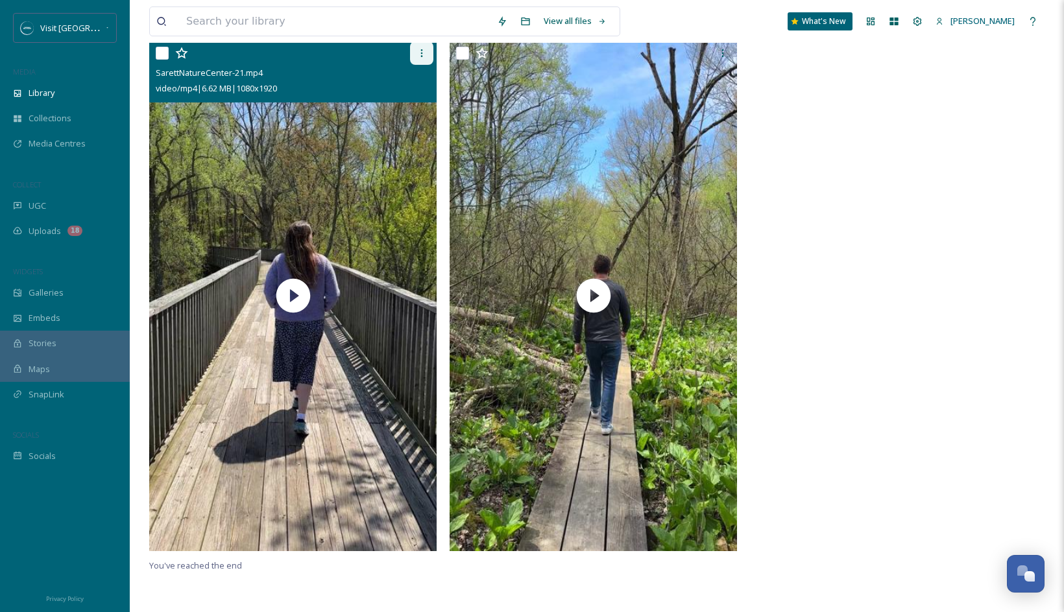
click at [421, 52] on icon at bounding box center [421, 53] width 10 height 10
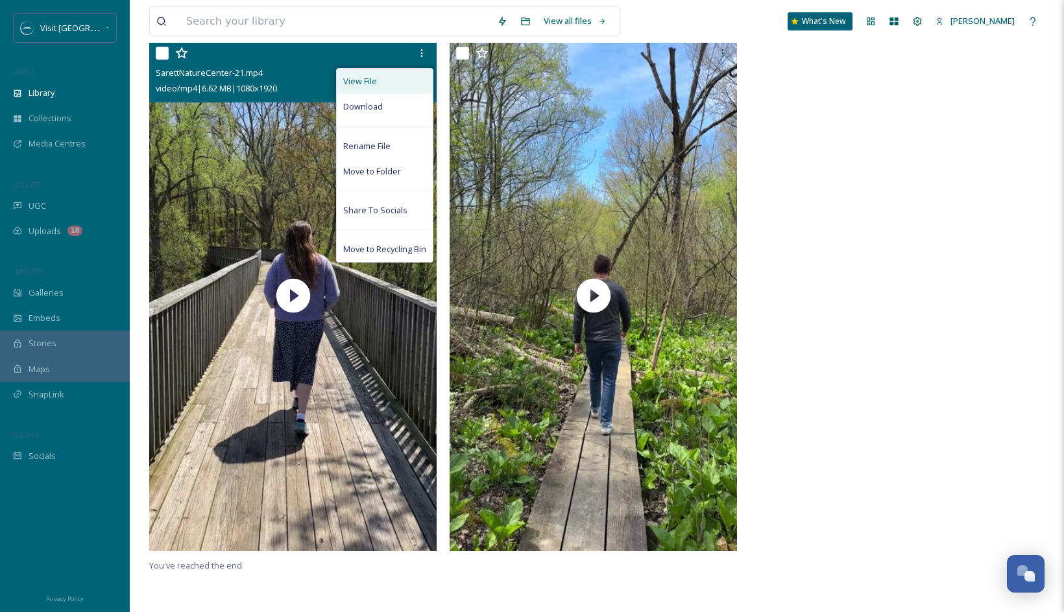
click at [407, 86] on div "View File" at bounding box center [385, 81] width 96 height 25
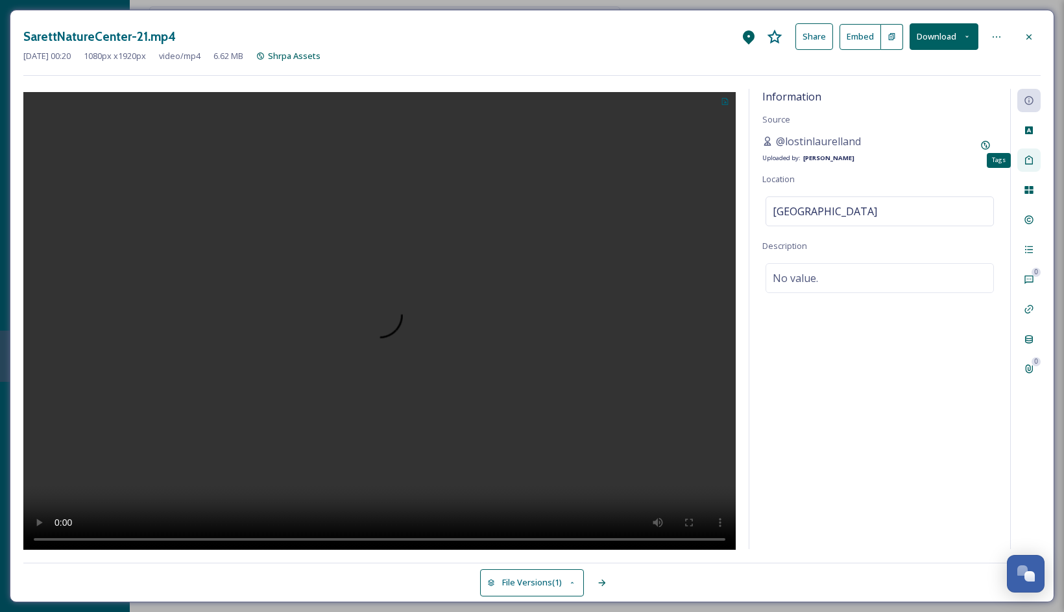
click at [997, 163] on icon at bounding box center [1028, 160] width 10 height 10
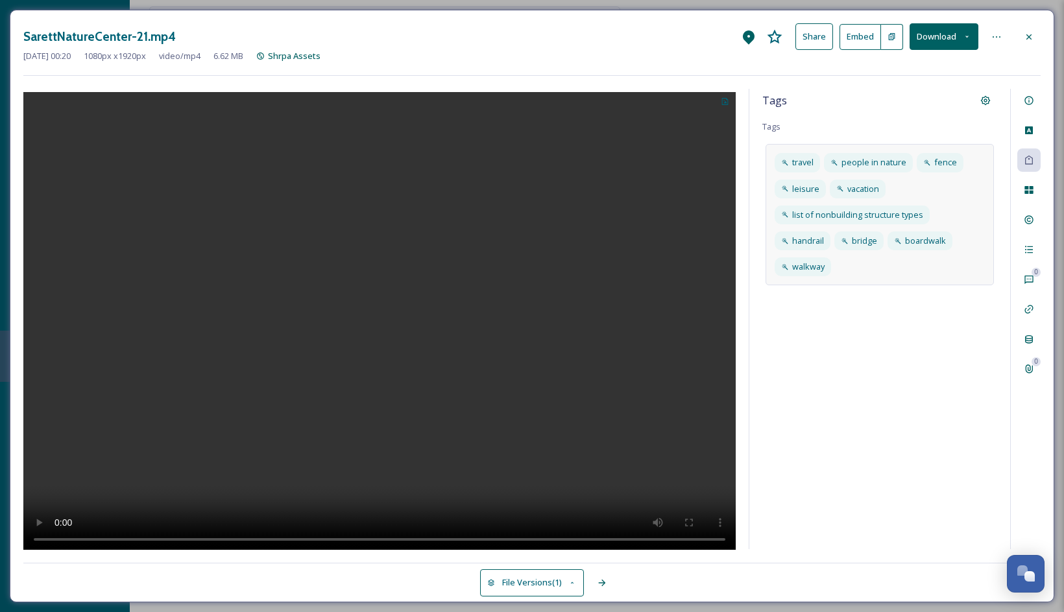
click at [899, 270] on div "travel people in nature fence leisure vacation list of nonbuilding structure ty…" at bounding box center [879, 214] width 228 height 141
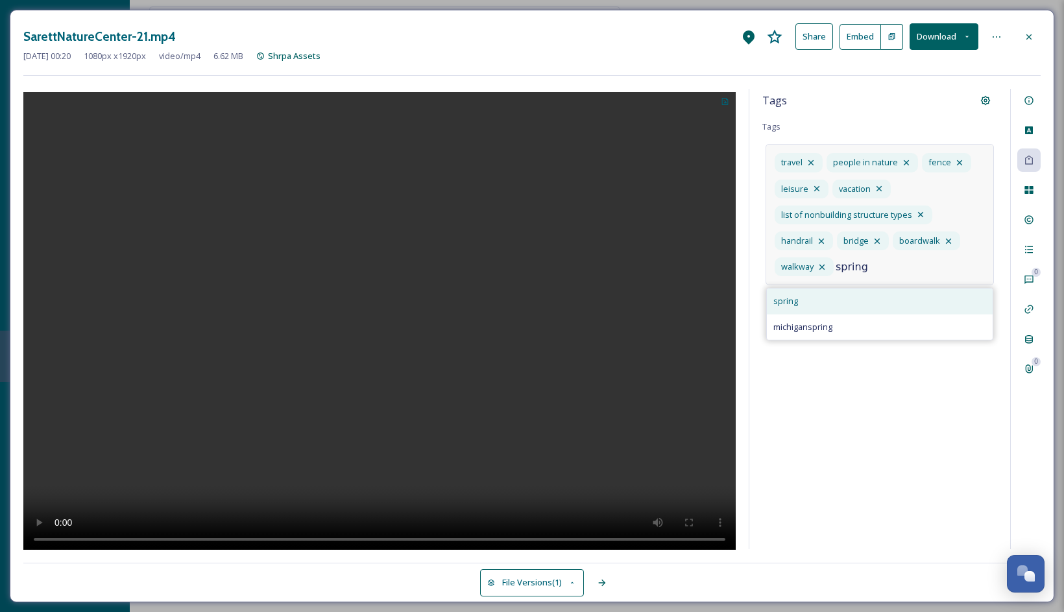
type input "spring"
click at [849, 303] on div "spring" at bounding box center [880, 301] width 226 height 25
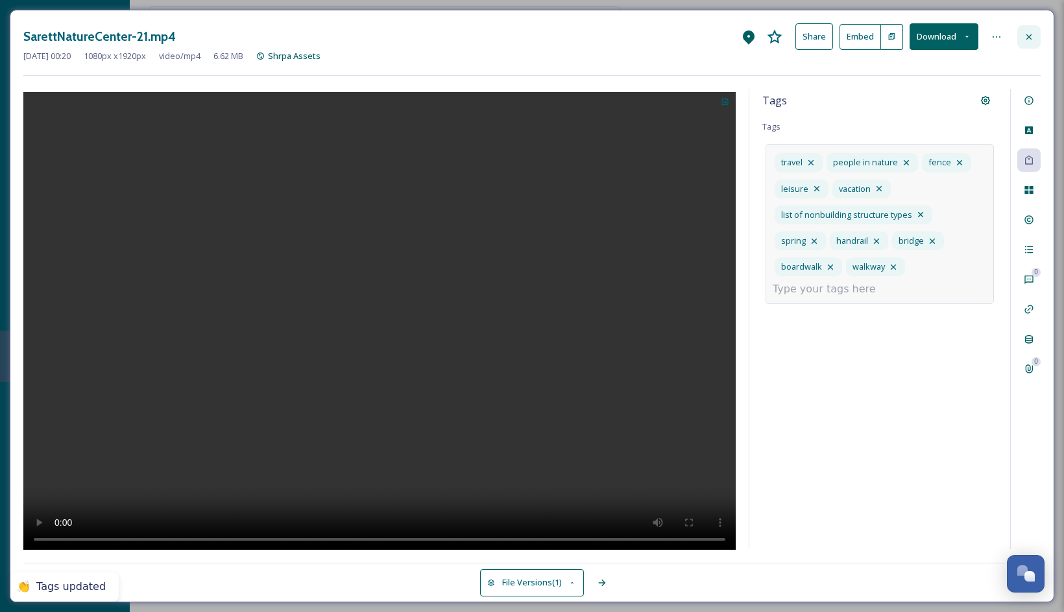
click at [997, 39] on icon at bounding box center [1028, 37] width 10 height 10
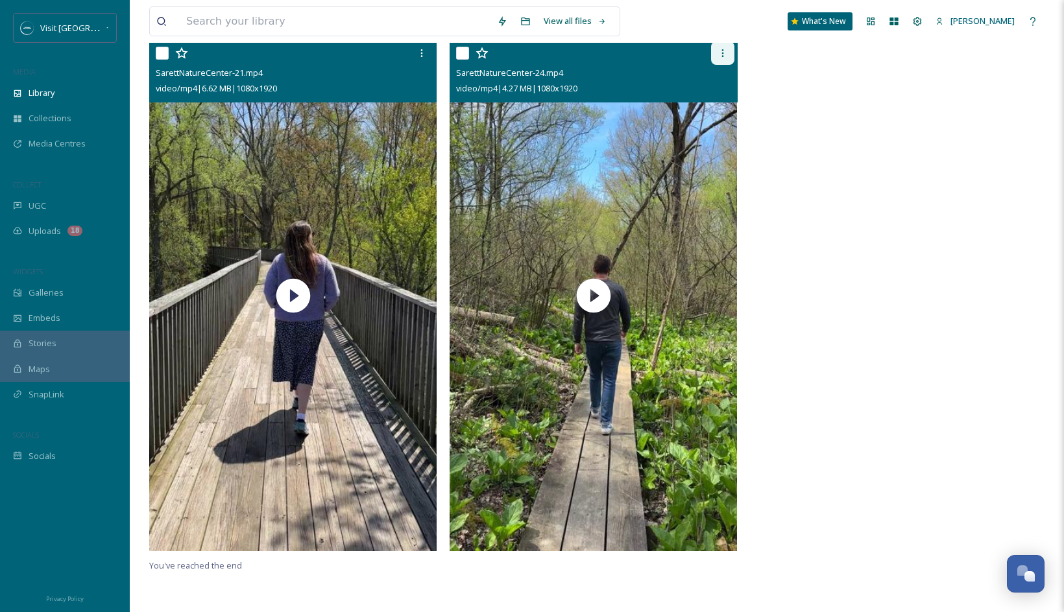
click at [724, 56] on icon at bounding box center [722, 53] width 10 height 10
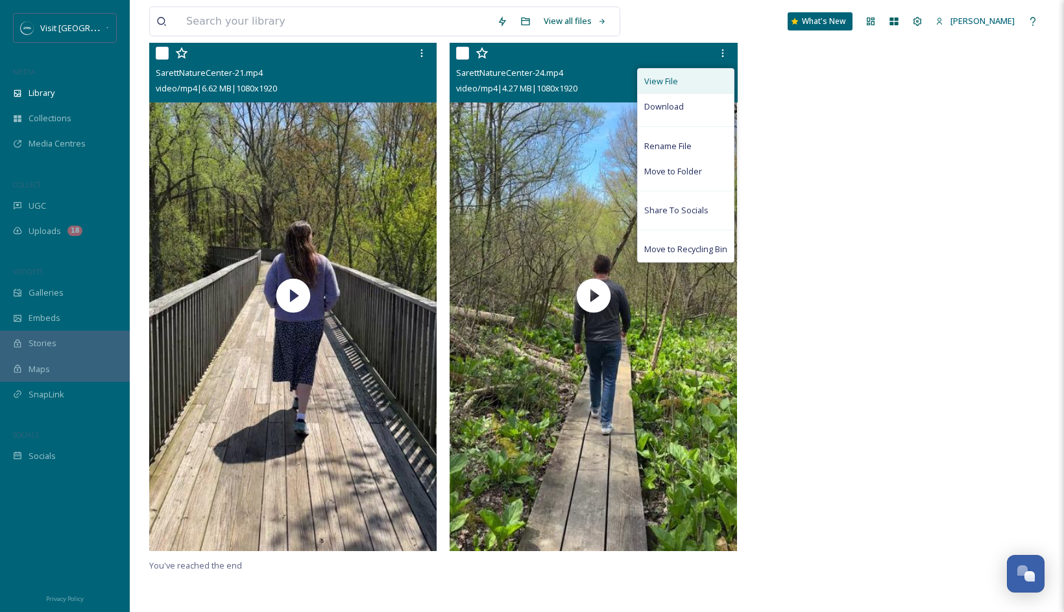
click at [722, 86] on div "View File" at bounding box center [685, 81] width 96 height 25
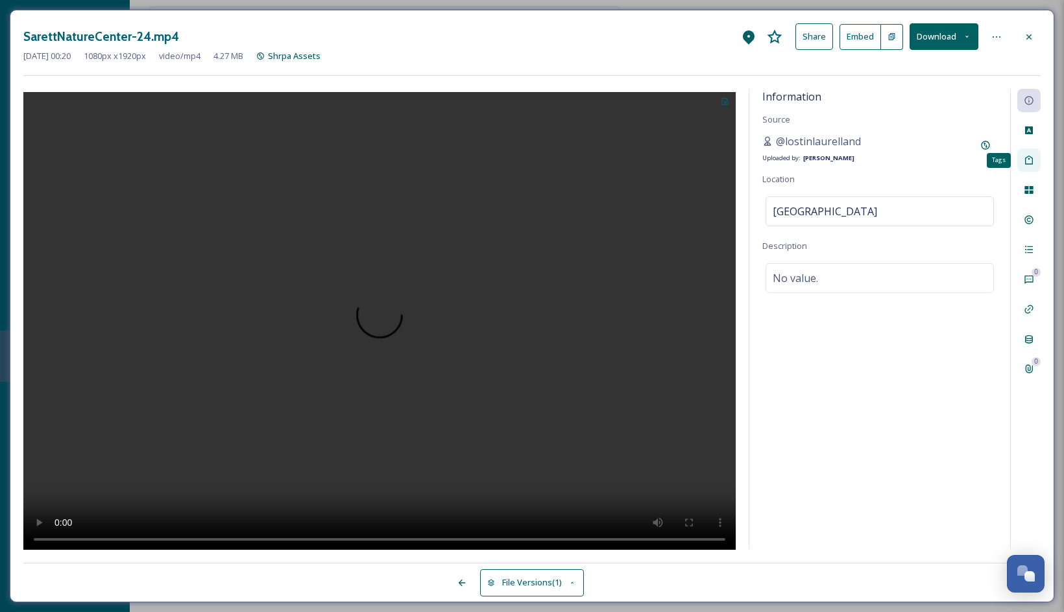
click at [997, 162] on icon at bounding box center [1028, 160] width 10 height 10
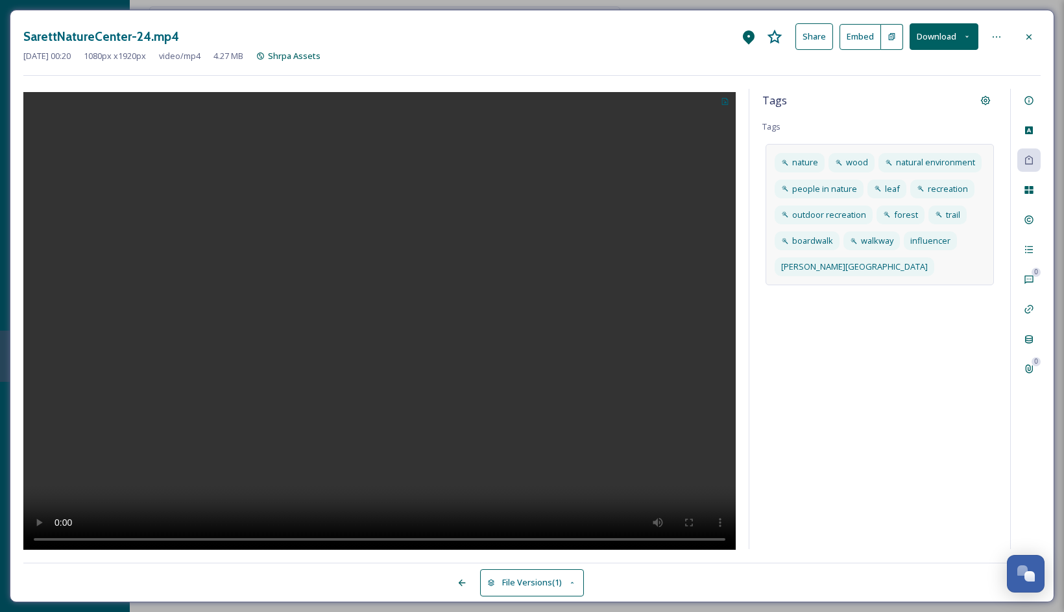
click at [860, 268] on div "nature wood natural environment people in nature leaf recreation outdoor recrea…" at bounding box center [879, 214] width 228 height 141
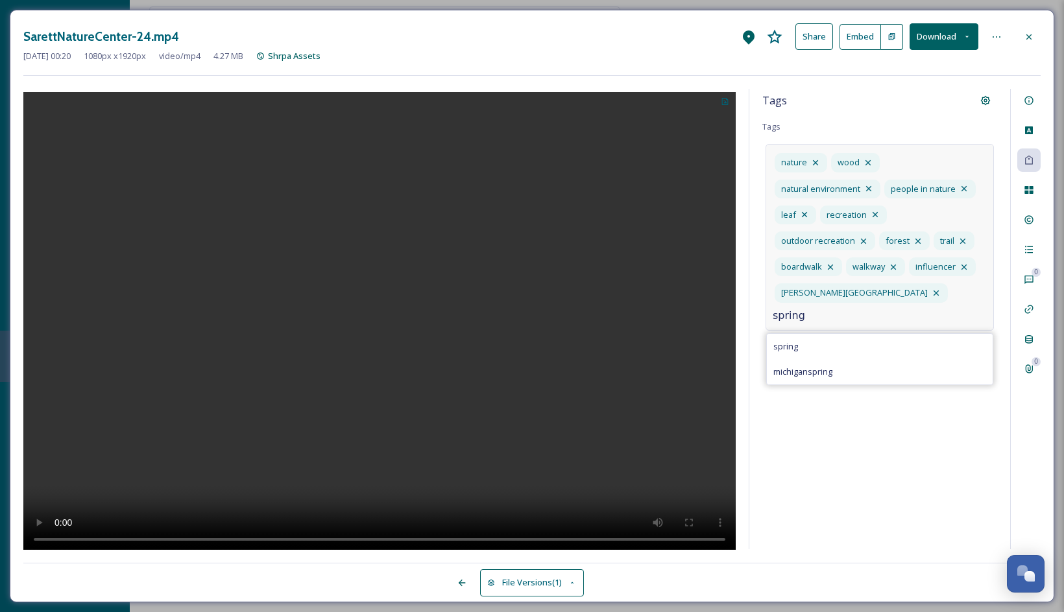
type input "spring"
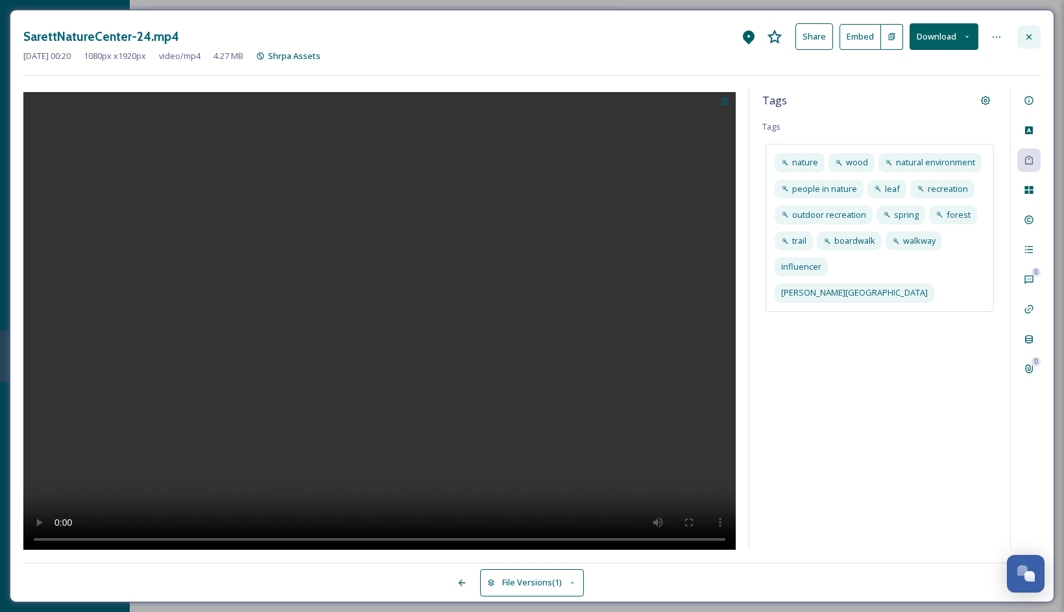
click at [997, 34] on icon at bounding box center [1028, 37] width 10 height 10
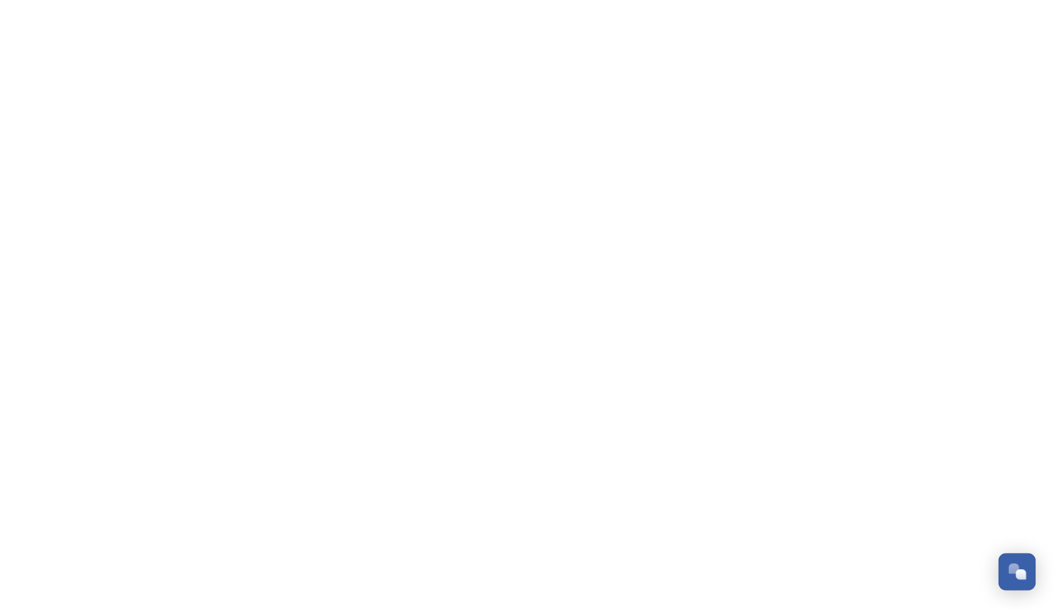
scroll to position [5128, 0]
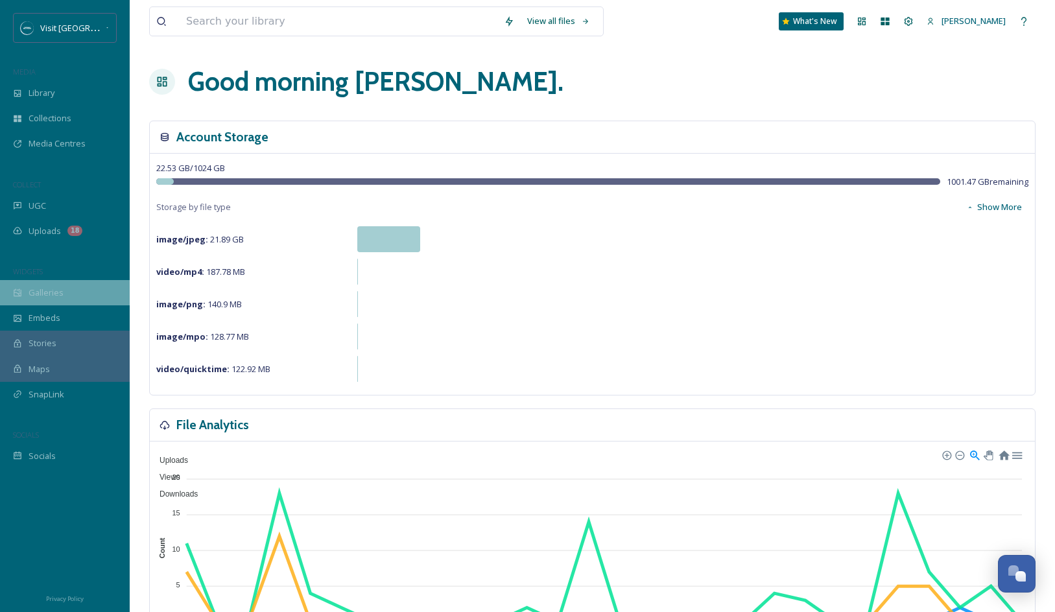
click at [54, 296] on span "Galleries" at bounding box center [46, 293] width 35 height 12
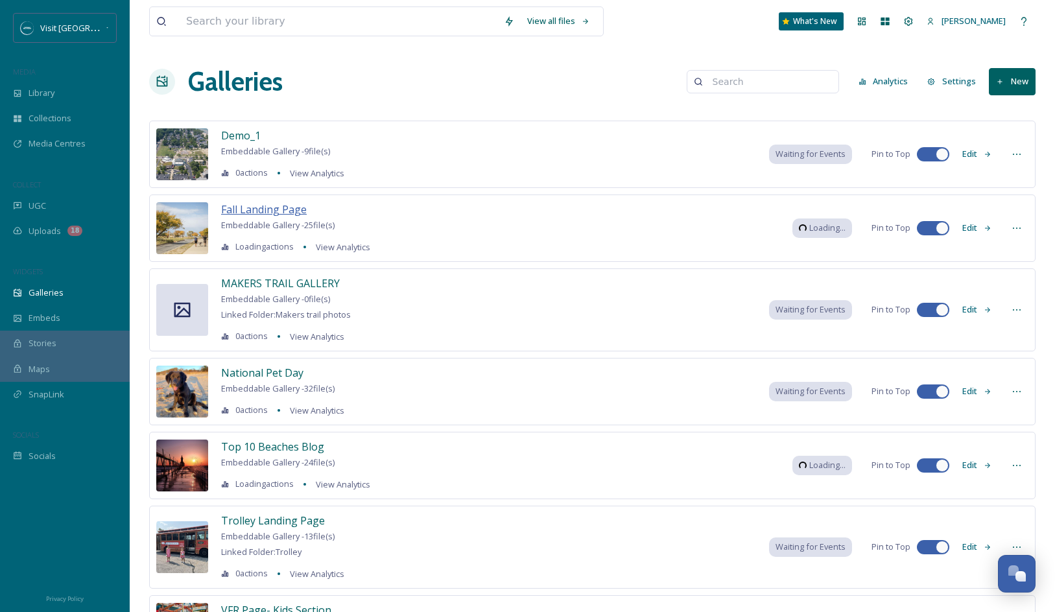
click at [300, 206] on span "Fall Landing Page" at bounding box center [264, 209] width 86 height 14
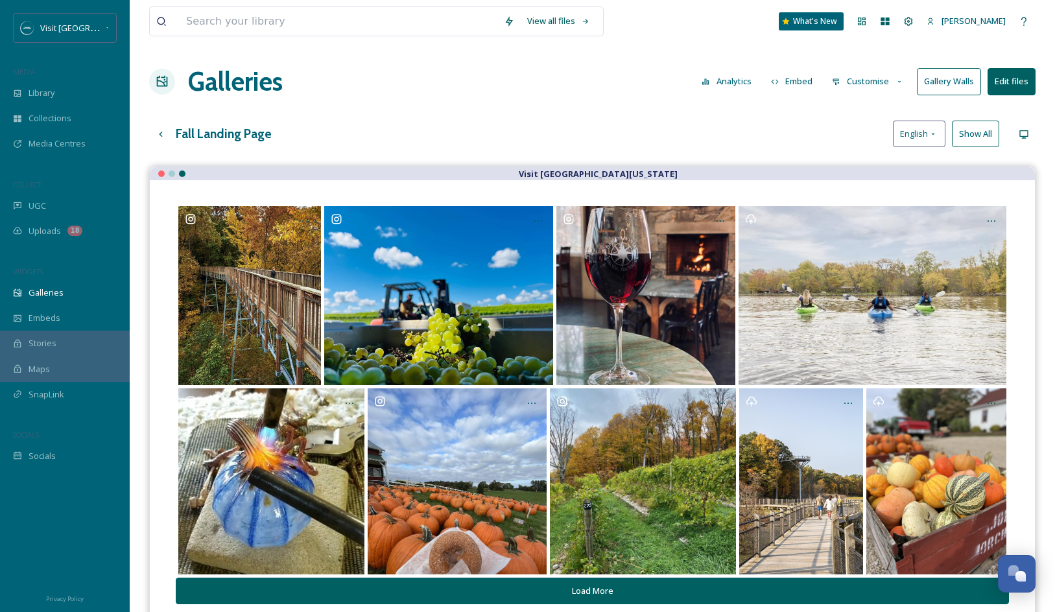
click at [874, 82] on button "Customise" at bounding box center [868, 81] width 85 height 25
click at [867, 134] on span "Thumbnails" at bounding box center [855, 136] width 45 height 12
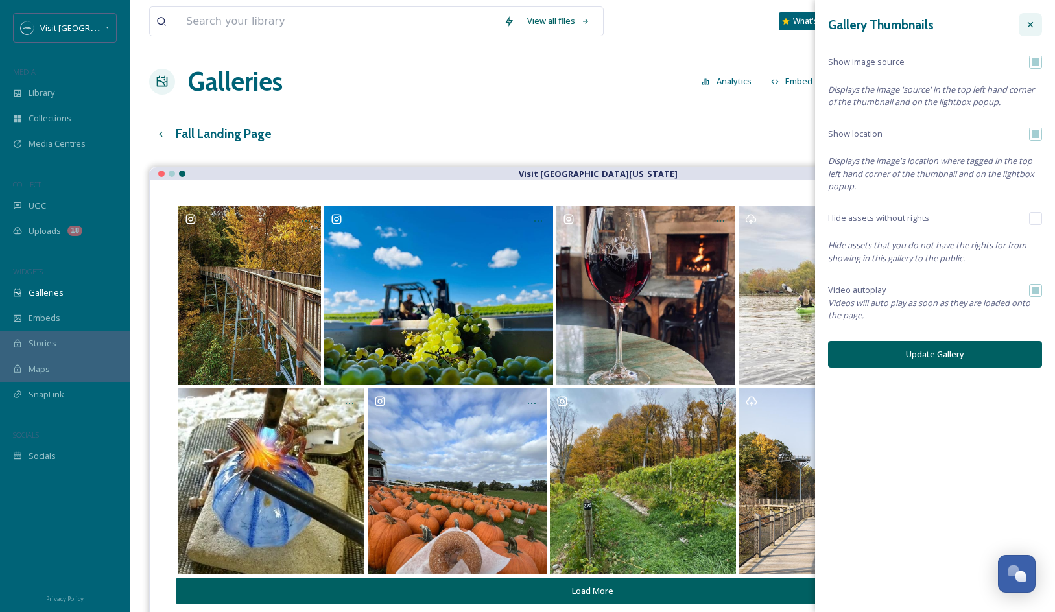
click at [1030, 20] on icon at bounding box center [1030, 24] width 10 height 10
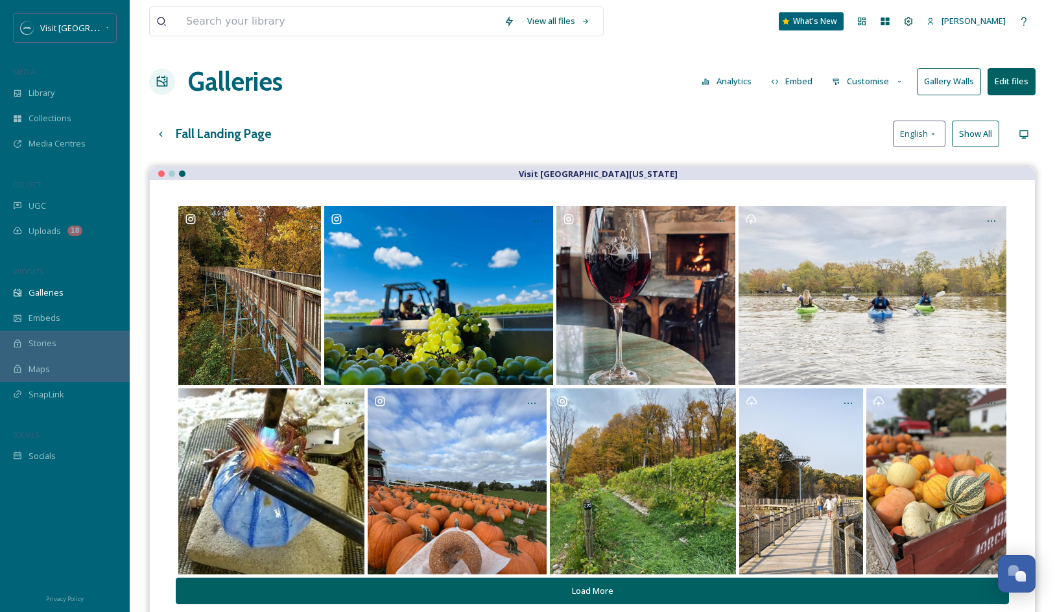
click at [866, 84] on button "Customise" at bounding box center [868, 81] width 85 height 25
click at [857, 111] on span "Layout" at bounding box center [845, 111] width 25 height 12
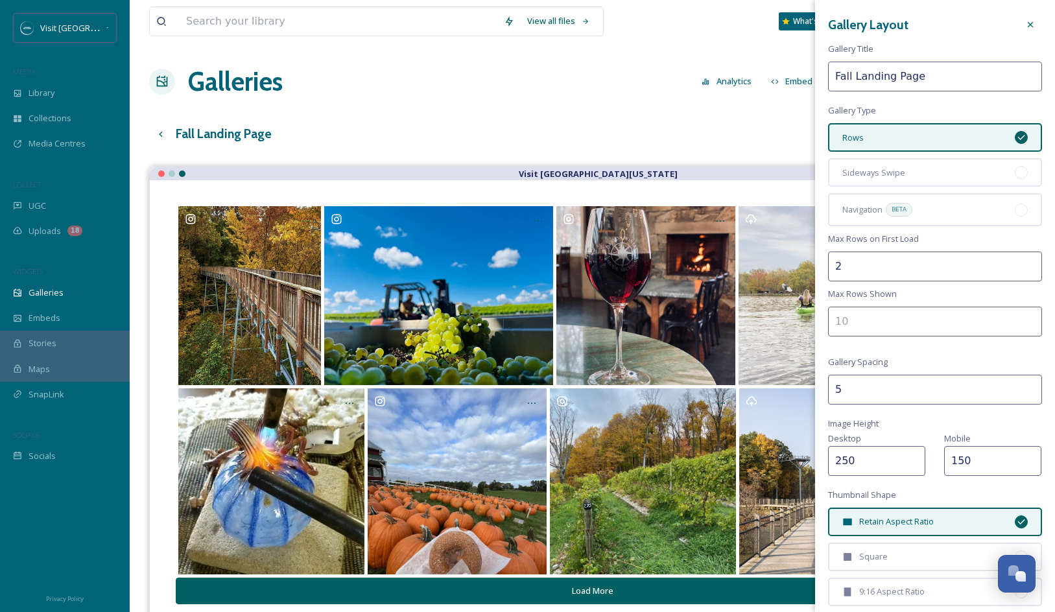
click at [864, 265] on input "2" at bounding box center [935, 267] width 214 height 30
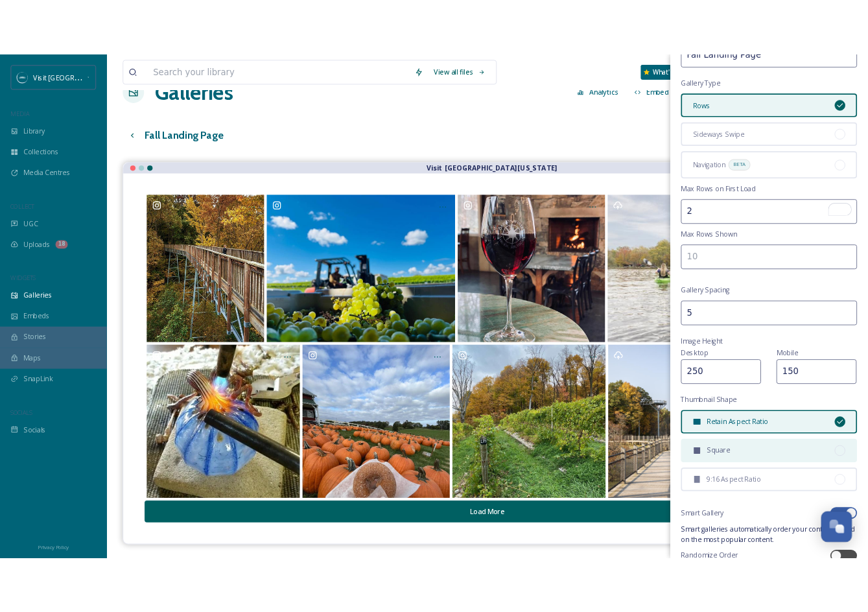
scroll to position [75, 0]
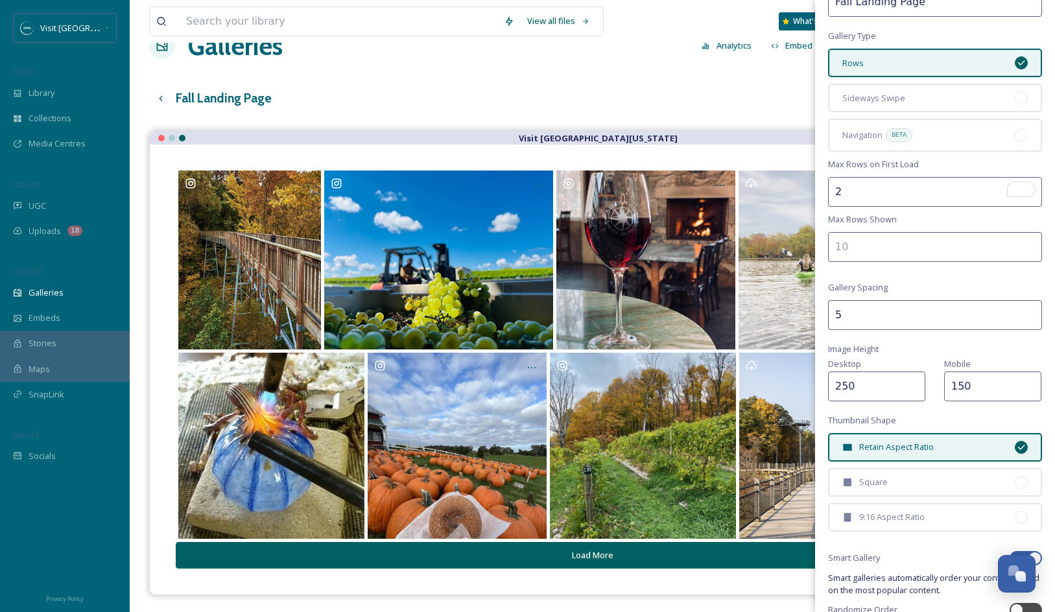
click at [976, 196] on input "2" at bounding box center [935, 192] width 214 height 30
click at [1002, 189] on icon "Turn off Grammarly on this website" at bounding box center [1001, 189] width 7 height 8
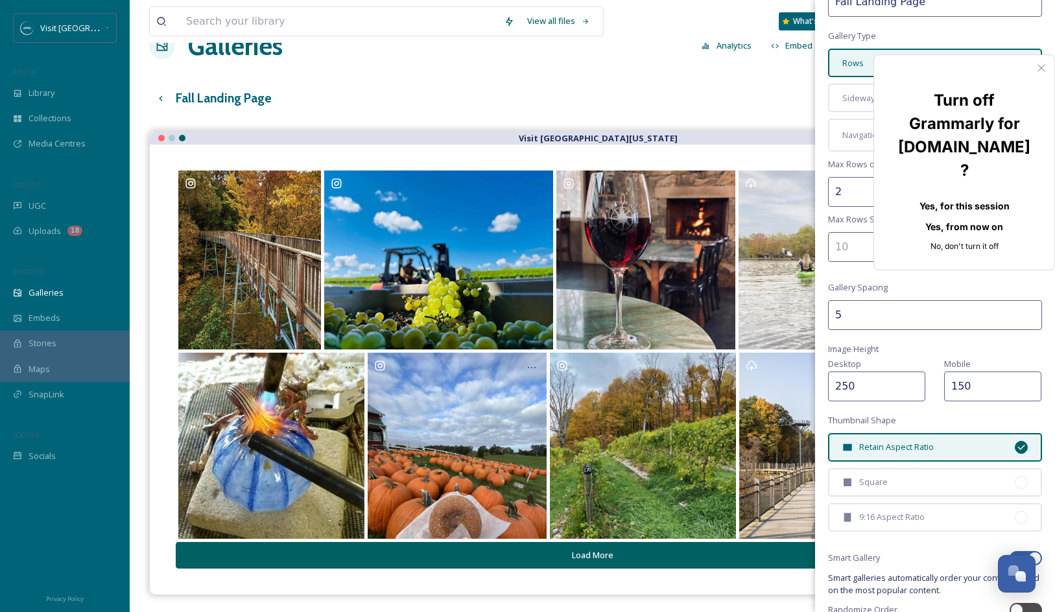
click at [937, 244] on input "To enrich screen reader interactions, please activate Accessibility in Grammarl…" at bounding box center [935, 247] width 214 height 30
click at [979, 195] on button "Yes, for this session" at bounding box center [964, 205] width 139 height 21
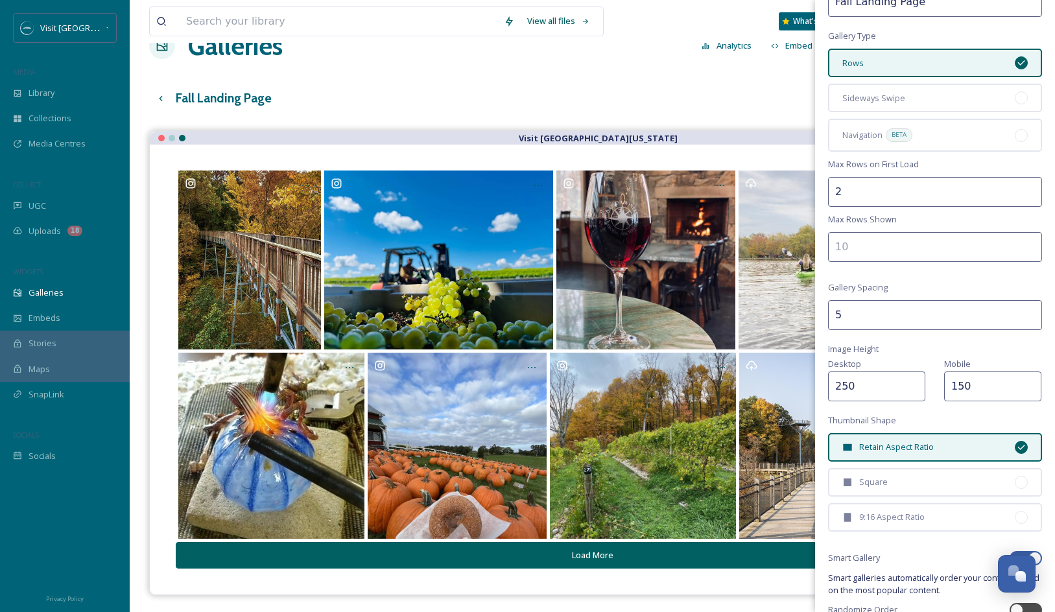
click at [977, 242] on input "To enrich screen reader interactions, please activate Accessibility in Grammarl…" at bounding box center [935, 247] width 214 height 30
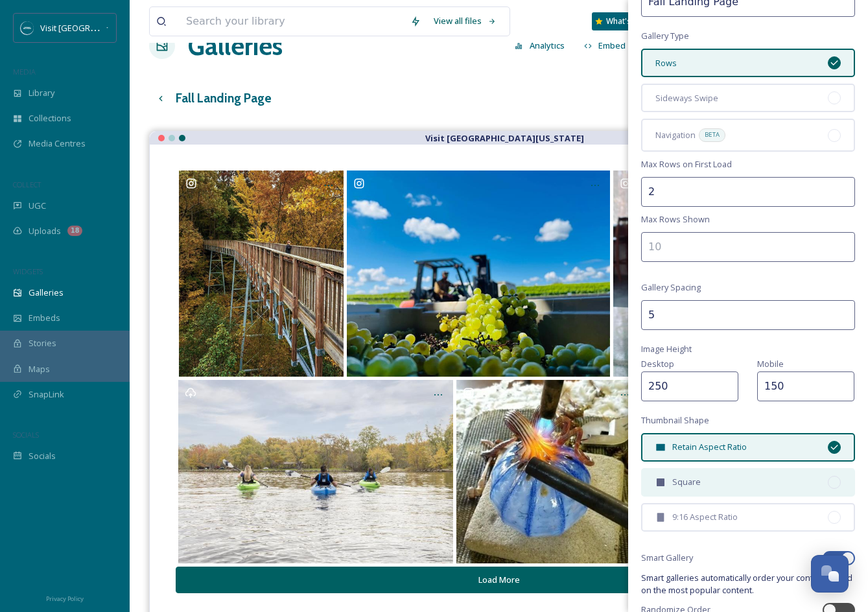
click at [749, 486] on div "Square" at bounding box center [748, 482] width 214 height 29
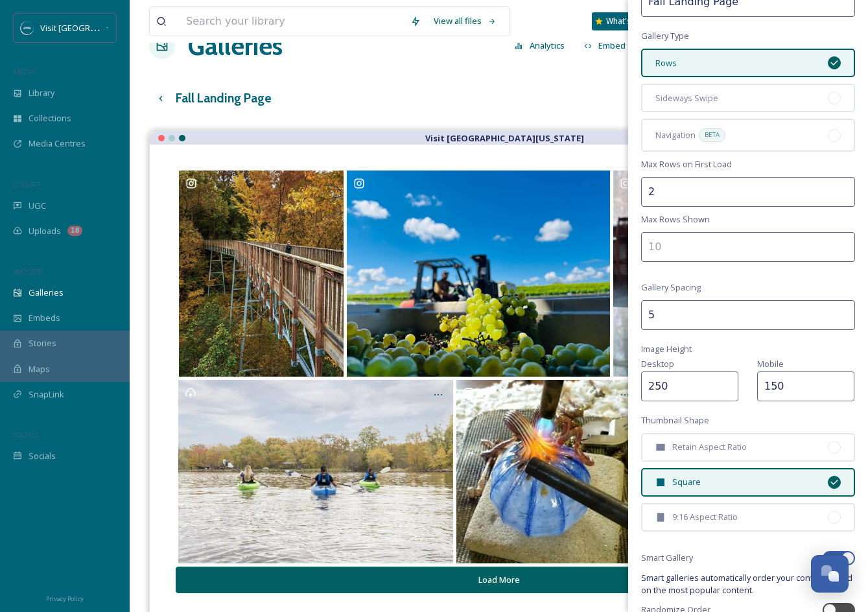
click at [698, 245] on input "To enrich screen reader interactions, please activate Accessibility in Grammarl…" at bounding box center [748, 247] width 214 height 30
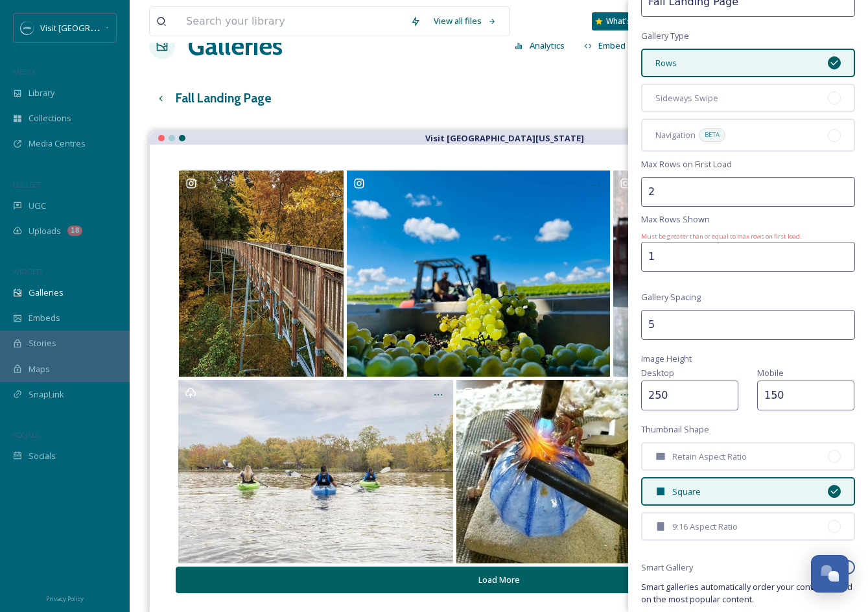
scroll to position [84, 0]
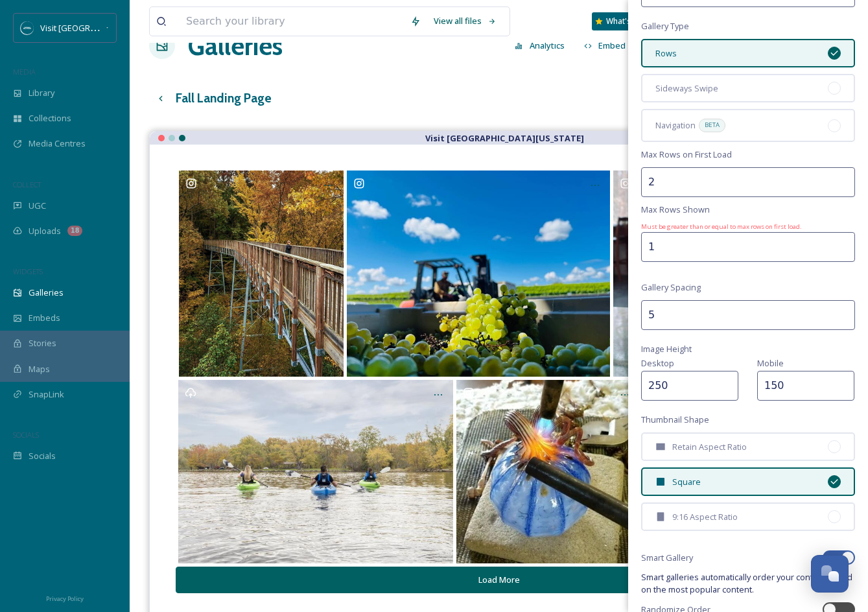
click at [842, 243] on input "1" at bounding box center [748, 247] width 214 height 30
click at [843, 252] on input "0" at bounding box center [748, 247] width 214 height 30
click at [819, 254] on input "0" at bounding box center [748, 247] width 214 height 30
click at [843, 244] on input "1" at bounding box center [748, 247] width 214 height 30
click at [843, 244] on input "2" at bounding box center [748, 247] width 214 height 30
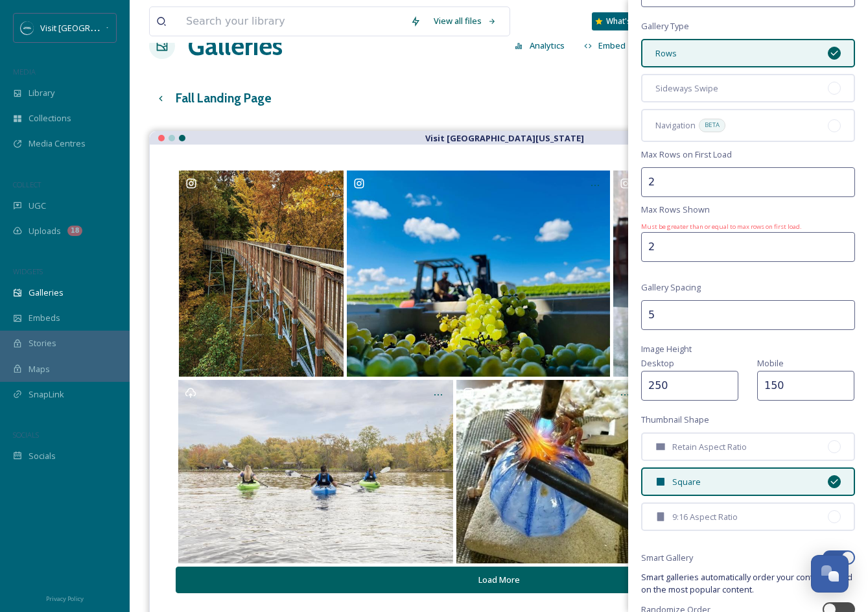
scroll to position [75, 0]
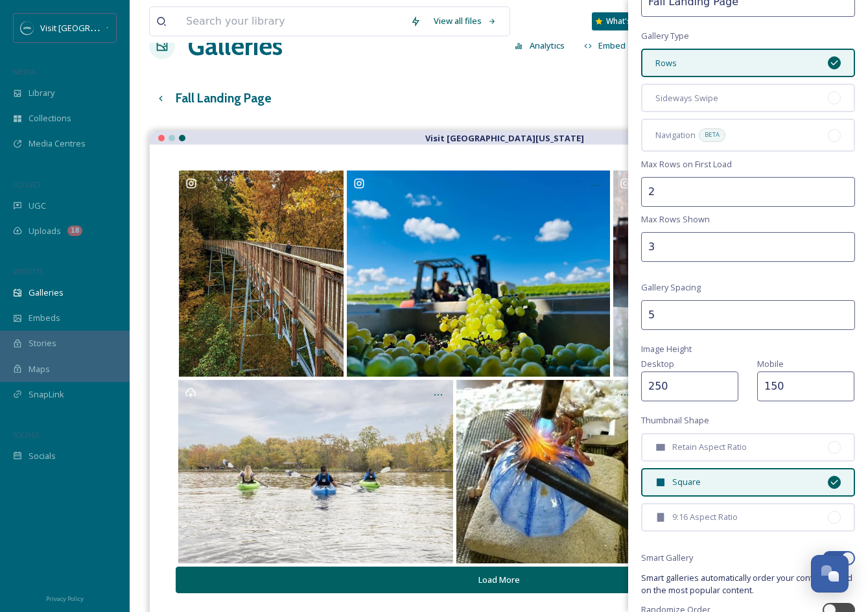
click at [843, 244] on input "3" at bounding box center [748, 247] width 214 height 30
click at [843, 244] on input "4" at bounding box center [748, 247] width 214 height 30
click at [843, 244] on input "5" at bounding box center [748, 247] width 214 height 30
type input "6"
click at [843, 244] on input "6" at bounding box center [748, 247] width 214 height 30
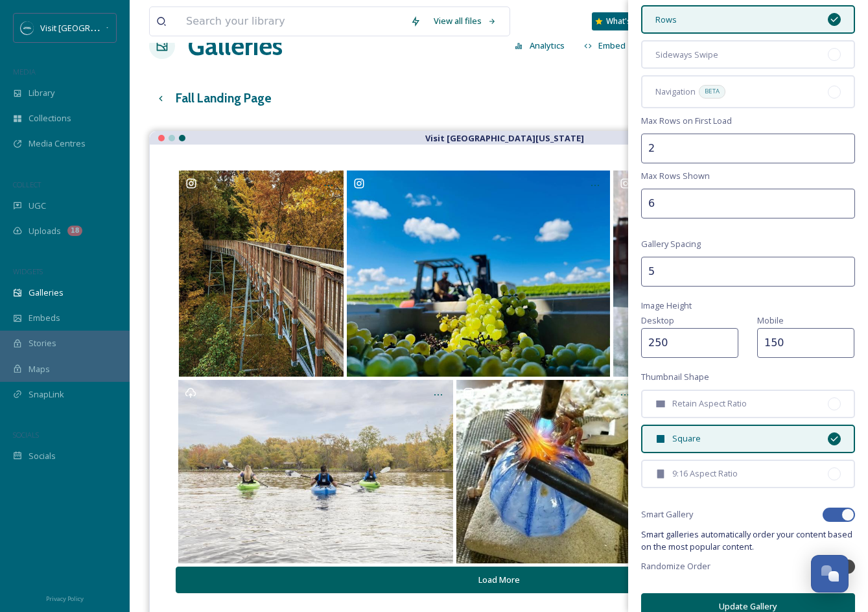
scroll to position [135, 0]
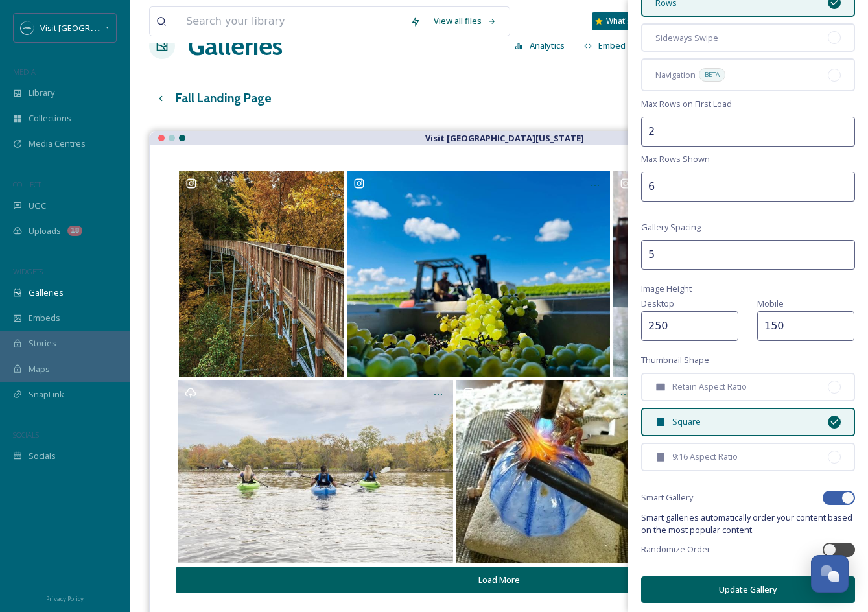
click at [733, 577] on button "Update Gallery" at bounding box center [748, 590] width 214 height 27
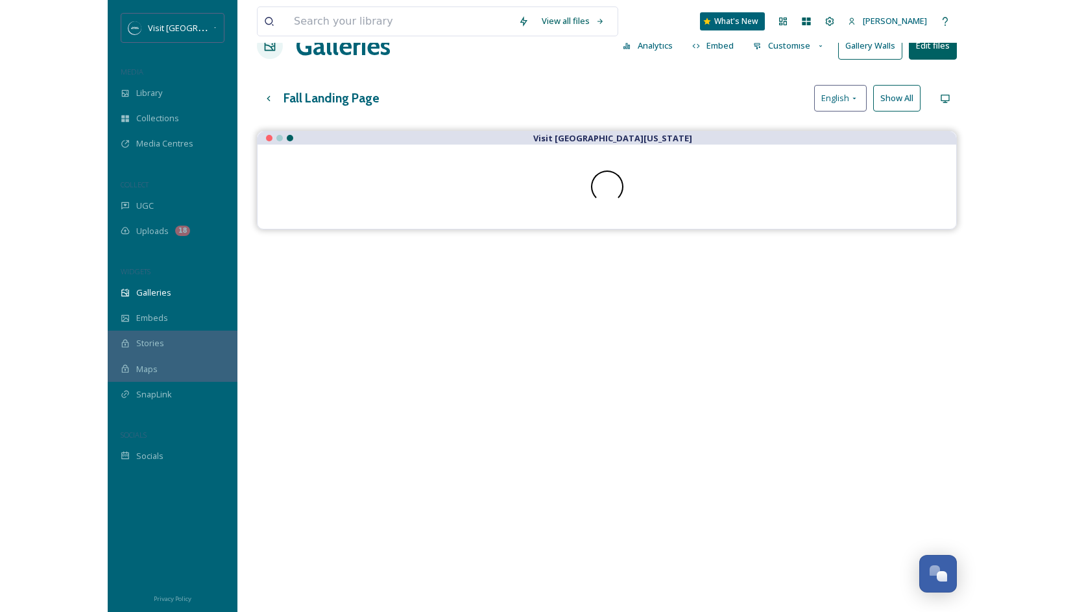
scroll to position [0, 0]
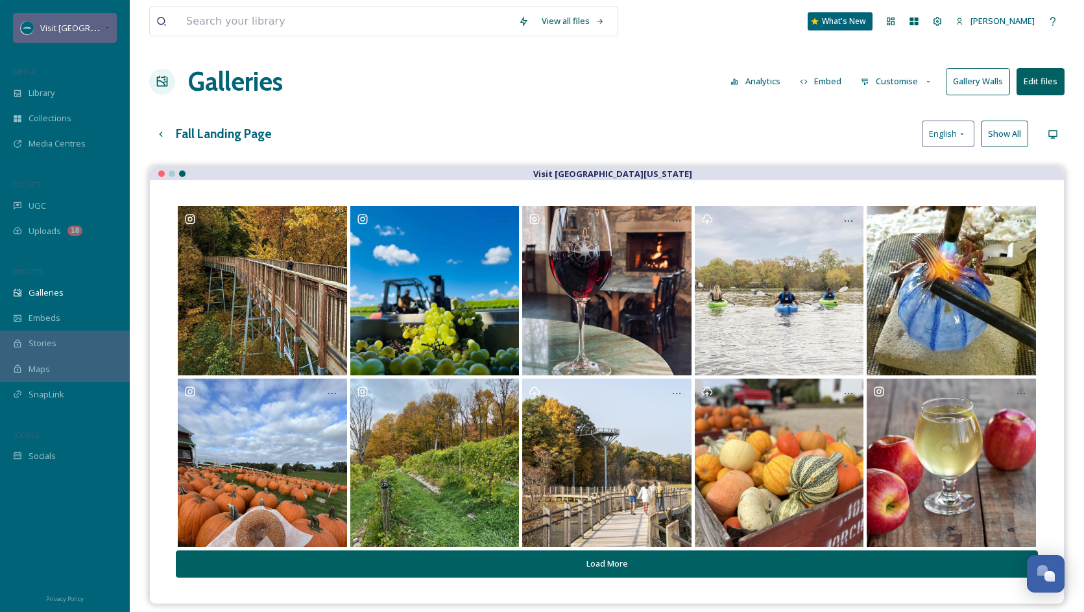
click at [63, 33] on span "Visit [GEOGRAPHIC_DATA][US_STATE]" at bounding box center [112, 27] width 145 height 12
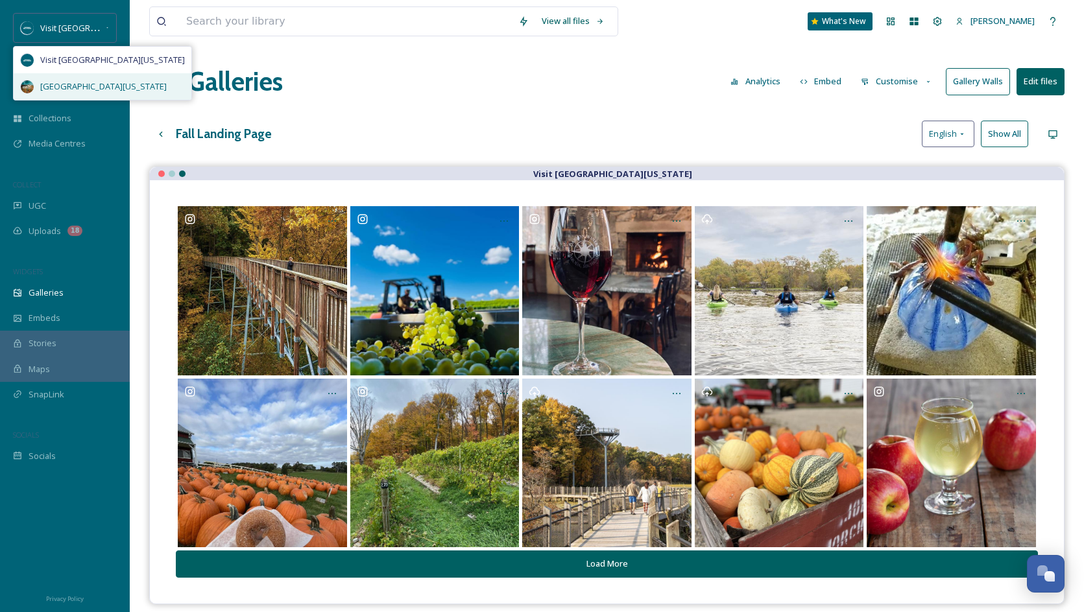
click at [67, 84] on span "[GEOGRAPHIC_DATA][US_STATE]" at bounding box center [103, 86] width 126 height 12
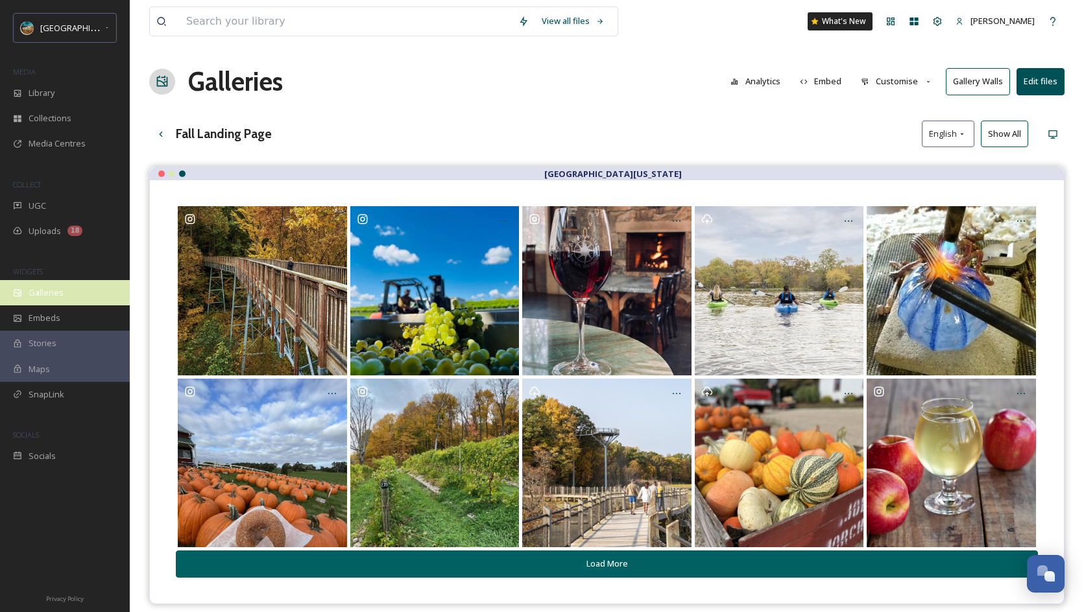
click at [64, 296] on div "Galleries" at bounding box center [65, 292] width 130 height 25
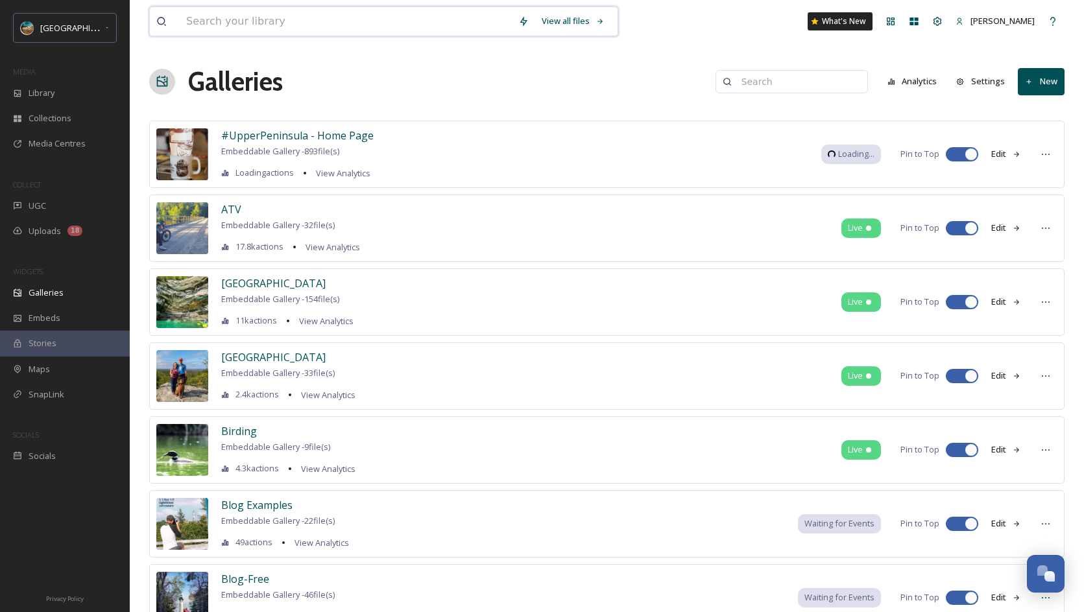
click at [345, 21] on input at bounding box center [346, 21] width 332 height 29
type input "fall"
click at [776, 80] on input at bounding box center [798, 82] width 126 height 26
type input "fall"
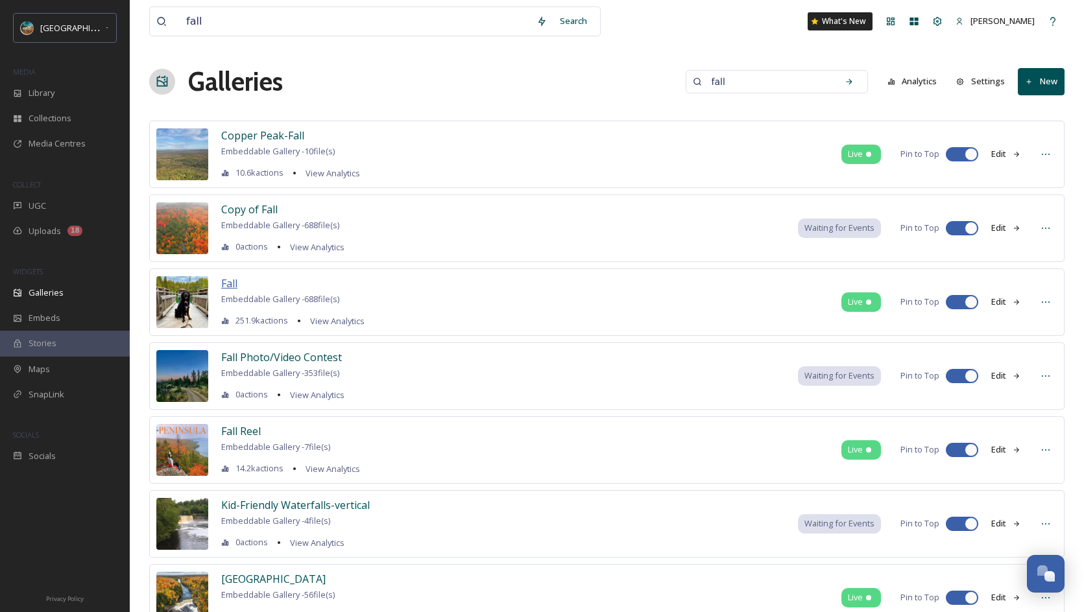
click at [227, 284] on span "Fall" at bounding box center [229, 283] width 16 height 14
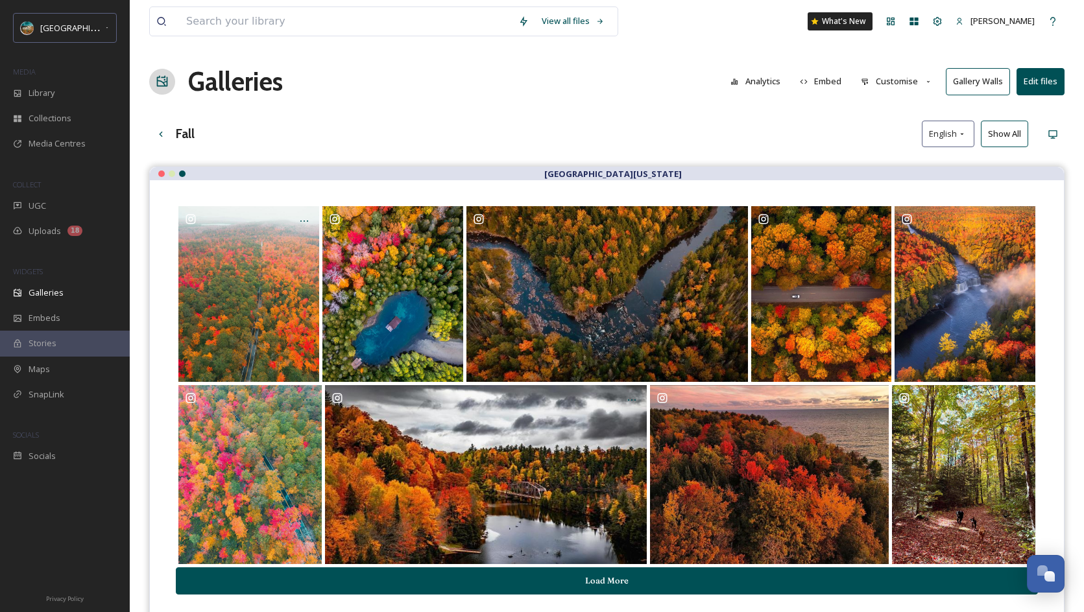
click at [886, 87] on button "Customise" at bounding box center [896, 81] width 85 height 25
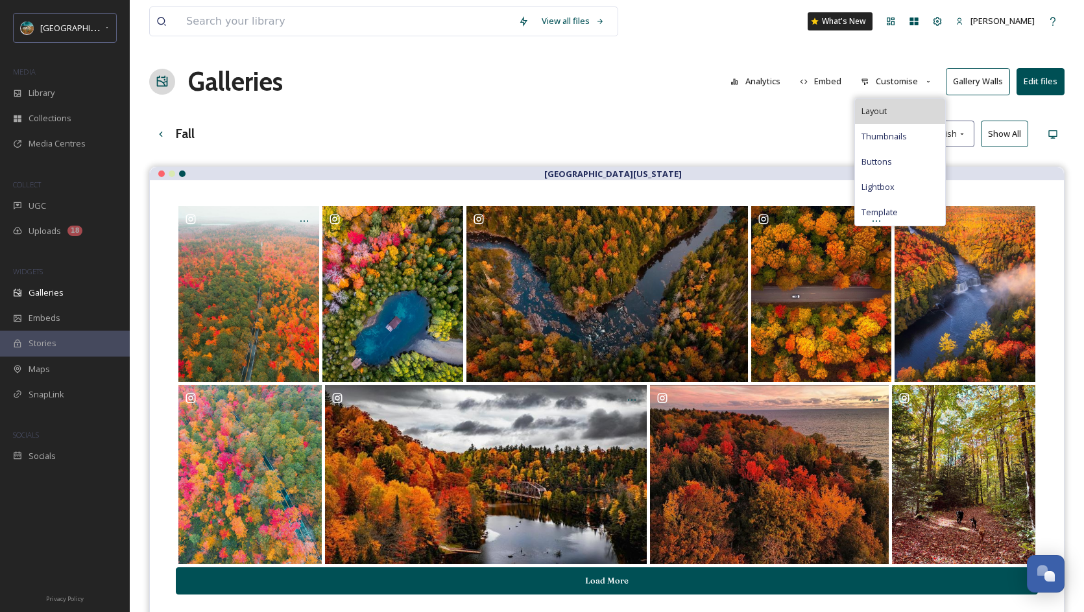
click at [883, 108] on span "Layout" at bounding box center [873, 111] width 25 height 12
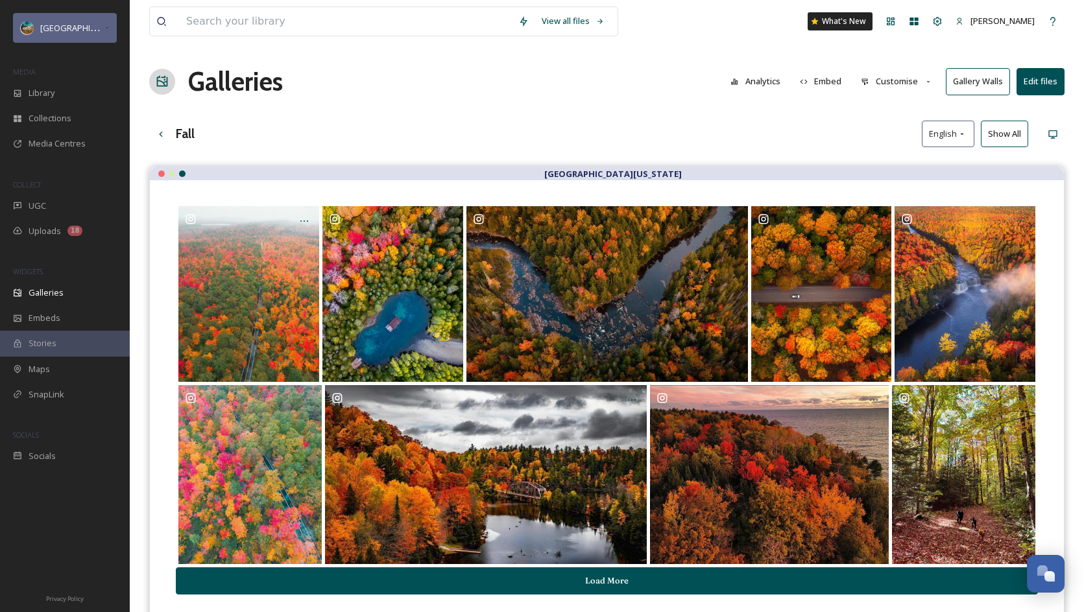
click at [87, 29] on span "[GEOGRAPHIC_DATA][US_STATE]" at bounding box center [103, 27] width 126 height 12
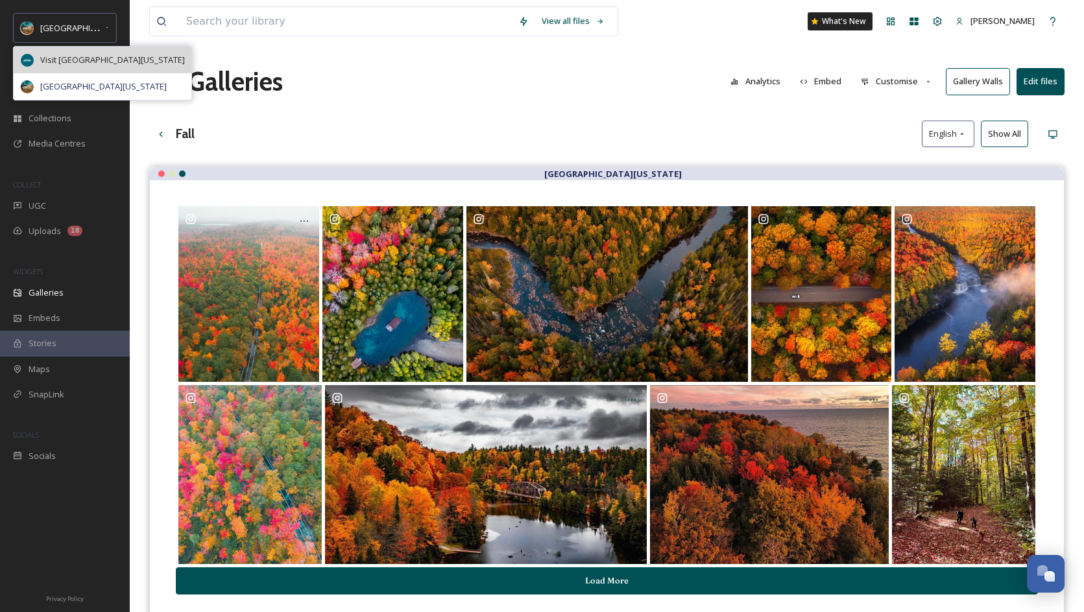
click at [97, 63] on span "Visit [GEOGRAPHIC_DATA][US_STATE]" at bounding box center [112, 60] width 145 height 12
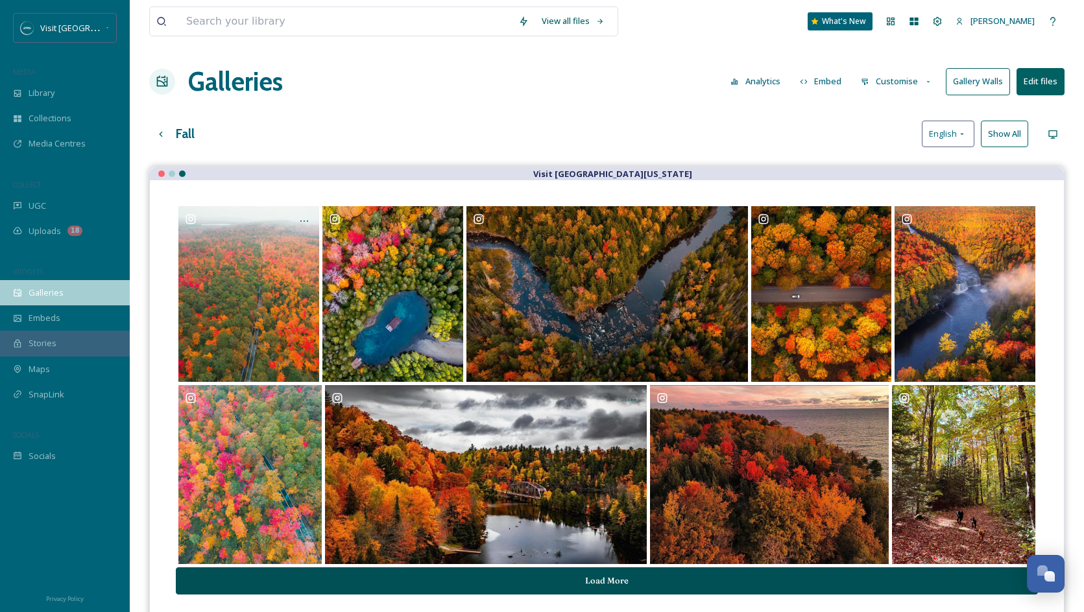
click at [49, 288] on span "Galleries" at bounding box center [46, 293] width 35 height 12
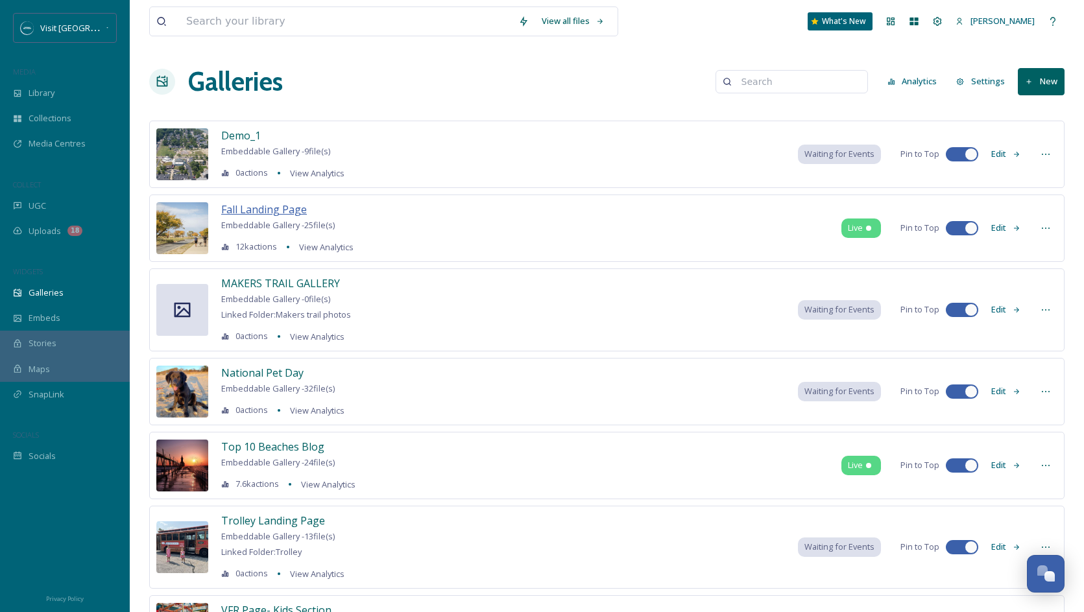
click at [267, 208] on span "Fall Landing Page" at bounding box center [264, 209] width 86 height 14
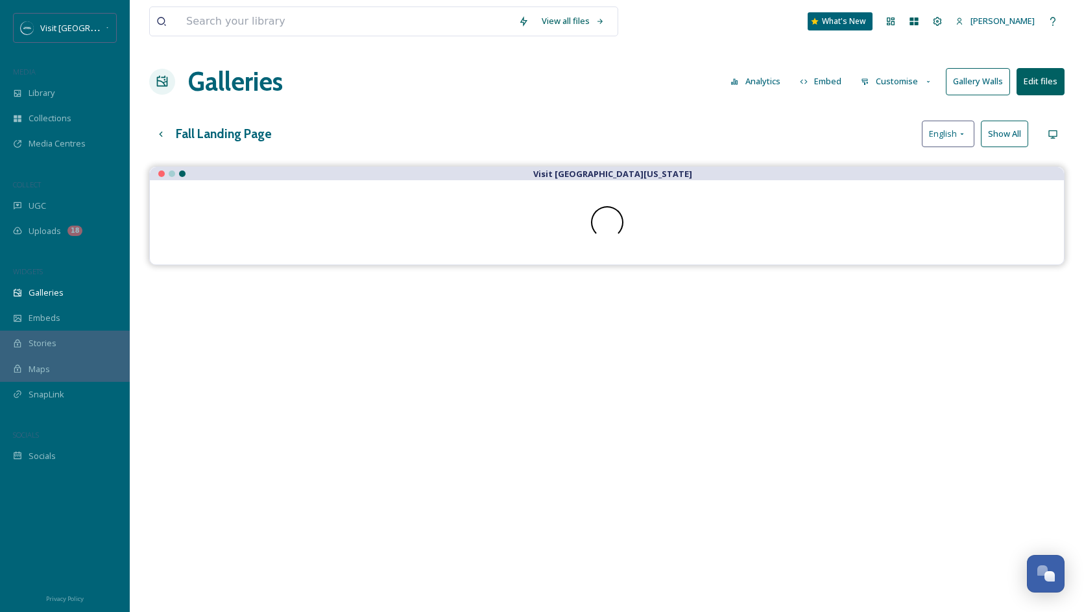
click at [894, 77] on button "Customise" at bounding box center [896, 81] width 85 height 25
click at [872, 113] on span "Layout" at bounding box center [873, 111] width 25 height 12
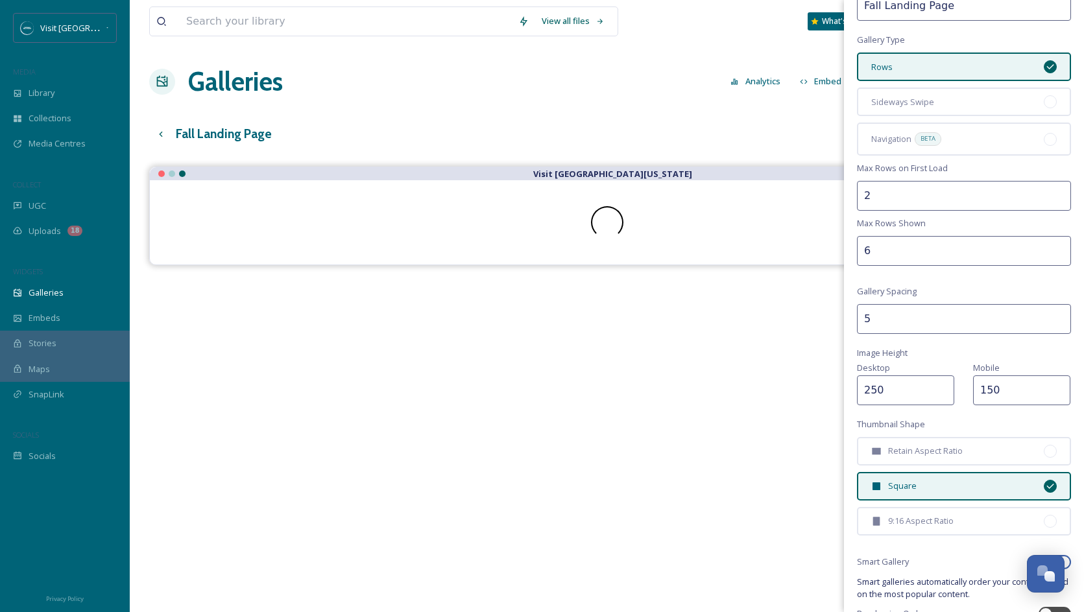
scroll to position [100, 0]
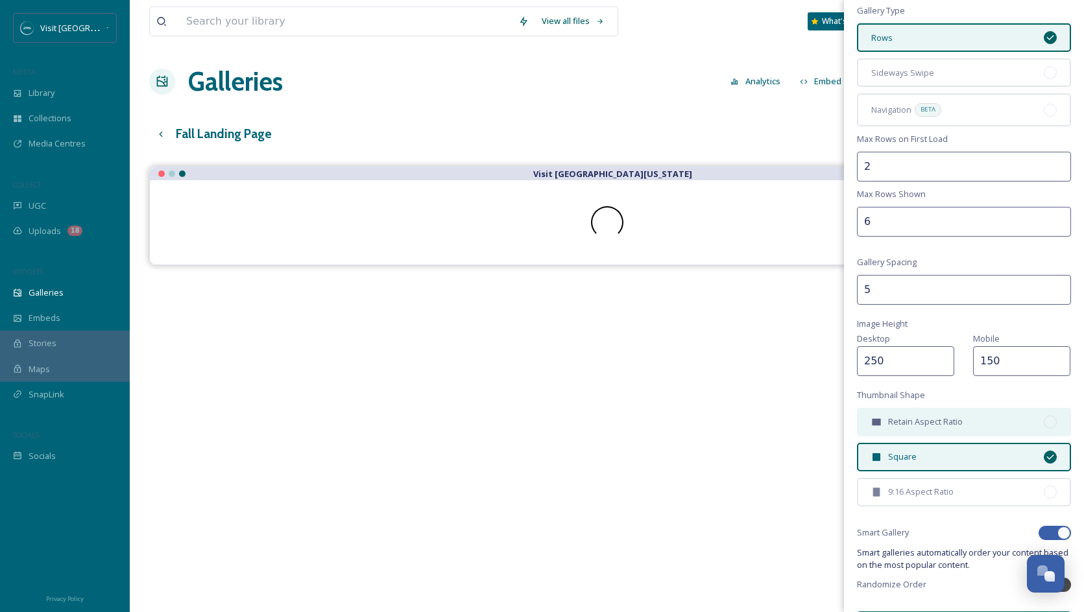
click at [986, 416] on div "Retain Aspect Ratio" at bounding box center [964, 422] width 214 height 29
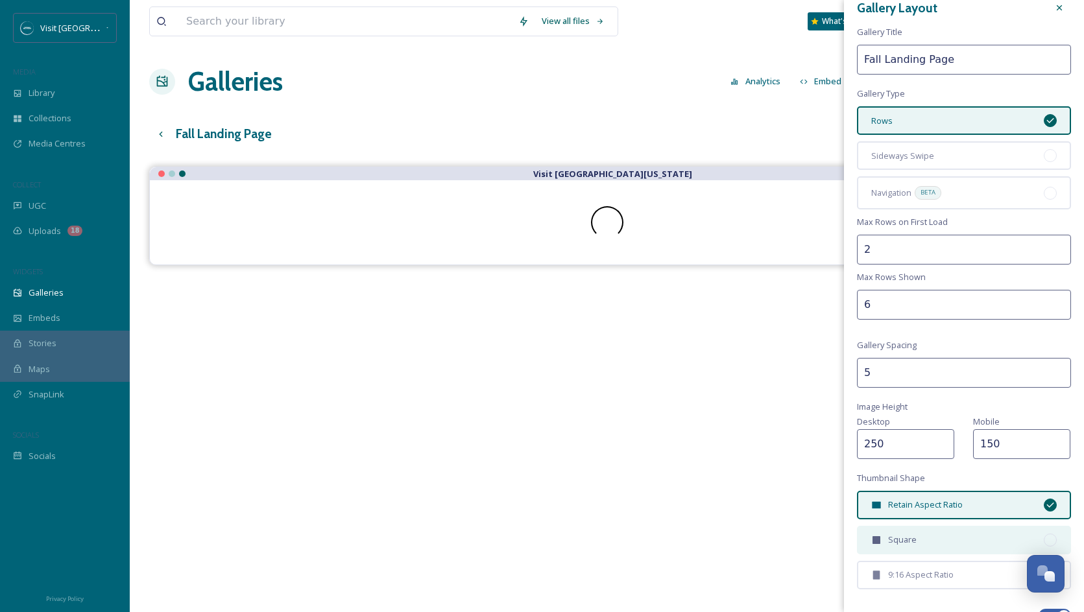
scroll to position [0, 0]
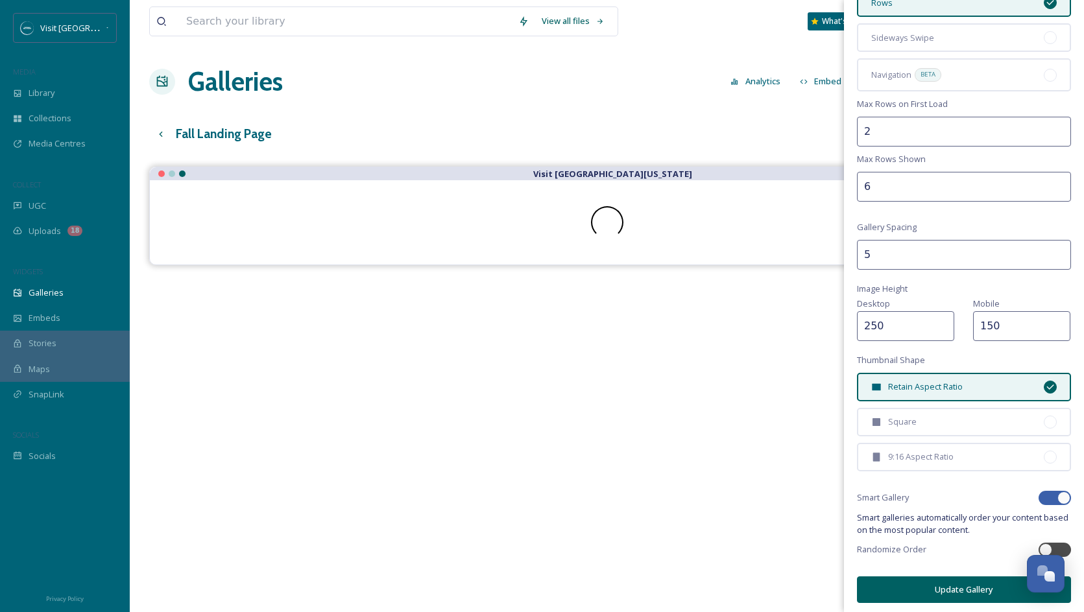
click at [940, 590] on button "Update Gallery" at bounding box center [964, 590] width 214 height 27
